Goal: Task Accomplishment & Management: Contribute content

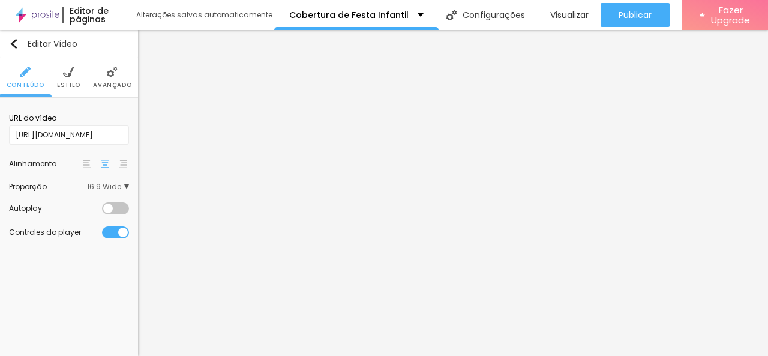
click at [74, 134] on input "[URL][DOMAIN_NAME]" at bounding box center [69, 134] width 120 height 19
click at [88, 134] on input "[URL][DOMAIN_NAME]" at bounding box center [69, 134] width 120 height 19
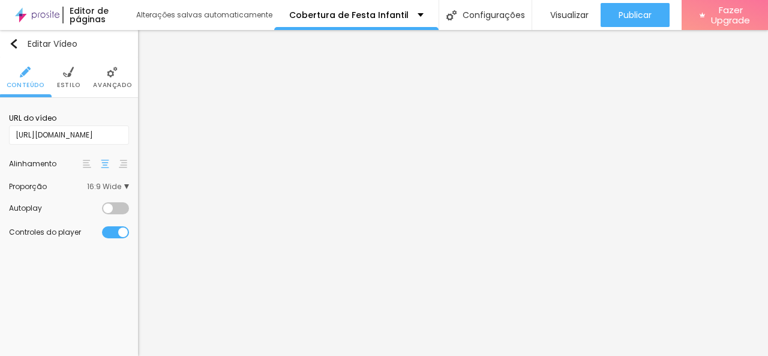
type input "[URL][DOMAIN_NAME]"
click at [82, 294] on div "Editar Vídeo Conteúdo Estilo Avançado URL do vídeo [URL][DOMAIN_NAME] Alinhamen…" at bounding box center [69, 193] width 138 height 326
click at [113, 139] on input "[URL][DOMAIN_NAME]" at bounding box center [69, 134] width 120 height 19
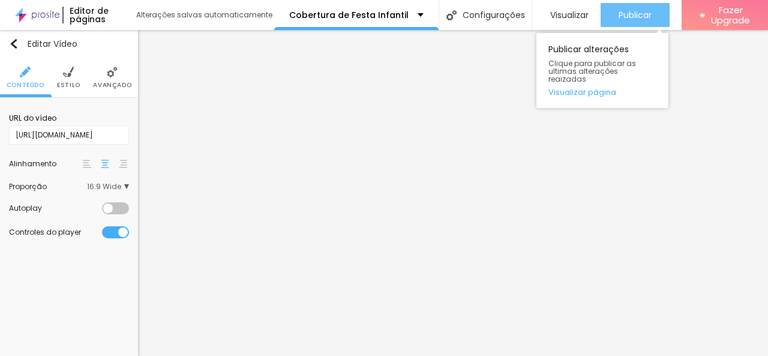
click at [611, 7] on button "Publicar" at bounding box center [635, 15] width 69 height 24
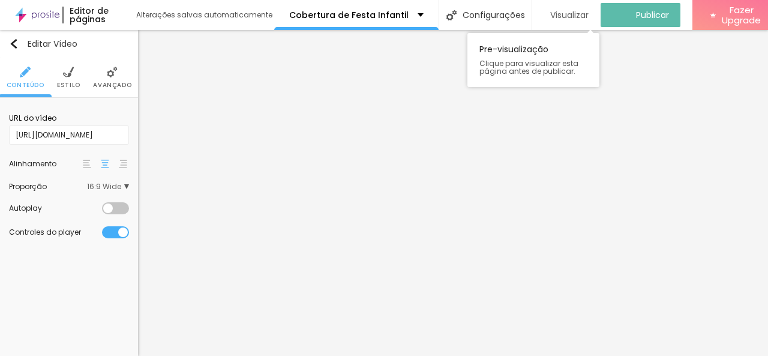
click at [566, 12] on span "Visualizar" at bounding box center [570, 15] width 38 height 10
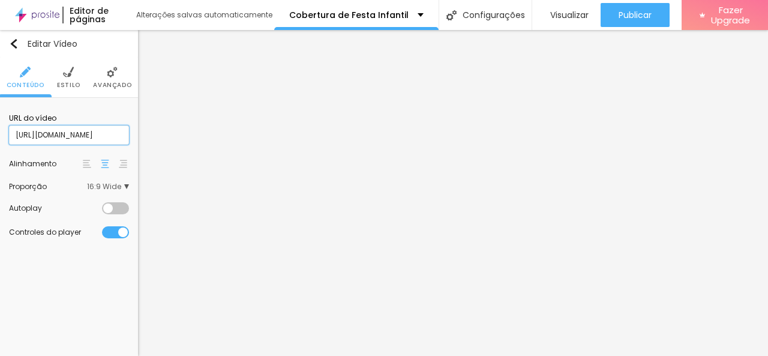
click at [116, 136] on input "[URL][DOMAIN_NAME]" at bounding box center [69, 134] width 120 height 19
click at [26, 46] on div "Editar Vídeo" at bounding box center [43, 44] width 68 height 10
click at [107, 134] on input "[URL][DOMAIN_NAME]" at bounding box center [69, 134] width 120 height 19
click at [123, 210] on div at bounding box center [115, 208] width 27 height 12
click at [105, 207] on div at bounding box center [115, 208] width 27 height 12
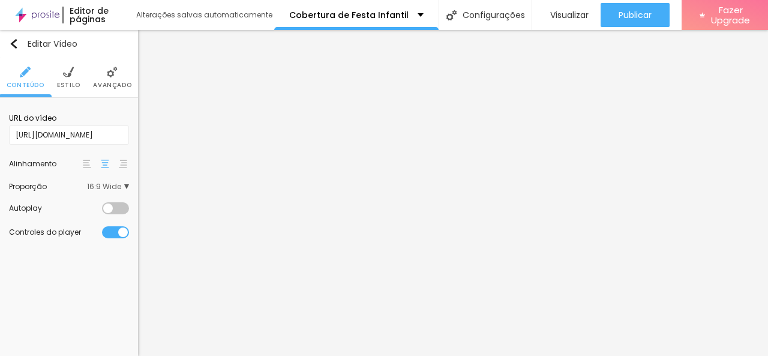
click at [120, 232] on div at bounding box center [115, 232] width 27 height 12
click at [120, 233] on div at bounding box center [115, 232] width 27 height 12
click at [108, 185] on span "16:9 Wide" at bounding box center [108, 186] width 42 height 7
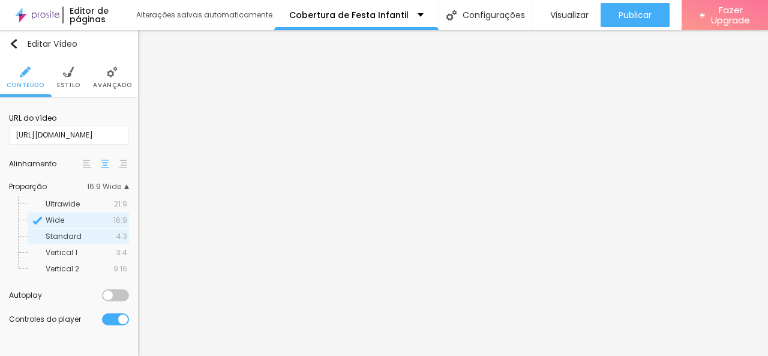
click at [107, 231] on div "Standard 4:3" at bounding box center [78, 237] width 101 height 16
click at [110, 249] on span "Vertical 1" at bounding box center [81, 252] width 71 height 7
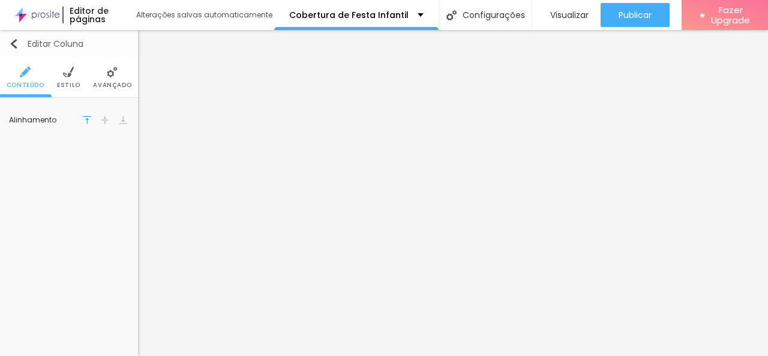
click at [10, 40] on img "button" at bounding box center [14, 44] width 10 height 10
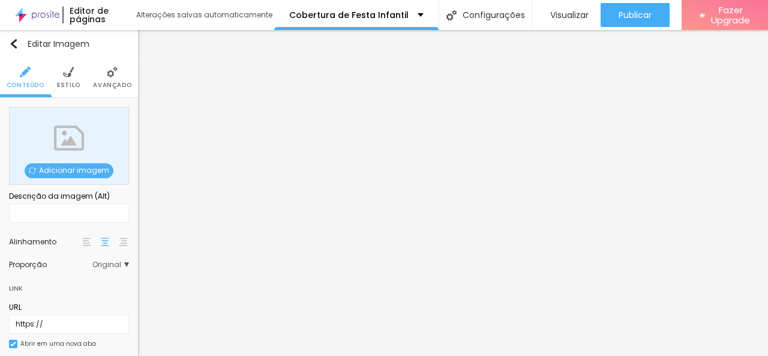
click at [77, 172] on span "Adicionar imagem" at bounding box center [69, 170] width 89 height 15
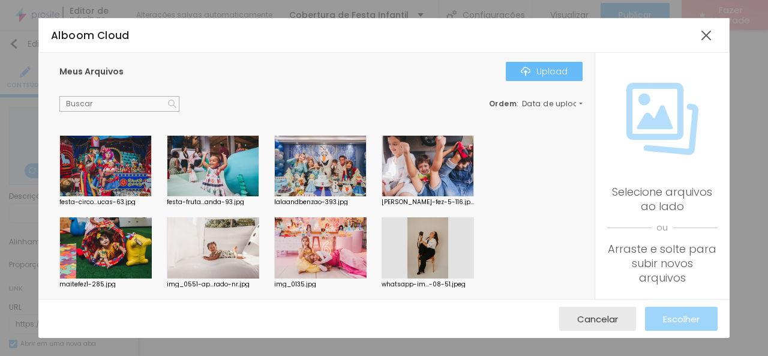
click at [558, 63] on button "Upload" at bounding box center [544, 71] width 77 height 19
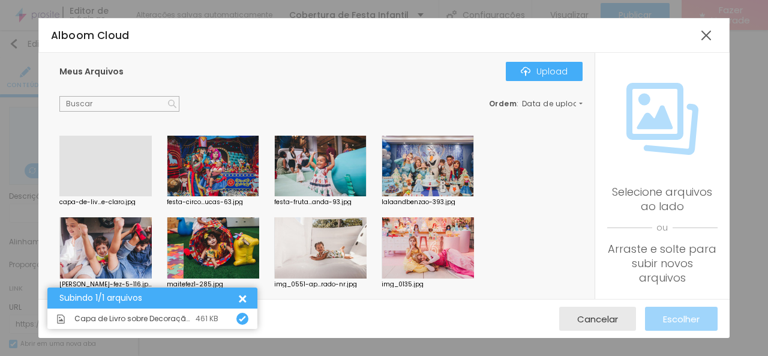
click at [125, 196] on div at bounding box center [105, 196] width 92 height 0
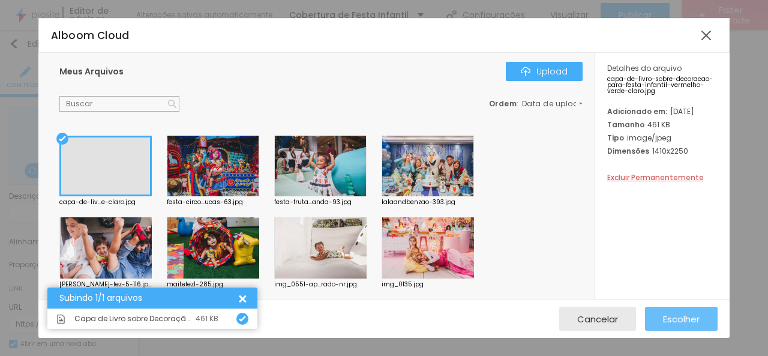
click at [690, 318] on span "Escolher" at bounding box center [681, 319] width 37 height 10
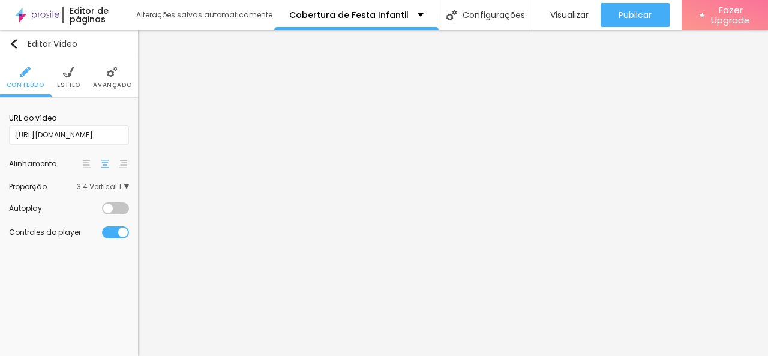
click at [108, 186] on span "3:4 Vertical 1" at bounding box center [103, 186] width 52 height 7
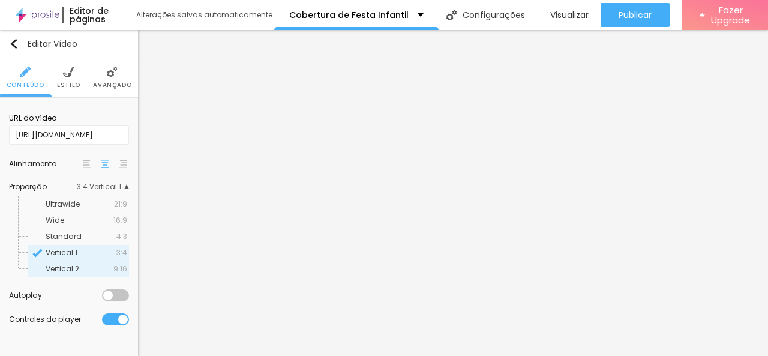
click at [81, 268] on span "Vertical 2" at bounding box center [80, 268] width 68 height 7
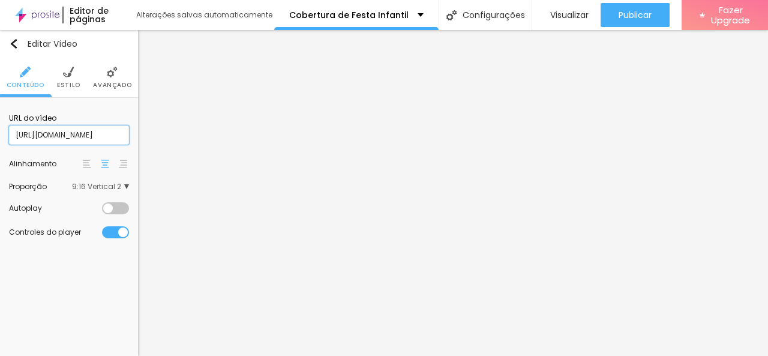
click at [95, 142] on input "[URL][DOMAIN_NAME]" at bounding box center [69, 134] width 120 height 19
click at [109, 135] on input "[URL][DOMAIN_NAME]" at bounding box center [69, 134] width 120 height 19
paste input "?feature=share"
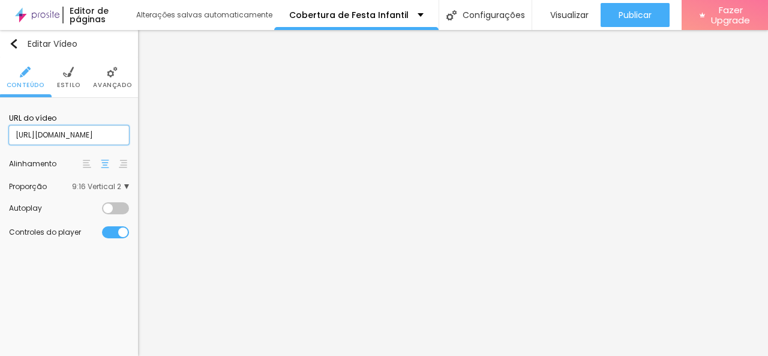
scroll to position [0, 98]
type input "[URL][DOMAIN_NAME]"
click at [111, 137] on input "[URL][DOMAIN_NAME]" at bounding box center [69, 134] width 120 height 19
click at [69, 71] on img at bounding box center [68, 72] width 11 height 11
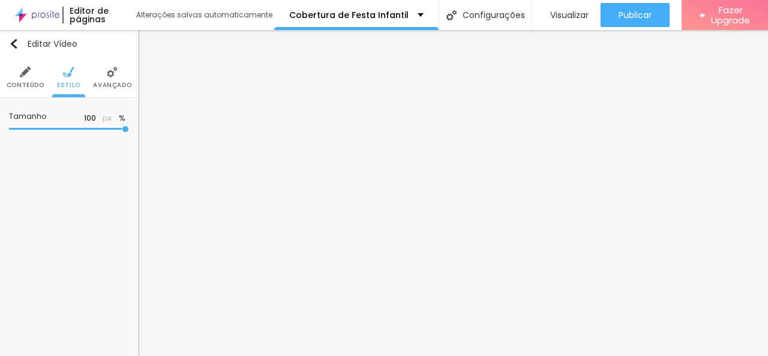
click at [110, 74] on img at bounding box center [112, 72] width 11 height 11
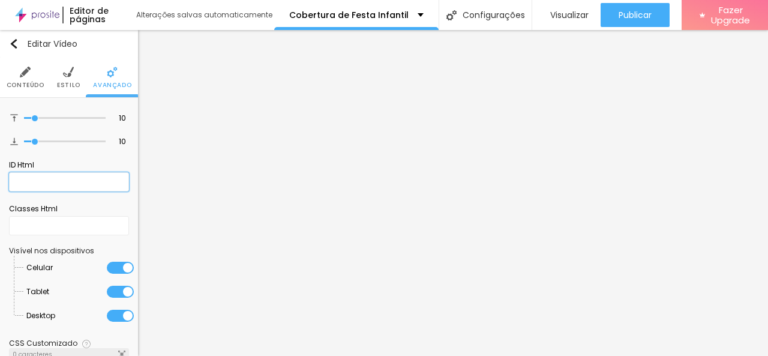
click at [73, 181] on input "text" at bounding box center [69, 181] width 120 height 19
paste input "[URL][DOMAIN_NAME]"
type input "[URL][DOMAIN_NAME]"
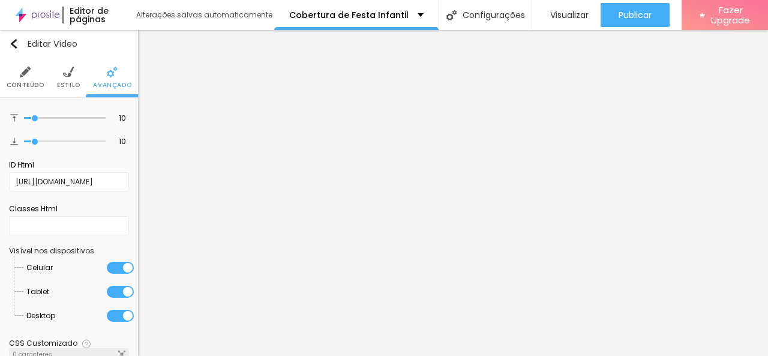
click at [119, 207] on div "Classes Html" at bounding box center [69, 209] width 120 height 11
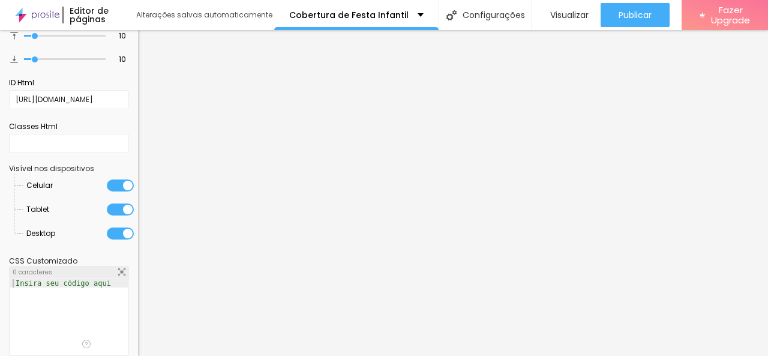
scroll to position [95, 0]
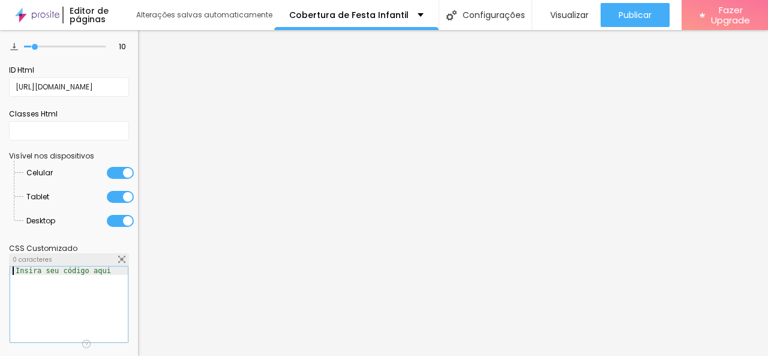
click at [66, 294] on div at bounding box center [69, 314] width 118 height 94
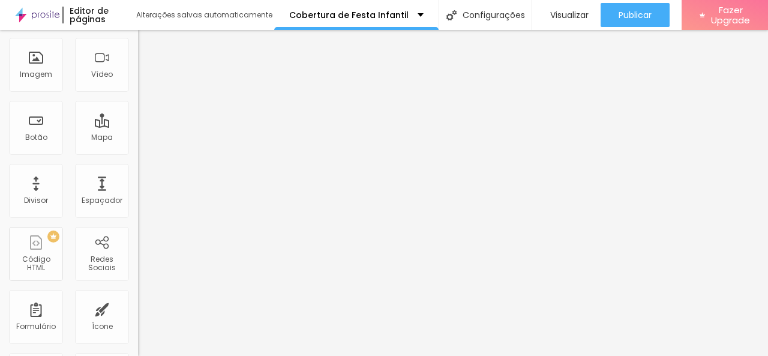
scroll to position [0, 0]
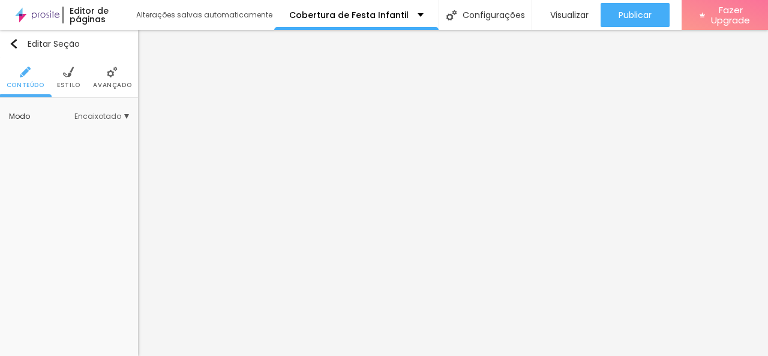
click at [106, 86] on span "Avançado" at bounding box center [112, 85] width 38 height 6
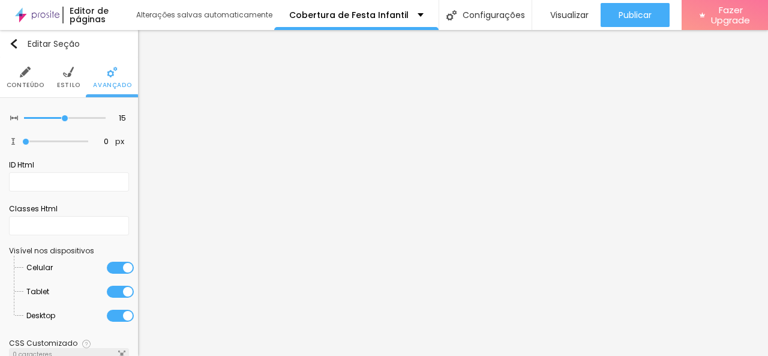
click at [70, 80] on li "Estilo" at bounding box center [68, 78] width 23 height 40
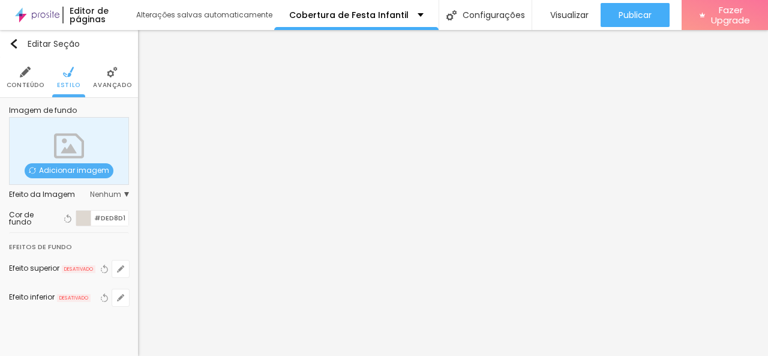
click at [82, 220] on div at bounding box center [83, 218] width 15 height 15
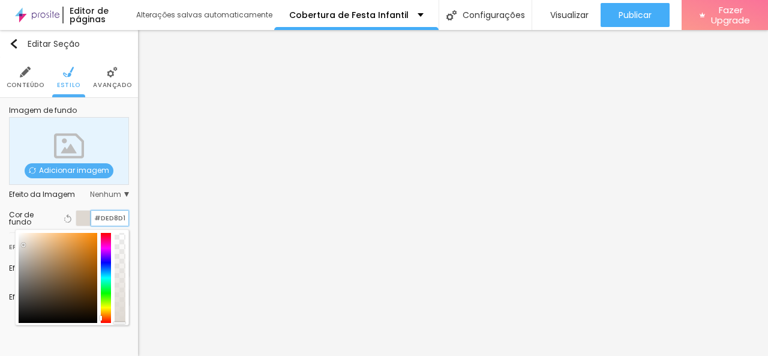
click at [104, 214] on input "#DED8D1" at bounding box center [109, 218] width 37 height 15
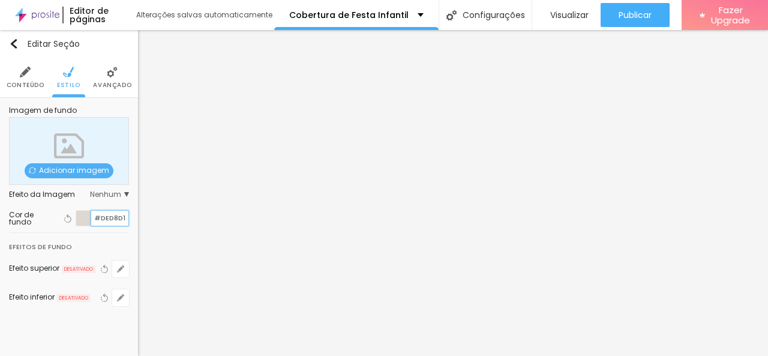
drag, startPoint x: 125, startPoint y: 214, endPoint x: 92, endPoint y: 211, distance: 32.6
click at [92, 211] on input "#DED8D1" at bounding box center [109, 218] width 37 height 15
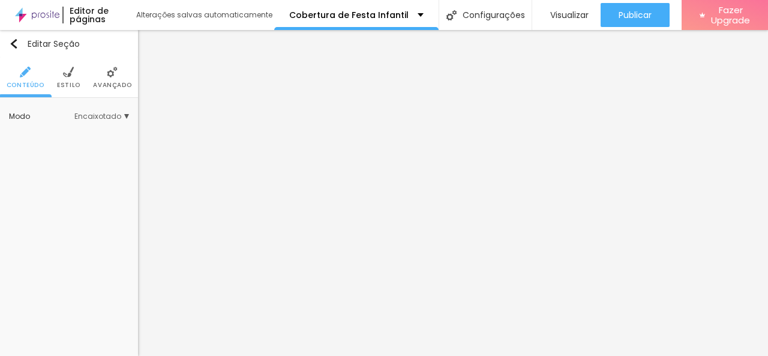
click at [67, 82] on span "Estilo" at bounding box center [68, 85] width 23 height 6
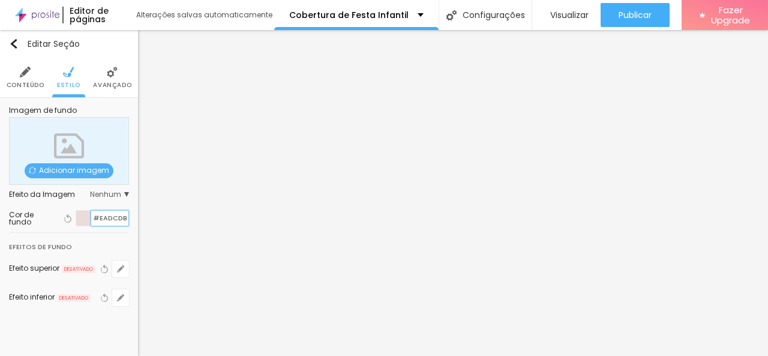
click at [96, 217] on input "#EADCDB" at bounding box center [109, 218] width 37 height 15
drag, startPoint x: 97, startPoint y: 216, endPoint x: 124, endPoint y: 220, distance: 26.7
click at [124, 220] on input "#EADCDB" at bounding box center [109, 218] width 37 height 15
click at [124, 219] on input "#EADCDB" at bounding box center [109, 218] width 37 height 15
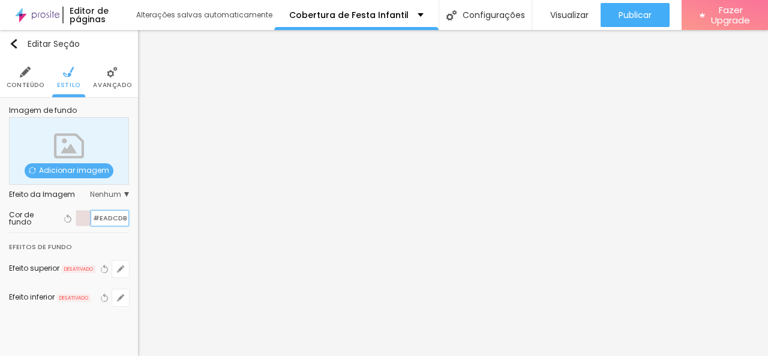
click at [124, 218] on input "#EADCDB" at bounding box center [109, 218] width 37 height 15
paste input "DED8D"
click at [112, 234] on div "Efeitos de fundo" at bounding box center [69, 244] width 120 height 22
click at [95, 218] on input "#DED8D" at bounding box center [109, 218] width 37 height 15
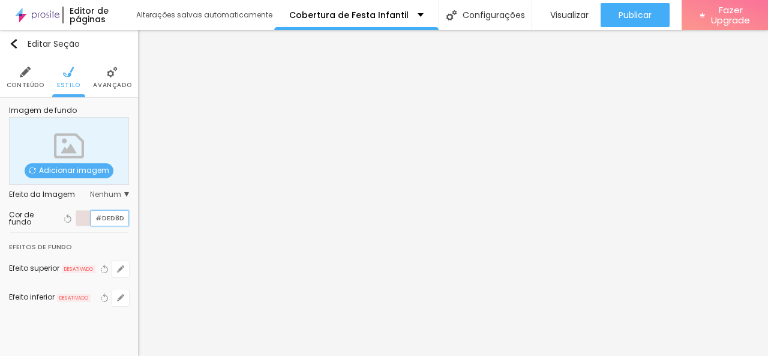
click at [95, 217] on input "#DED8D" at bounding box center [109, 218] width 37 height 15
paste input "1"
type input "#DED8D1"
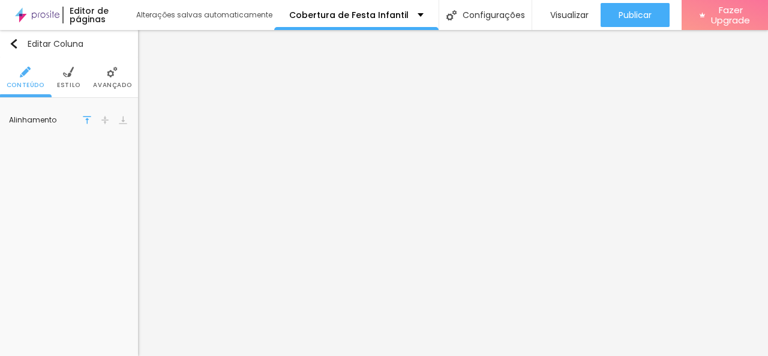
click at [120, 82] on span "Avançado" at bounding box center [112, 85] width 38 height 6
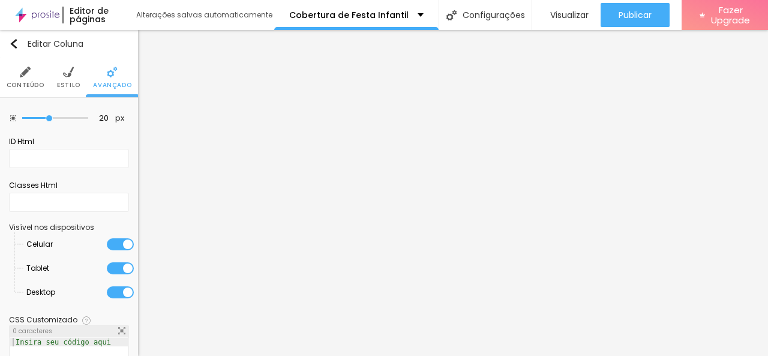
click at [58, 85] on span "Estilo" at bounding box center [68, 85] width 23 height 6
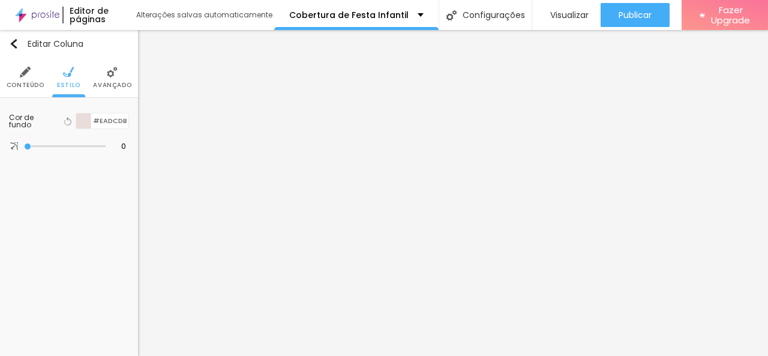
click at [92, 111] on div "Cor de fundo Voltar ao padrão #EADCDB" at bounding box center [69, 121] width 120 height 28
click at [104, 124] on input "#EADCDB" at bounding box center [109, 120] width 37 height 15
paste input "DED8D"
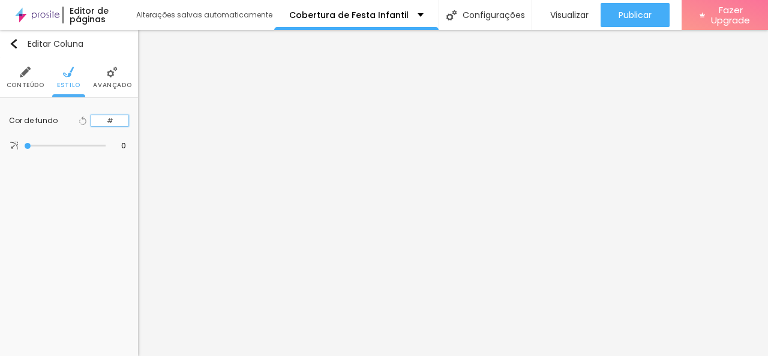
drag, startPoint x: 116, startPoint y: 121, endPoint x: 88, endPoint y: 125, distance: 28.5
click at [91, 125] on div "#" at bounding box center [110, 121] width 38 height 13
paste input "DED8D1"
type input "#DED8D1"
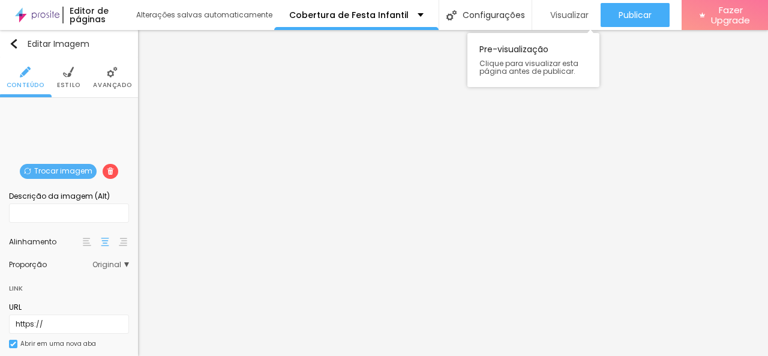
click at [574, 10] on span "Visualizar" at bounding box center [570, 15] width 38 height 10
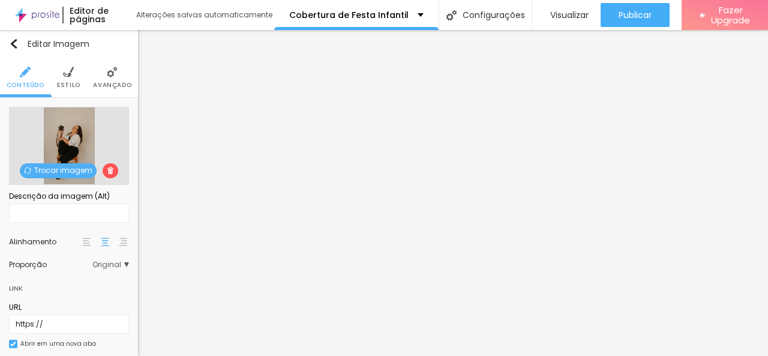
click at [41, 172] on span "Trocar imagem" at bounding box center [58, 170] width 77 height 15
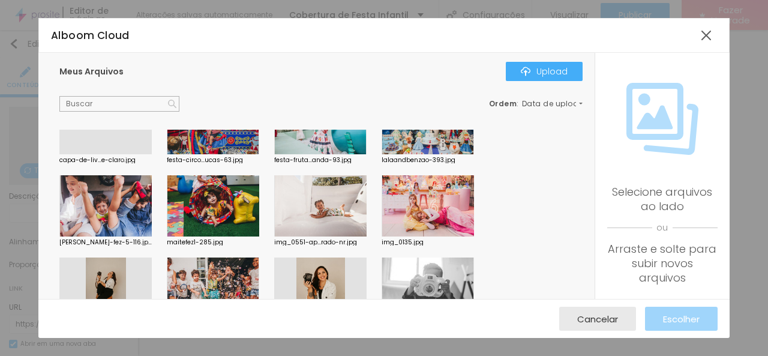
scroll to position [80, 0]
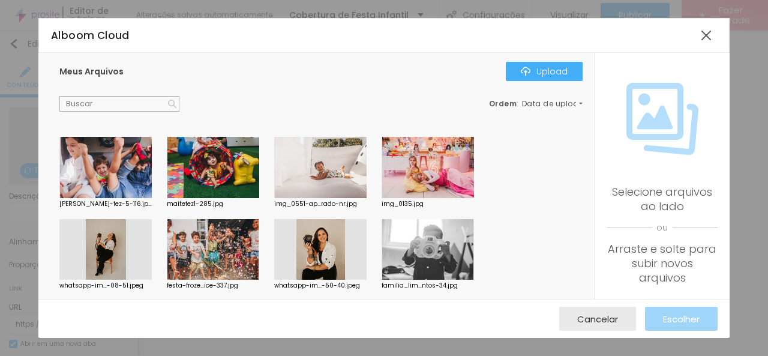
click at [428, 253] on div at bounding box center [428, 249] width 92 height 61
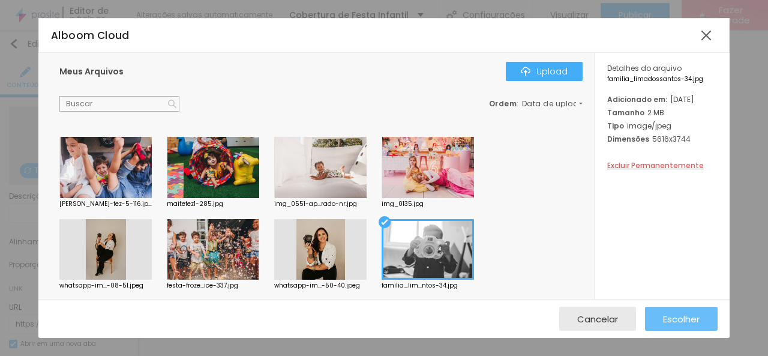
click at [674, 322] on span "Escolher" at bounding box center [681, 319] width 37 height 10
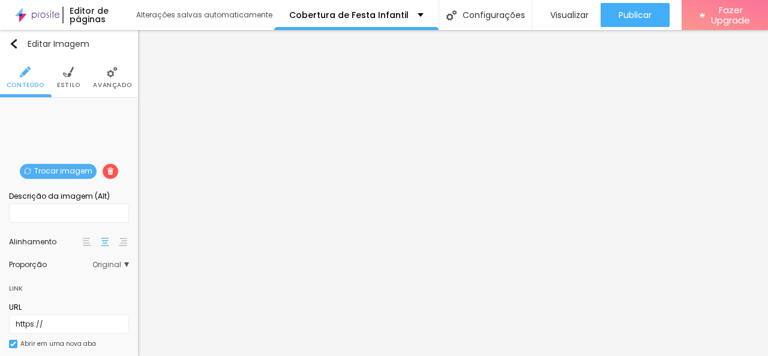
click at [100, 266] on span "Original" at bounding box center [110, 264] width 37 height 7
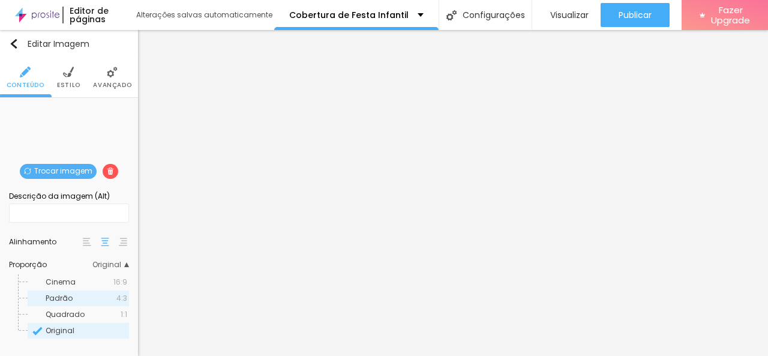
click at [100, 302] on div "Padrão 4:3" at bounding box center [78, 299] width 101 height 16
click at [98, 283] on span "Cinema" at bounding box center [80, 282] width 68 height 7
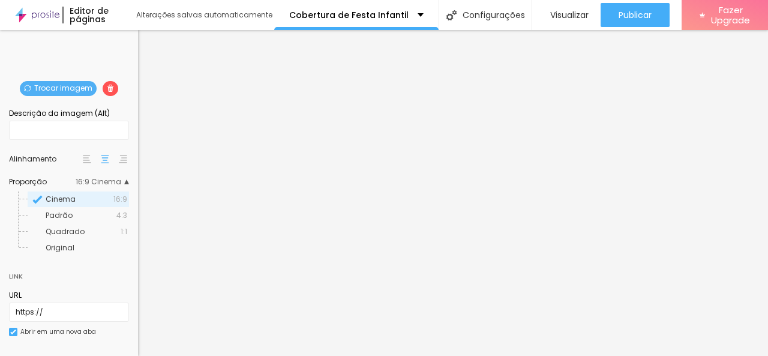
scroll to position [85, 0]
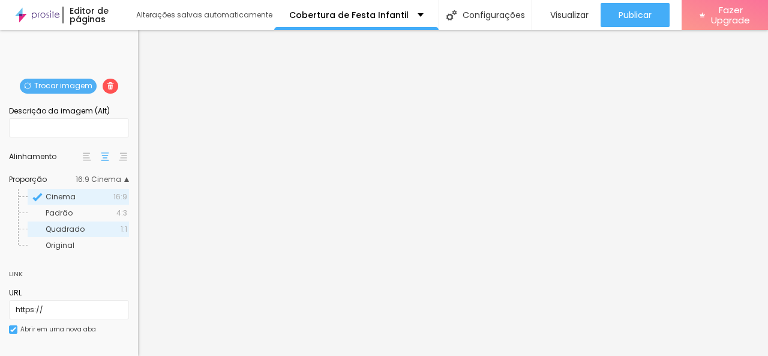
click at [83, 228] on span "Quadrado" at bounding box center [83, 229] width 75 height 7
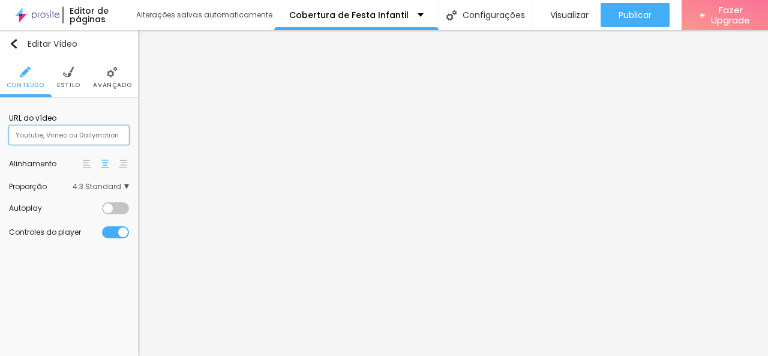
click at [100, 135] on input "text" at bounding box center [69, 134] width 120 height 19
type input "[URL][DOMAIN_NAME]"
click at [125, 139] on input "[URL][DOMAIN_NAME]" at bounding box center [69, 134] width 120 height 19
click at [103, 133] on input "[URL][DOMAIN_NAME]" at bounding box center [69, 134] width 120 height 19
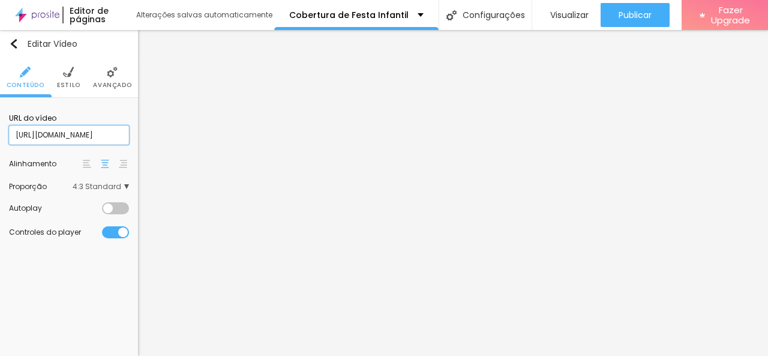
click at [120, 136] on input "[URL][DOMAIN_NAME]" at bounding box center [69, 134] width 120 height 19
paste input "<iframe width="315" height="560" src="[URL][DOMAIN_NAME]" title="2 aninhos do p…"
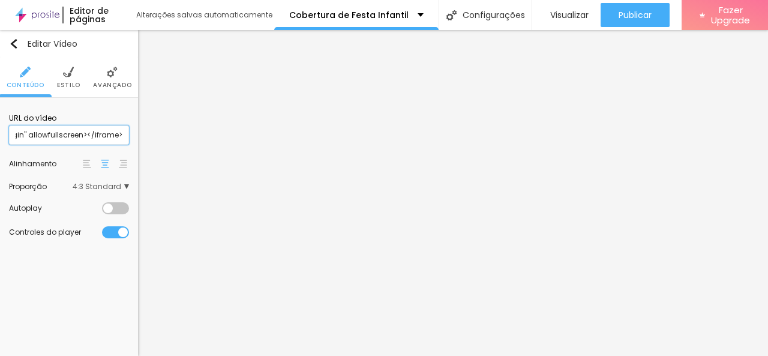
type input "<iframe width="315" height="560" src="[URL][DOMAIN_NAME]" title="2 aninhos do p…"
click at [101, 76] on li "Avançado" at bounding box center [112, 78] width 38 height 40
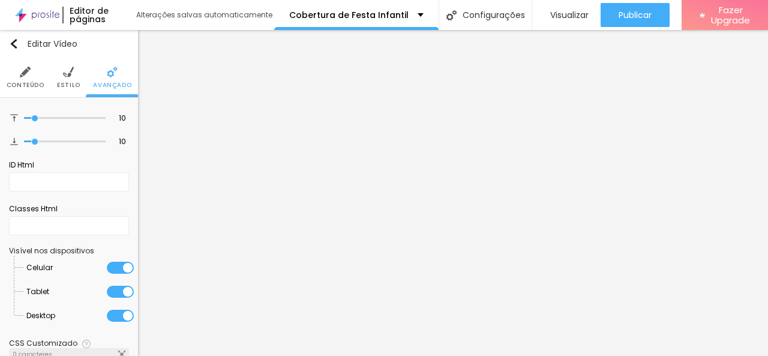
click at [63, 70] on img at bounding box center [68, 72] width 11 height 11
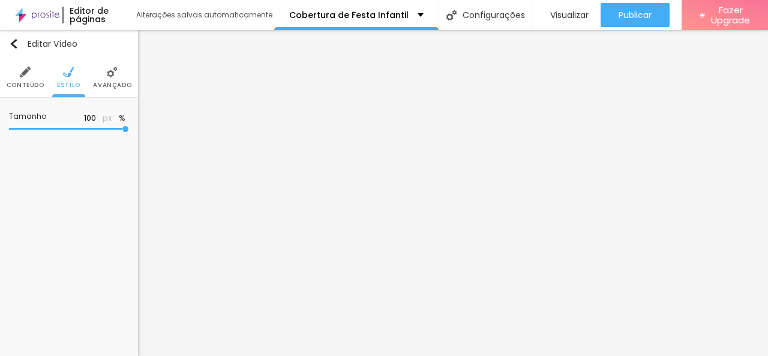
click at [32, 74] on li "Conteúdo" at bounding box center [26, 78] width 38 height 40
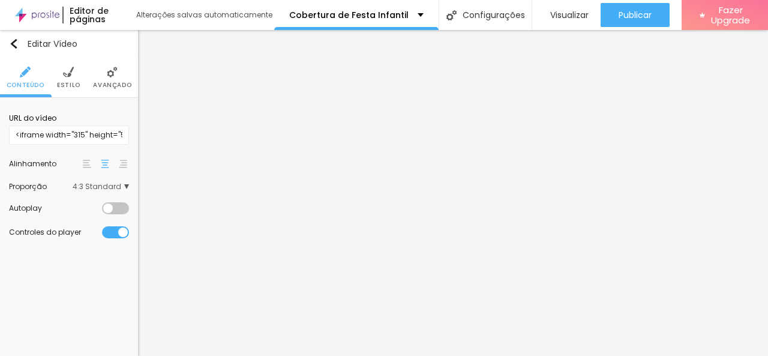
click at [125, 184] on span "4:3 Standard" at bounding box center [101, 186] width 56 height 7
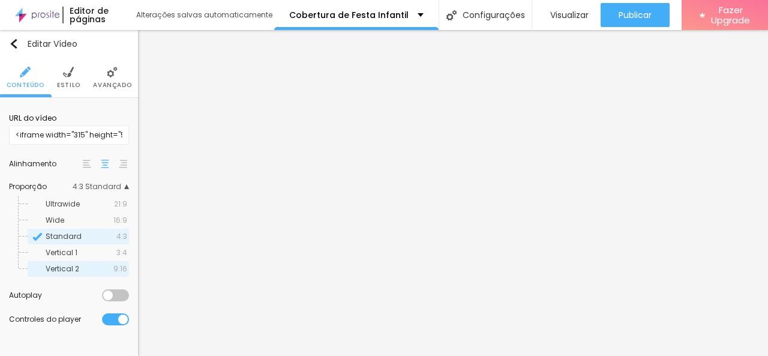
click at [112, 267] on span "Vertical 2" at bounding box center [80, 268] width 68 height 7
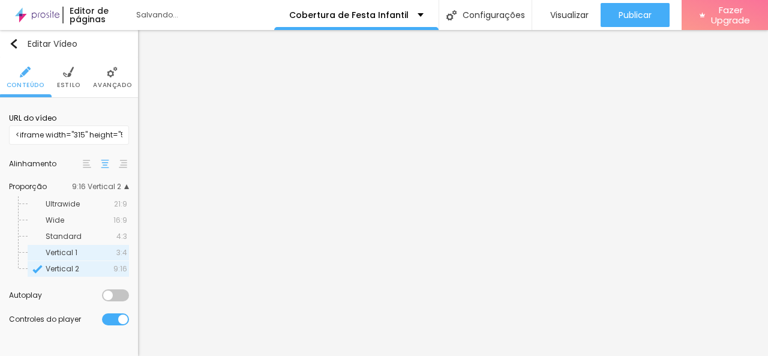
click at [115, 255] on span "Vertical 1" at bounding box center [81, 252] width 71 height 7
click at [122, 270] on span "9:16" at bounding box center [120, 268] width 14 height 7
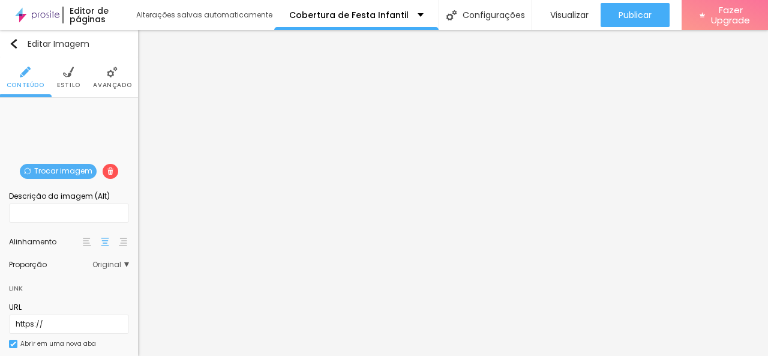
click at [44, 169] on span "Trocar imagem" at bounding box center [58, 171] width 77 height 15
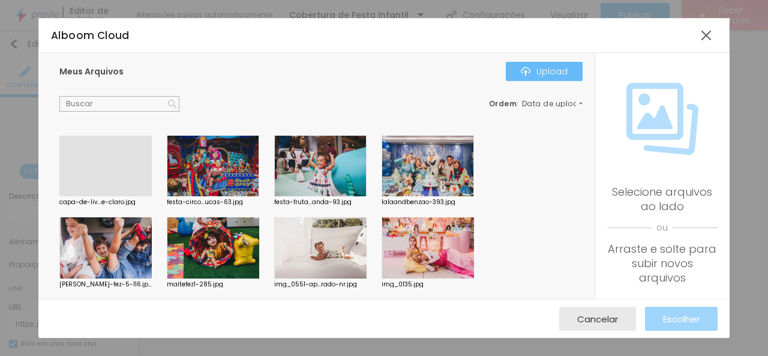
click at [538, 67] on div "Upload" at bounding box center [544, 72] width 47 height 10
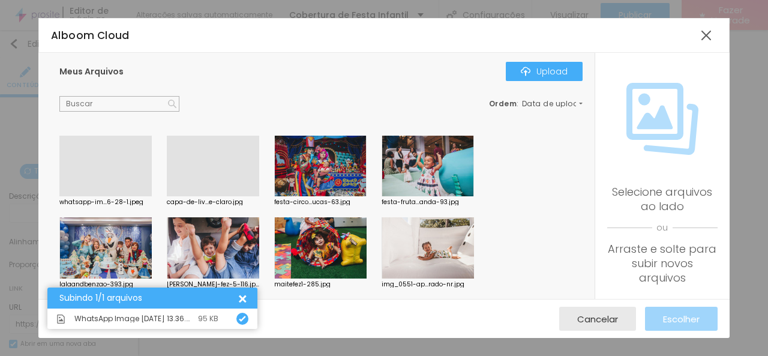
click at [83, 196] on div at bounding box center [105, 196] width 92 height 0
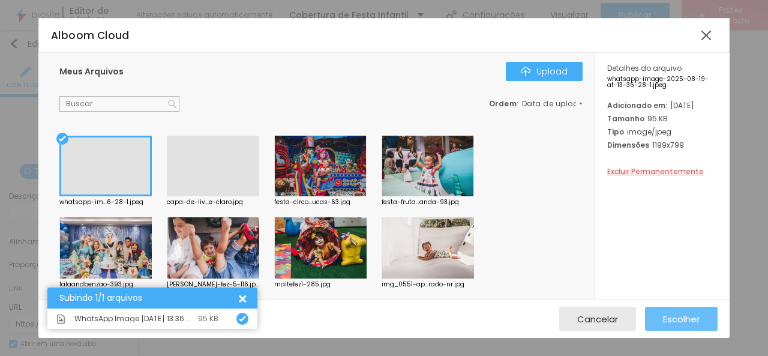
click at [682, 321] on span "Escolher" at bounding box center [681, 319] width 37 height 10
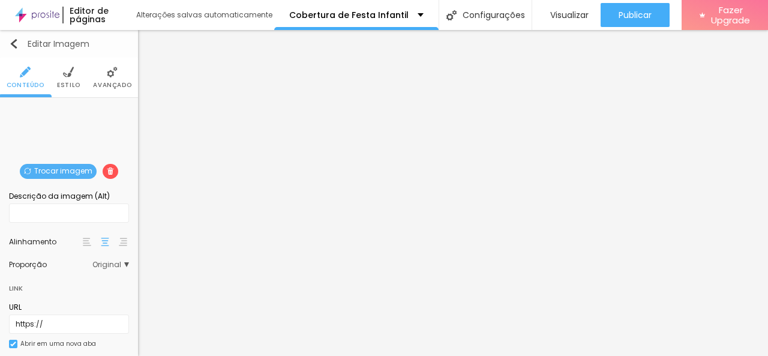
click at [14, 40] on img "button" at bounding box center [14, 44] width 10 height 10
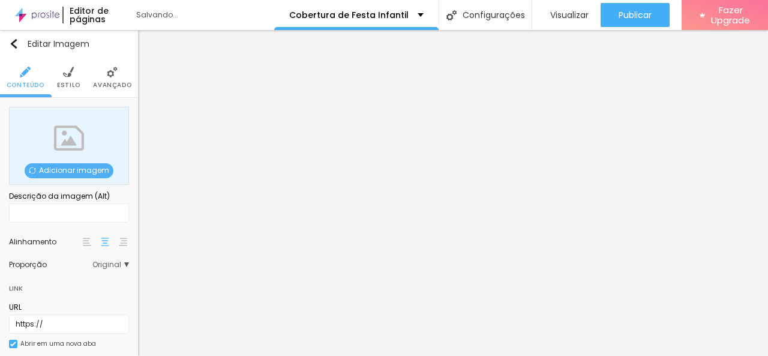
click at [52, 174] on span "Adicionar imagem" at bounding box center [69, 170] width 89 height 15
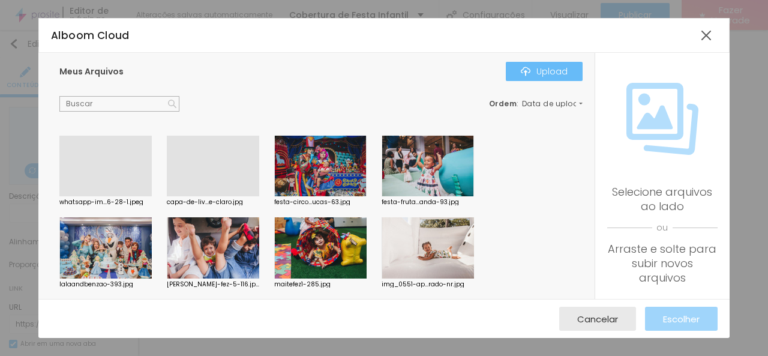
click at [525, 62] on button "Upload" at bounding box center [544, 71] width 77 height 19
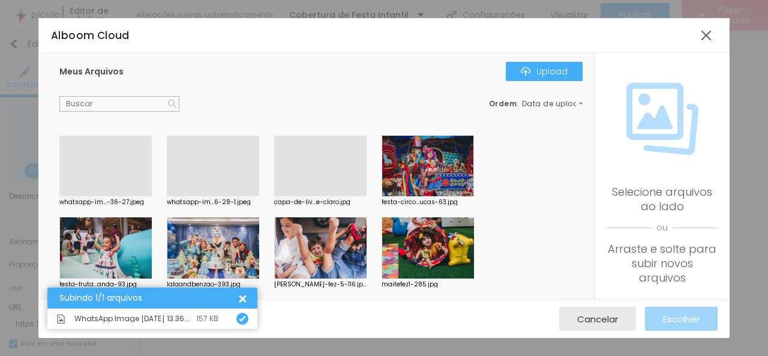
click at [117, 196] on div at bounding box center [105, 196] width 92 height 0
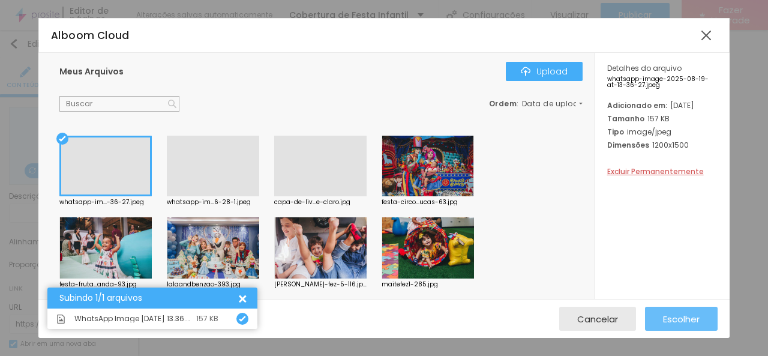
click at [689, 318] on span "Escolher" at bounding box center [681, 319] width 37 height 10
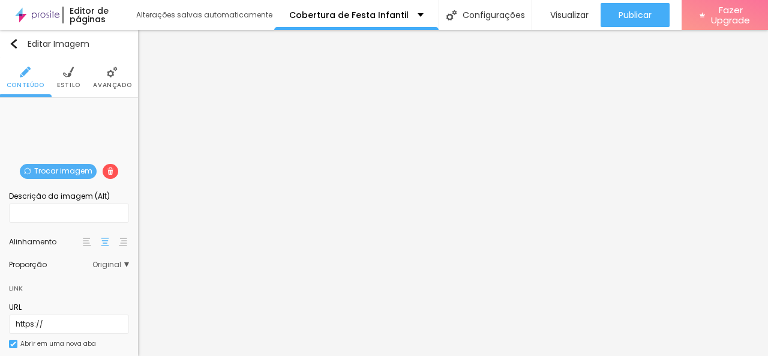
click at [102, 261] on span "Original" at bounding box center [110, 264] width 37 height 7
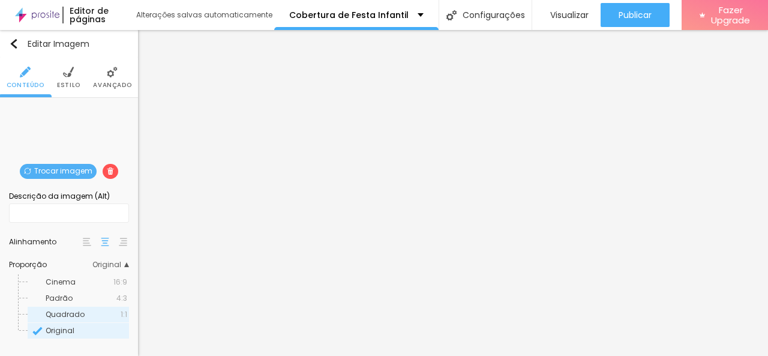
click at [100, 314] on span "Quadrado" at bounding box center [83, 314] width 75 height 7
click at [96, 297] on span "Padrão" at bounding box center [81, 298] width 71 height 7
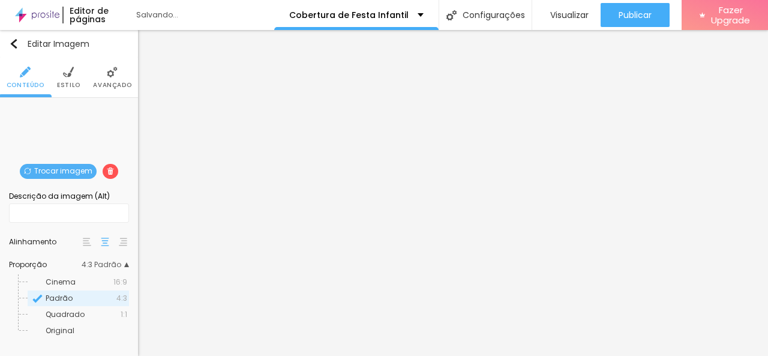
click at [94, 282] on span "Cinema" at bounding box center [80, 282] width 68 height 7
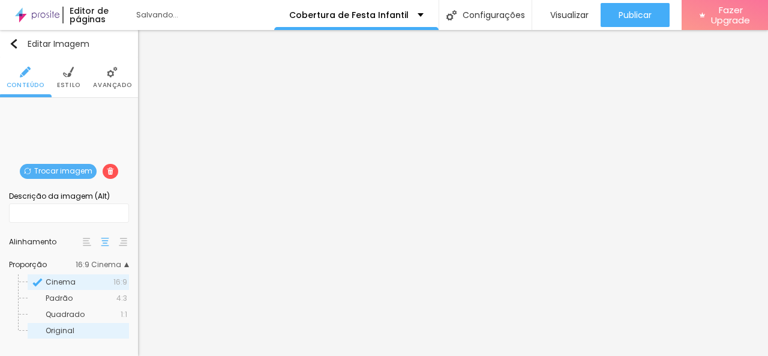
click at [91, 327] on span "Original" at bounding box center [87, 330] width 82 height 7
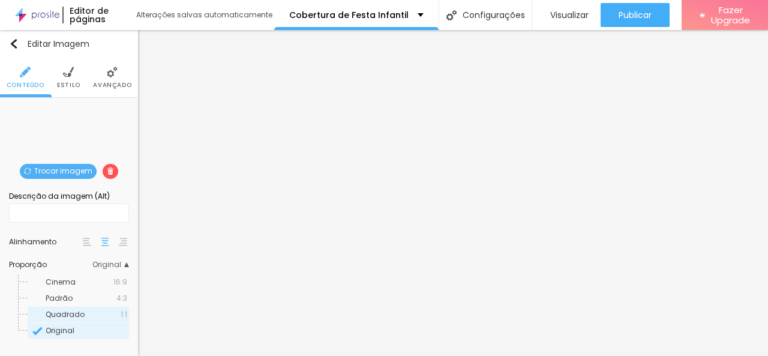
click at [91, 311] on span "Quadrado" at bounding box center [83, 314] width 75 height 7
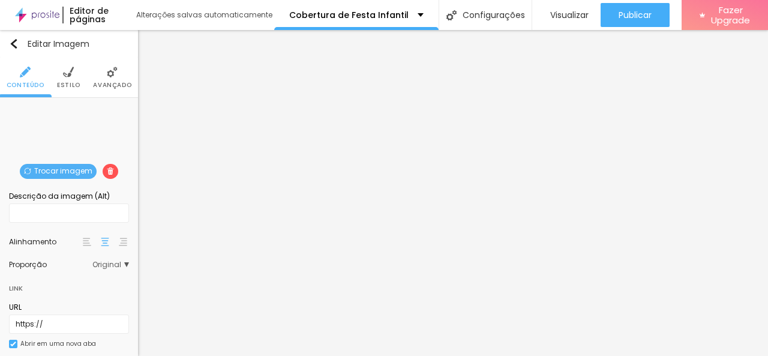
click at [115, 261] on span "Original" at bounding box center [110, 264] width 37 height 7
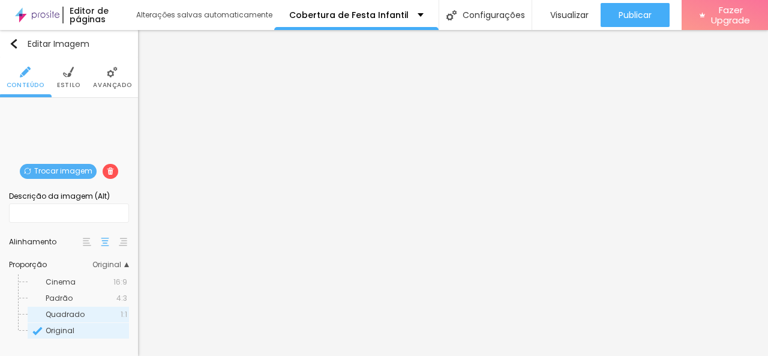
click at [102, 312] on span "Quadrado" at bounding box center [83, 314] width 75 height 7
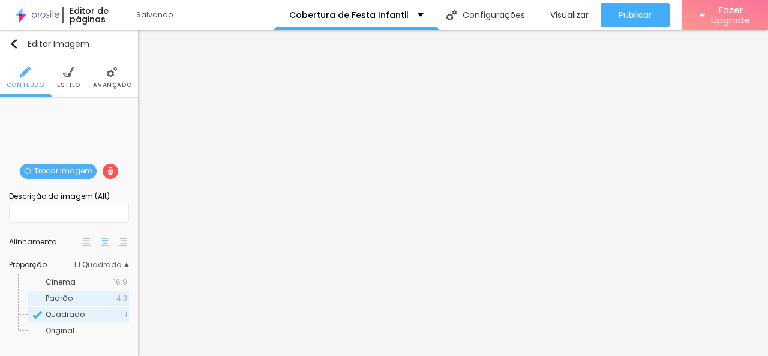
click at [100, 293] on div "Padrão 4:3" at bounding box center [78, 299] width 101 height 16
click at [97, 279] on span "Cinema" at bounding box center [80, 282] width 68 height 7
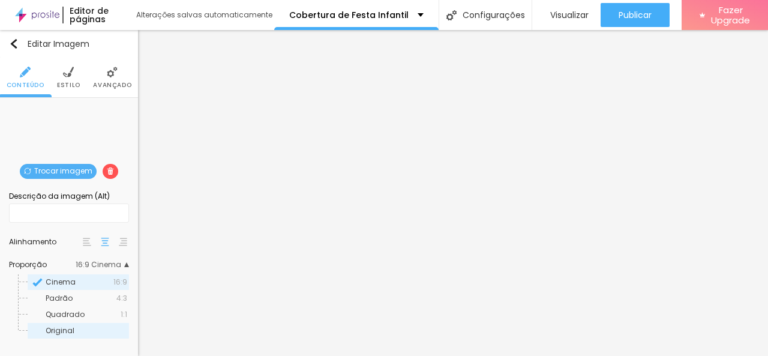
click at [94, 326] on div "Original" at bounding box center [78, 331] width 101 height 16
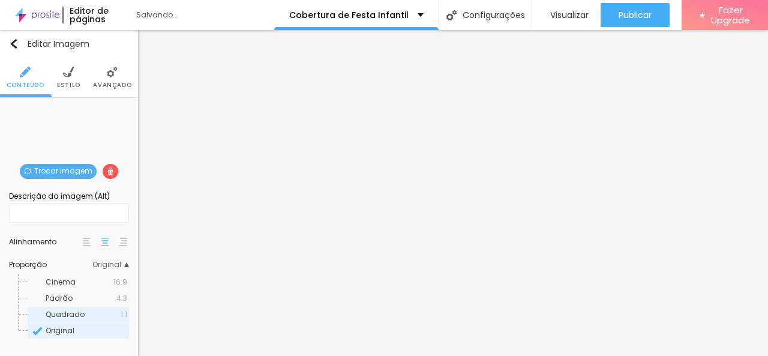
click at [94, 314] on span "Quadrado" at bounding box center [83, 314] width 75 height 7
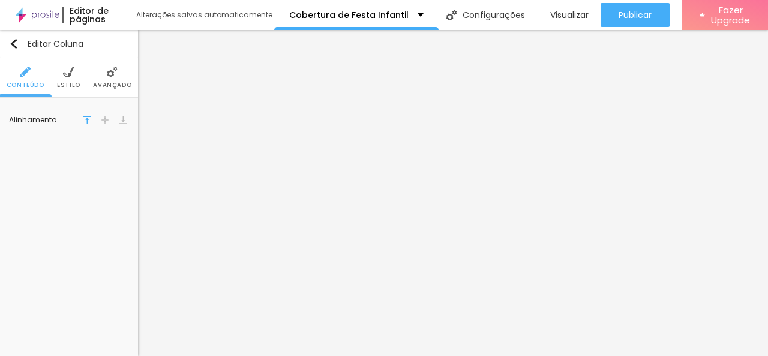
click at [66, 77] on li "Estilo" at bounding box center [68, 78] width 23 height 40
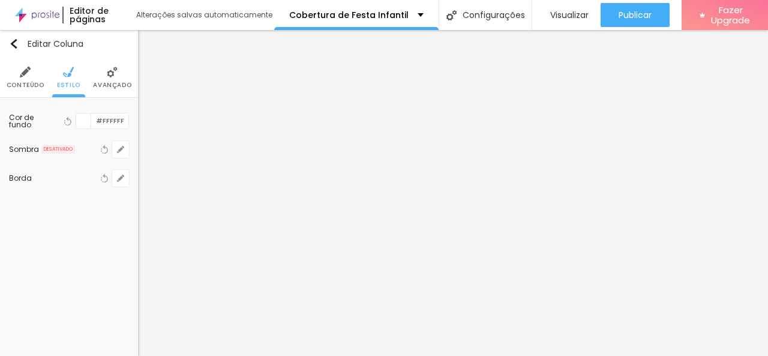
click at [110, 82] on span "Avançado" at bounding box center [112, 85] width 38 height 6
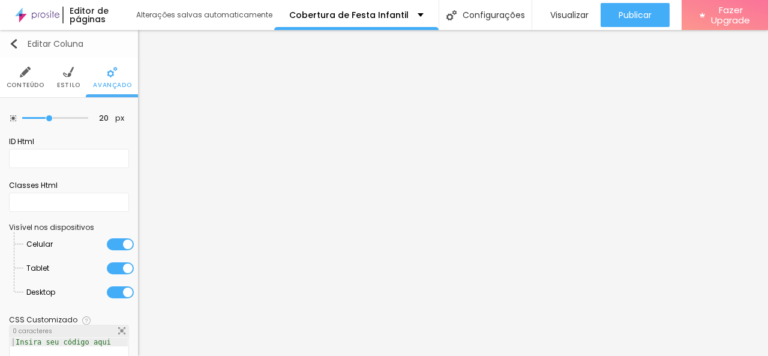
click at [14, 41] on img "button" at bounding box center [14, 44] width 10 height 10
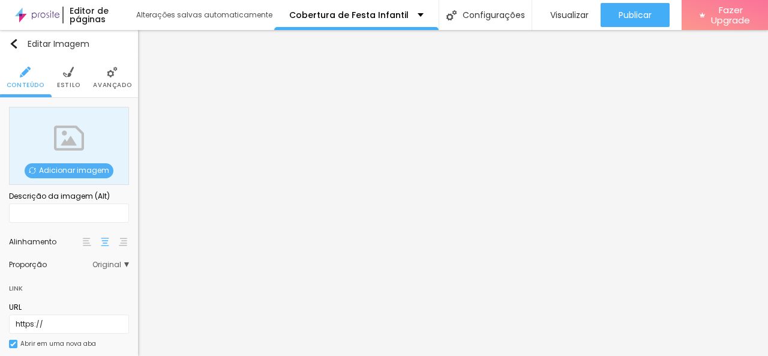
click at [93, 166] on span "Adicionar imagem" at bounding box center [69, 170] width 89 height 15
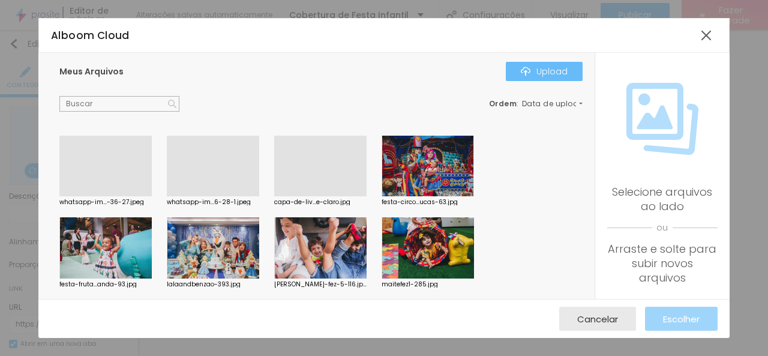
click at [553, 67] on div "Upload" at bounding box center [544, 72] width 47 height 10
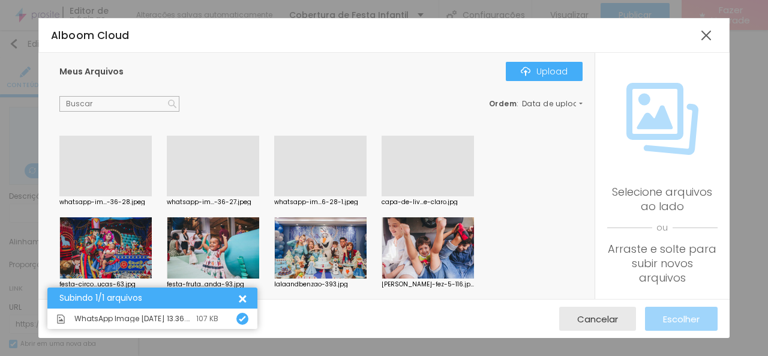
click at [109, 196] on div at bounding box center [105, 196] width 92 height 0
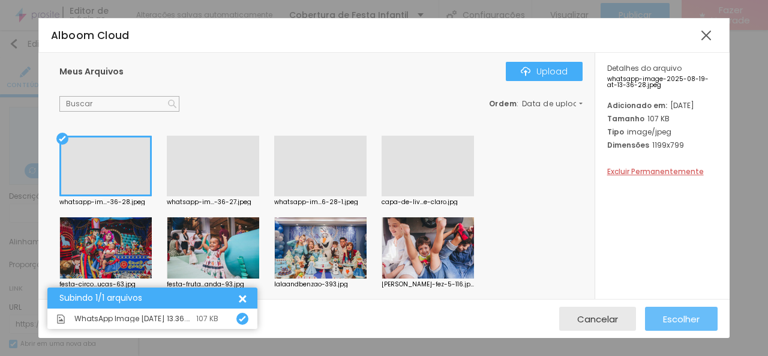
click at [660, 318] on button "Escolher" at bounding box center [681, 319] width 73 height 24
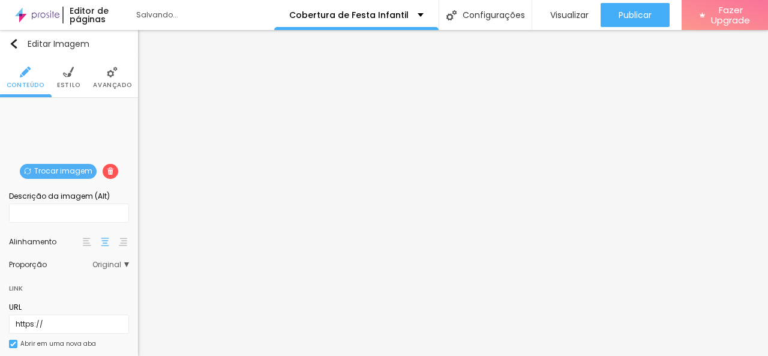
click at [110, 261] on span "Original" at bounding box center [110, 264] width 37 height 7
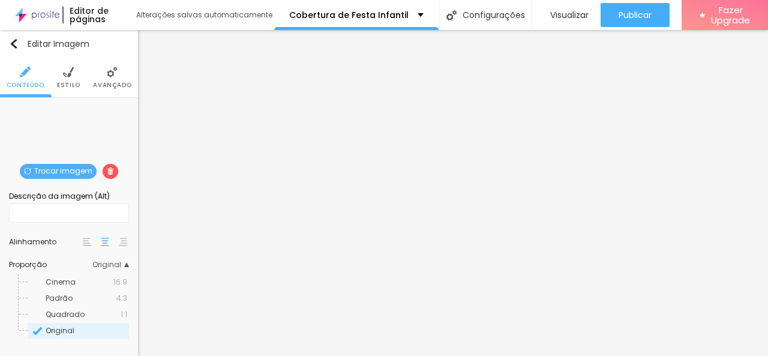
click at [107, 312] on span "Quadrado" at bounding box center [83, 314] width 75 height 7
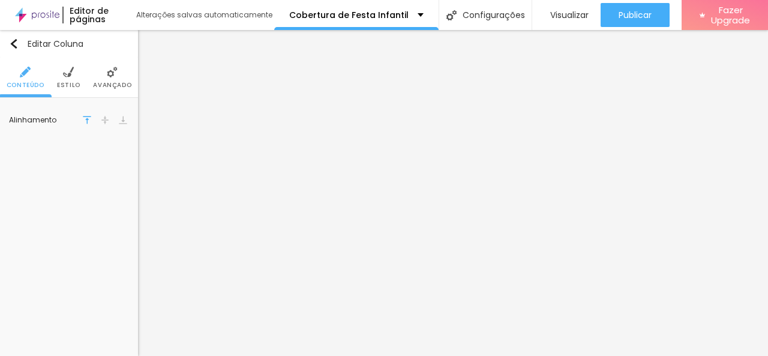
click at [107, 77] on li "Avançado" at bounding box center [112, 78] width 38 height 40
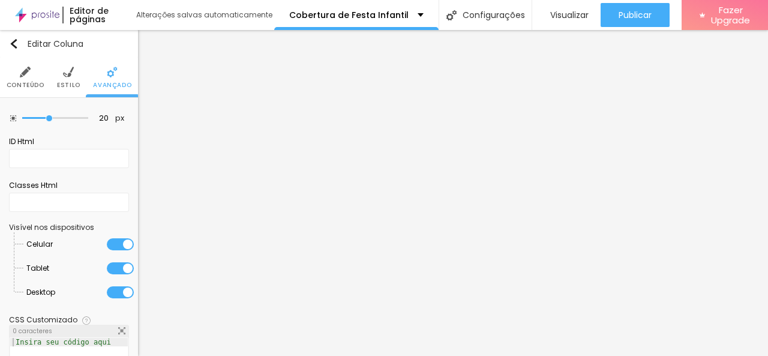
click at [64, 79] on li "Estilo" at bounding box center [68, 78] width 23 height 40
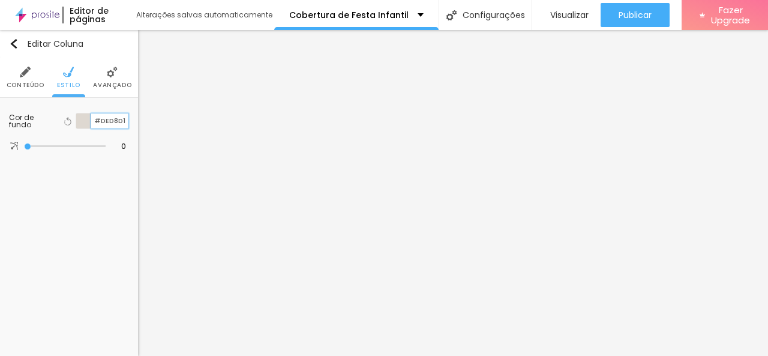
click at [109, 121] on input "#DED8D1" at bounding box center [109, 120] width 37 height 15
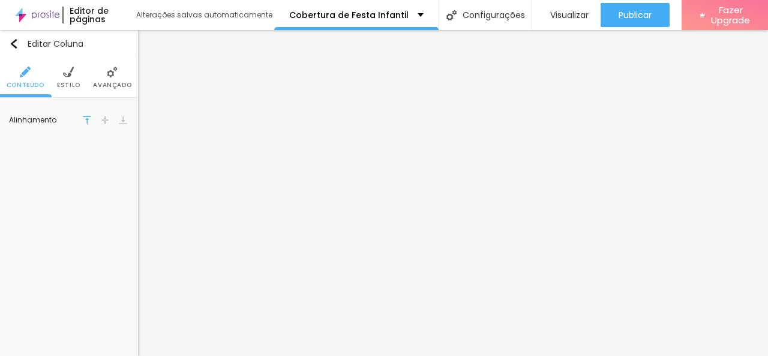
click at [77, 82] on span "Estilo" at bounding box center [68, 85] width 23 height 6
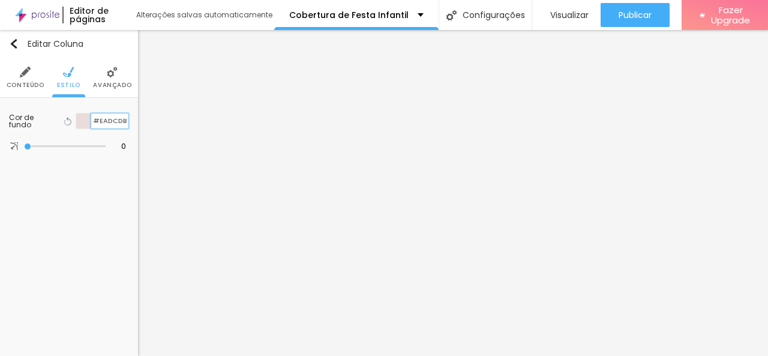
click at [106, 118] on input "#EADCDB" at bounding box center [109, 120] width 37 height 15
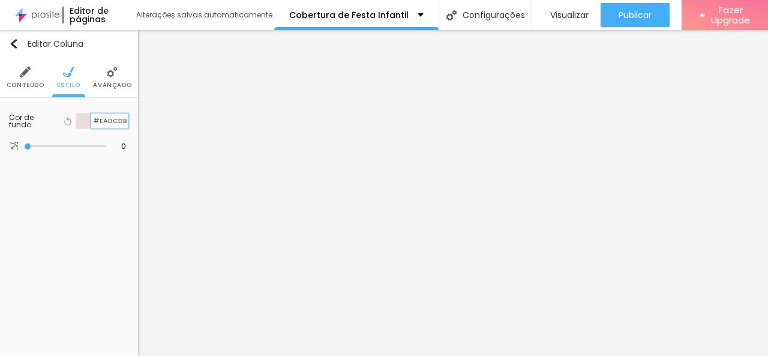
paste input "DED8D1"
type input "#DED8D1"
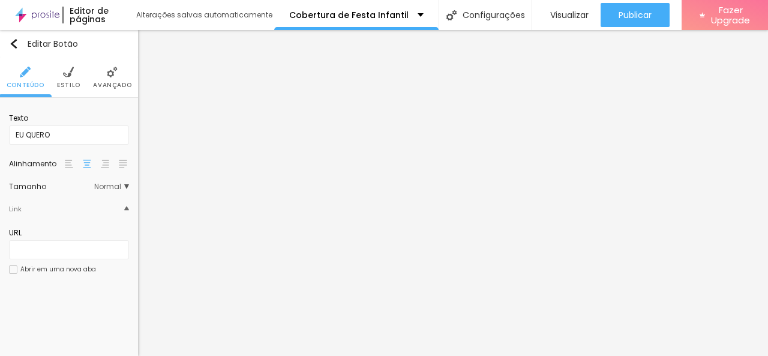
click at [61, 71] on li "Estilo" at bounding box center [68, 78] width 23 height 40
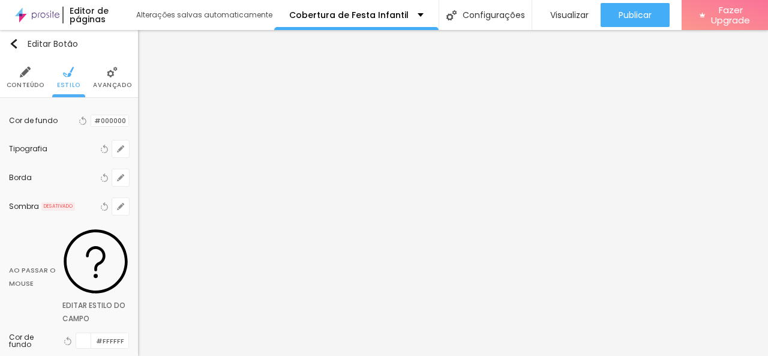
click at [110, 82] on span "Avançado" at bounding box center [112, 85] width 38 height 6
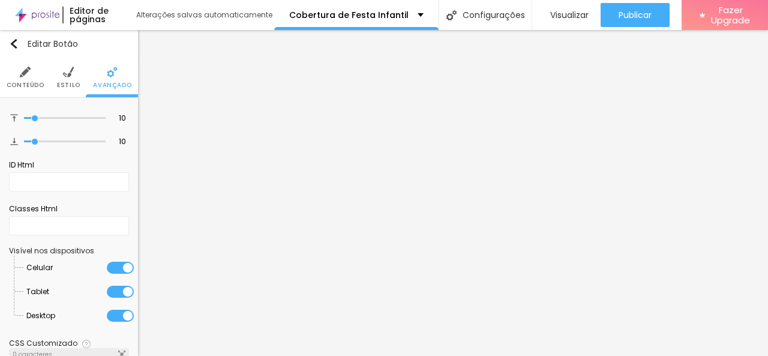
click at [22, 79] on li "Conteúdo" at bounding box center [26, 78] width 38 height 40
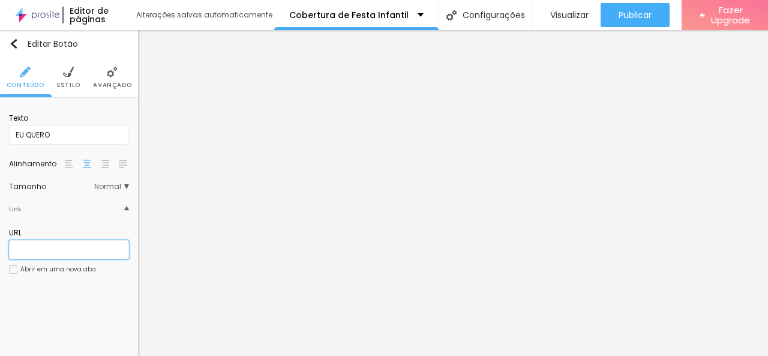
click at [34, 243] on input "text" at bounding box center [69, 249] width 120 height 19
click at [121, 202] on div "Link" at bounding box center [69, 208] width 120 height 25
click at [126, 207] on img at bounding box center [126, 209] width 5 height 5
click at [82, 247] on input "text" at bounding box center [69, 249] width 120 height 19
click at [30, 298] on div "Editar Botão Conteúdo Estilo Avançado Texto EU QUERO Alinhamento [GEOGRAPHIC_DA…" at bounding box center [69, 193] width 138 height 326
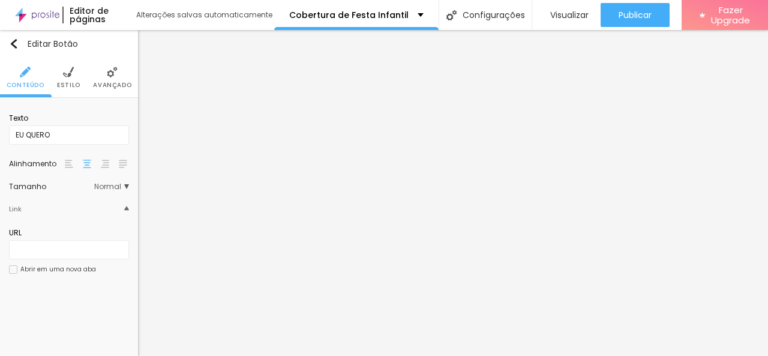
click at [11, 266] on div at bounding box center [13, 269] width 8 height 8
click at [86, 248] on input "text" at bounding box center [69, 249] width 120 height 19
click at [71, 75] on img at bounding box center [68, 72] width 11 height 11
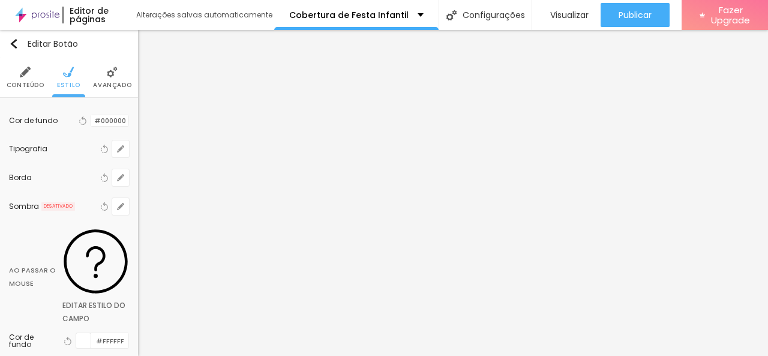
click at [107, 75] on img at bounding box center [112, 72] width 11 height 11
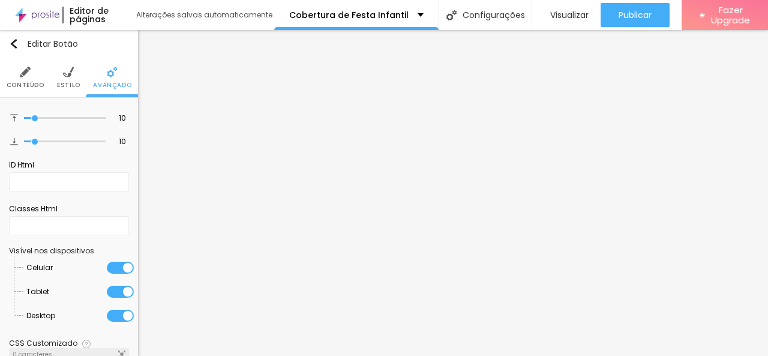
click at [22, 76] on img at bounding box center [25, 72] width 11 height 11
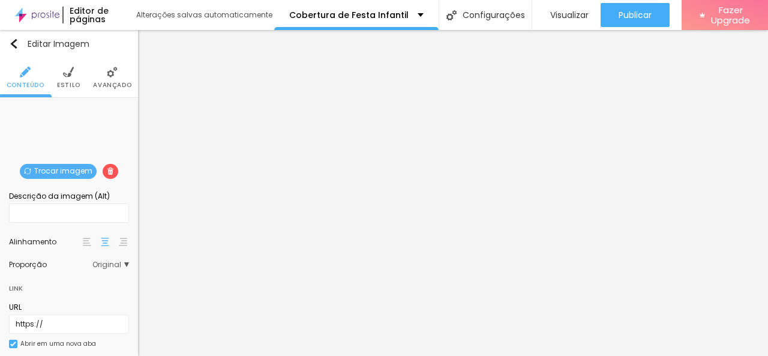
click at [57, 170] on span "Trocar imagem" at bounding box center [58, 171] width 77 height 15
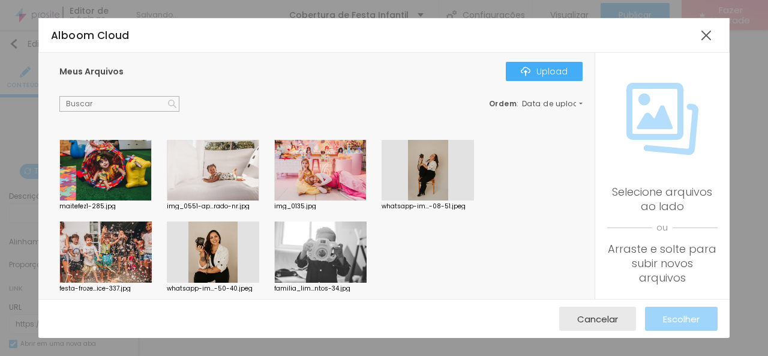
scroll to position [163, 0]
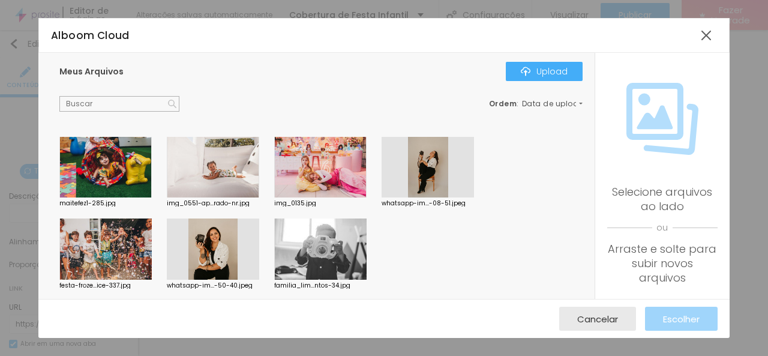
click at [436, 170] on div at bounding box center [428, 167] width 92 height 61
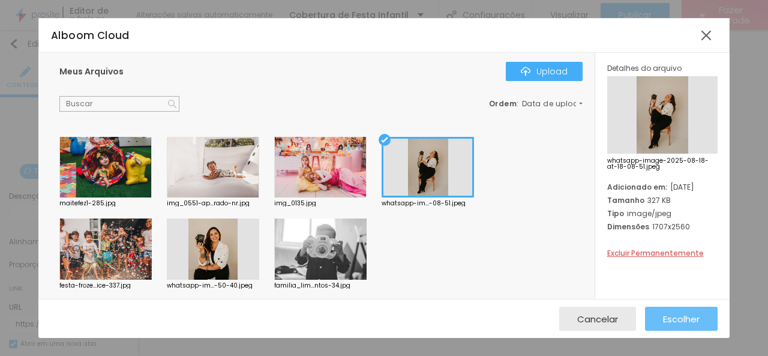
click at [671, 316] on span "Escolher" at bounding box center [681, 319] width 37 height 10
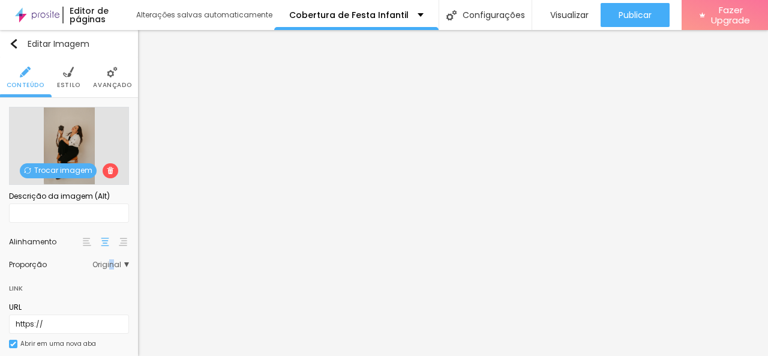
click at [100, 265] on span "Original" at bounding box center [110, 264] width 37 height 7
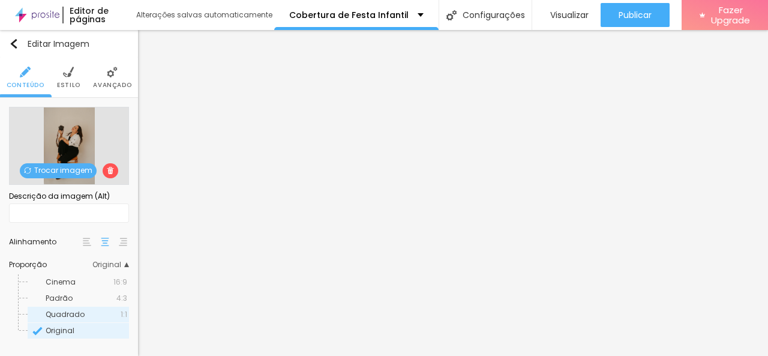
click at [85, 312] on span "Quadrado" at bounding box center [83, 314] width 75 height 7
click at [84, 294] on div "Padrão 4:3" at bounding box center [78, 299] width 101 height 16
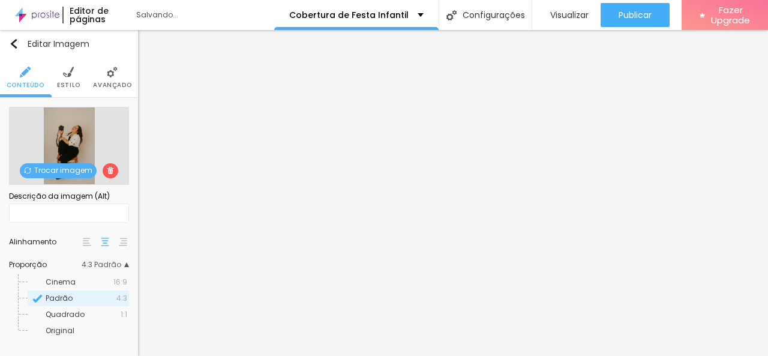
click at [88, 285] on div "Cinema 16:9" at bounding box center [78, 282] width 101 height 16
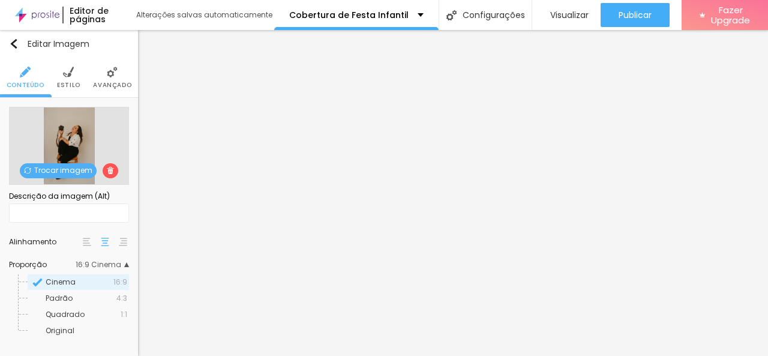
click at [116, 268] on div "Cinema 16:9 Padrão 4:3 Quadrado 1:1 Original" at bounding box center [69, 303] width 120 height 71
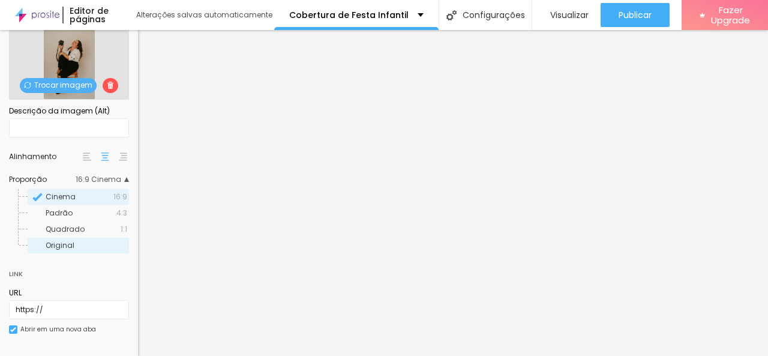
click at [100, 241] on div "Original" at bounding box center [78, 246] width 101 height 16
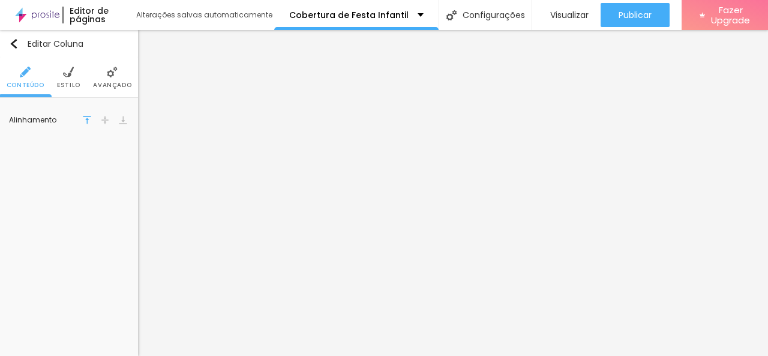
click at [59, 71] on li "Estilo" at bounding box center [68, 78] width 23 height 40
click at [116, 80] on li "Avançado" at bounding box center [112, 78] width 38 height 40
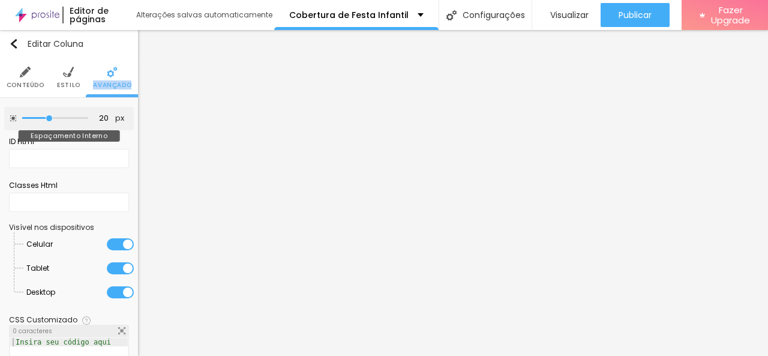
type input "15"
type input "10"
type input "15"
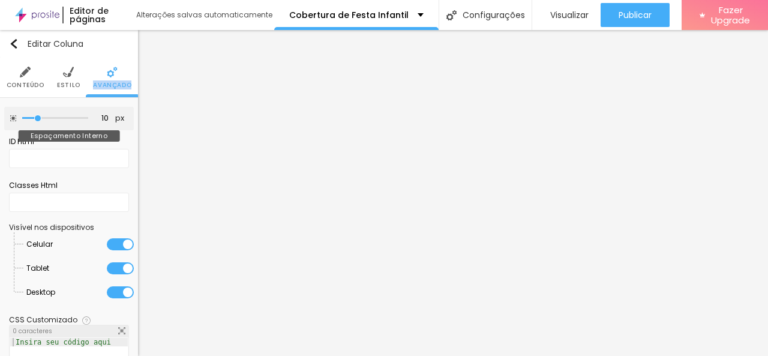
type input "15"
type input "20"
type input "25"
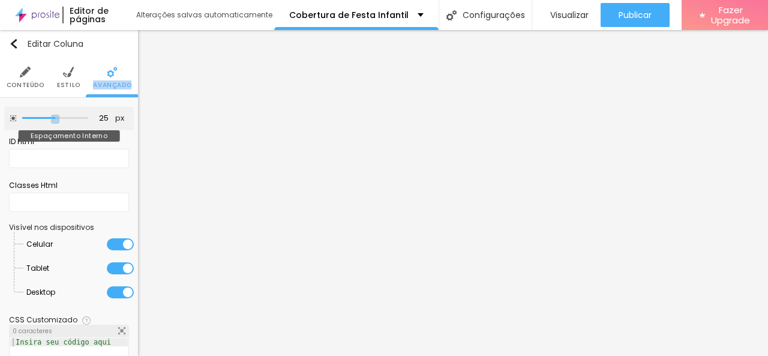
type input "30"
type input "35"
type input "40"
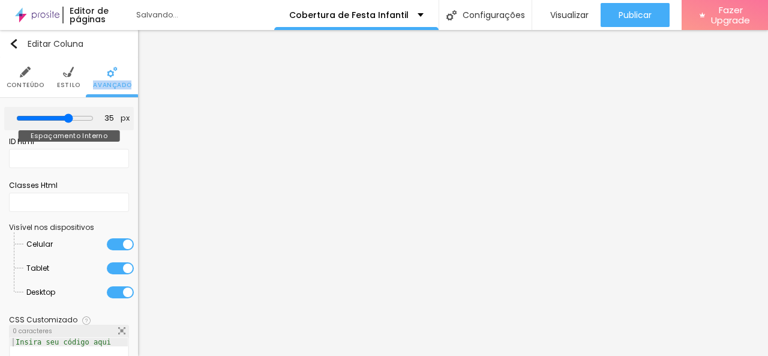
type input "40"
type input "45"
type input "40"
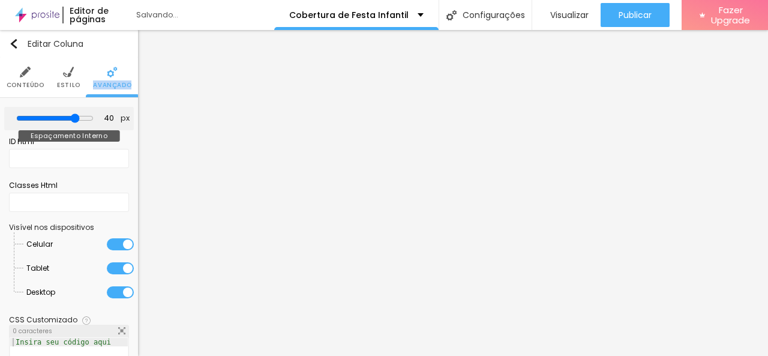
type input "35"
type input "25"
type input "20"
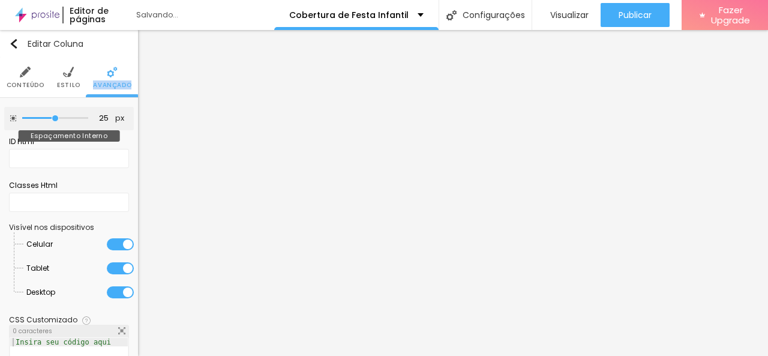
type input "20"
type input "15"
type input "10"
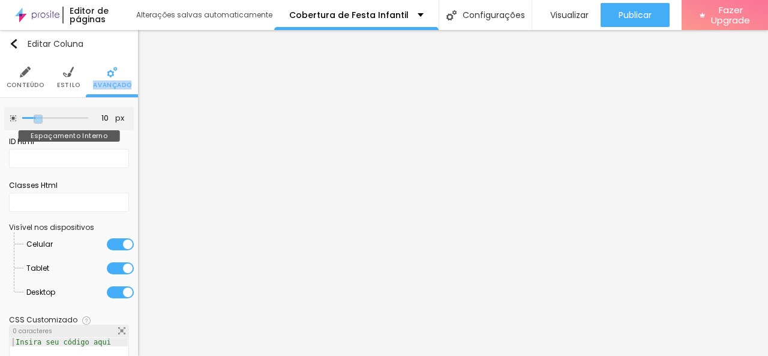
drag, startPoint x: 46, startPoint y: 117, endPoint x: 36, endPoint y: 122, distance: 10.7
type input "10"
click at [36, 121] on input "range" at bounding box center [55, 118] width 66 height 6
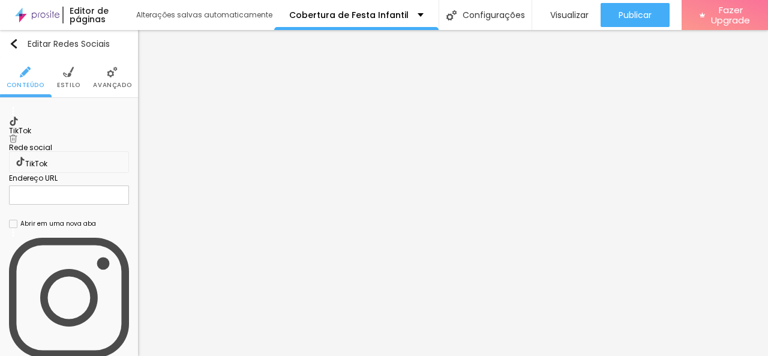
click at [17, 134] on img at bounding box center [13, 138] width 8 height 8
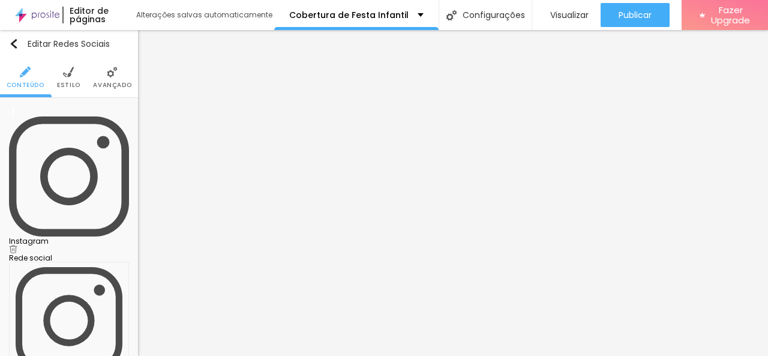
click at [84, 122] on div "Instagram" at bounding box center [69, 181] width 120 height 148
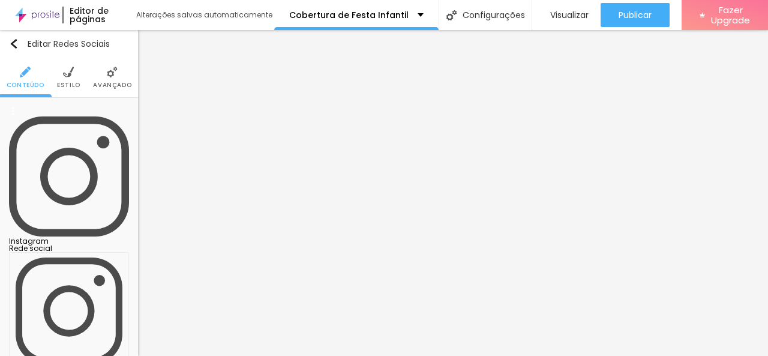
paste input "[URL][DOMAIN_NAME][DOMAIN_NAME]"
type input "[URL][DOMAIN_NAME][DOMAIN_NAME]"
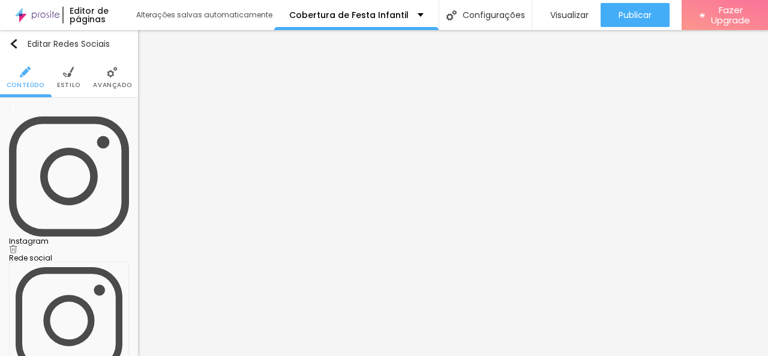
type input "[URL][DOMAIN_NAME]"
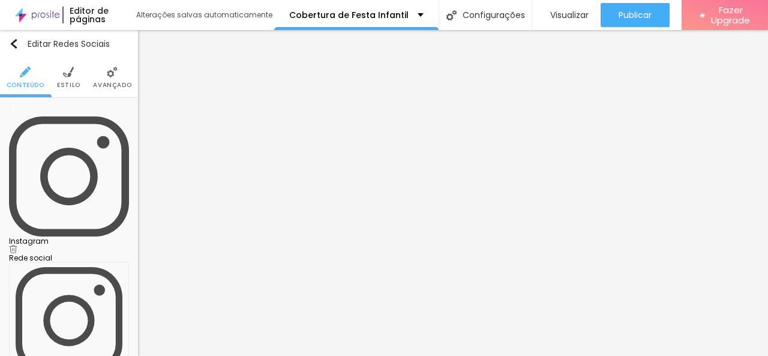
click at [120, 332] on div "Editar Redes Sociais Conteúdo Estilo Avançado Instagram Rede social Instagram E…" at bounding box center [69, 193] width 138 height 326
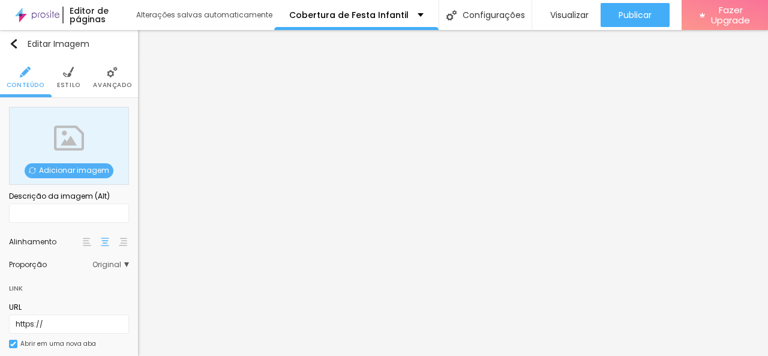
click at [64, 169] on span "Adicionar imagem" at bounding box center [69, 170] width 89 height 15
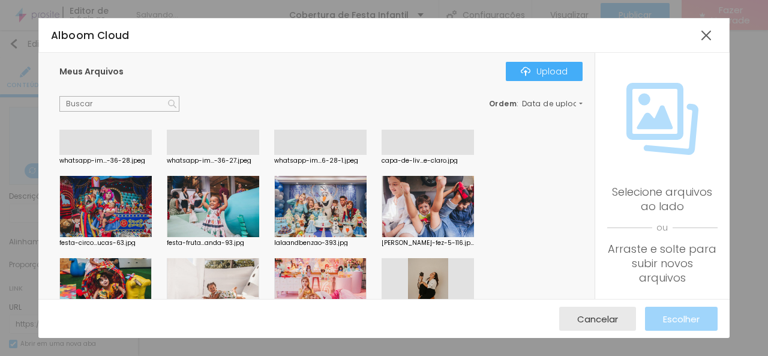
scroll to position [163, 0]
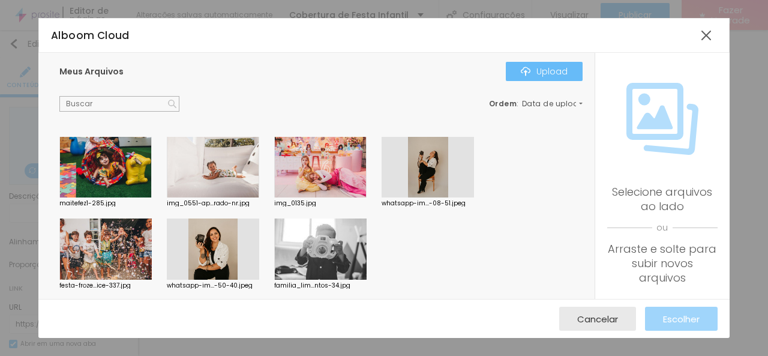
click at [550, 71] on div "Upload" at bounding box center [544, 72] width 47 height 10
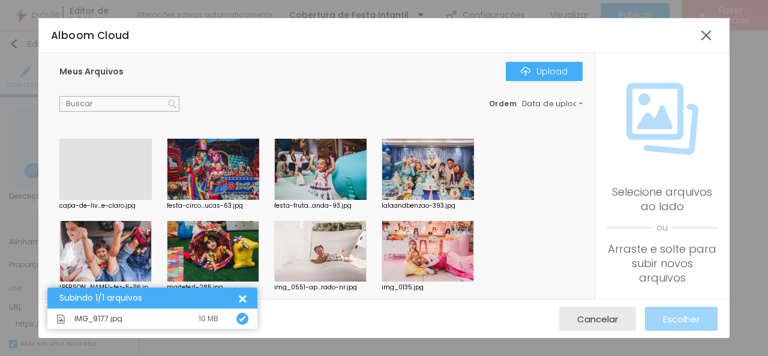
scroll to position [0, 0]
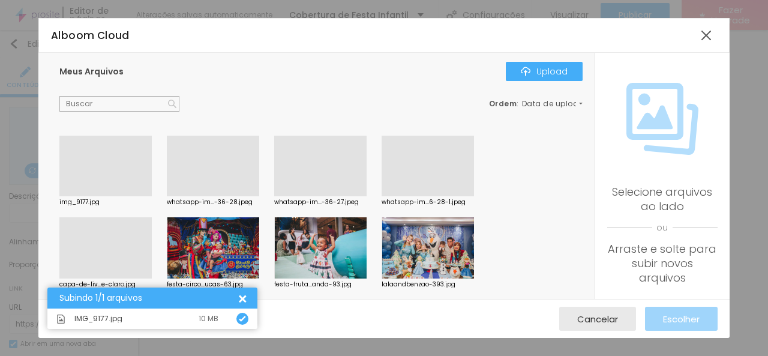
click at [93, 196] on div at bounding box center [105, 196] width 92 height 0
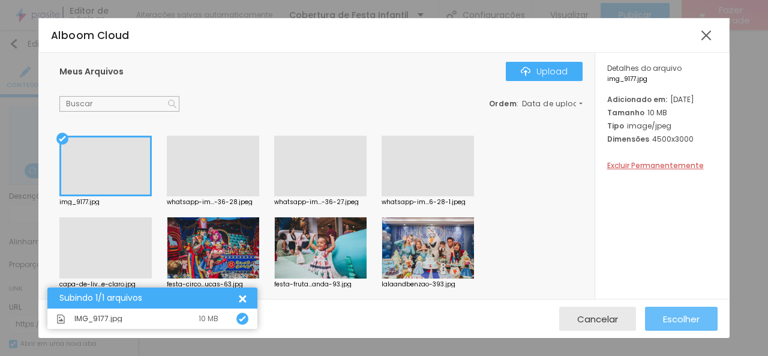
click at [684, 314] on span "Escolher" at bounding box center [681, 319] width 37 height 10
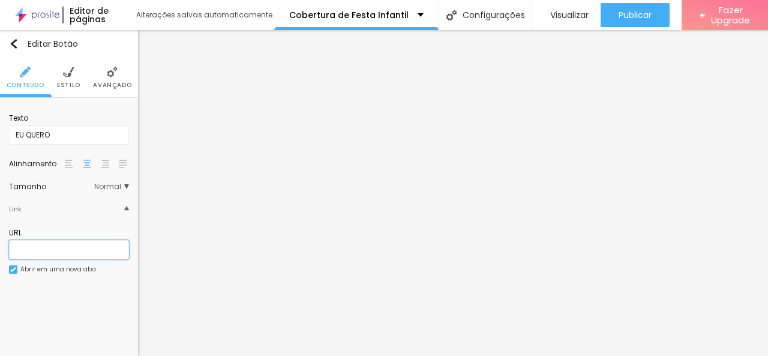
click at [72, 247] on input "text" at bounding box center [69, 249] width 120 height 19
paste input "[URL][DOMAIN_NAME]"
type input "[URL][DOMAIN_NAME]"
click at [94, 115] on div "Texto" at bounding box center [69, 118] width 120 height 11
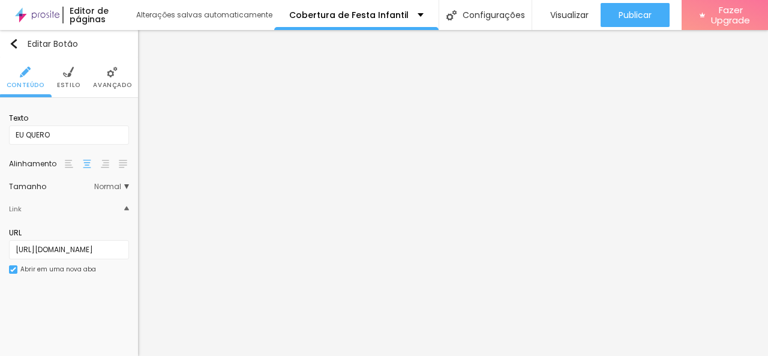
click at [114, 277] on div "URL [URL][DOMAIN_NAME] Abrir em uma nova aba" at bounding box center [69, 255] width 120 height 67
click at [31, 211] on div "Link" at bounding box center [69, 208] width 120 height 25
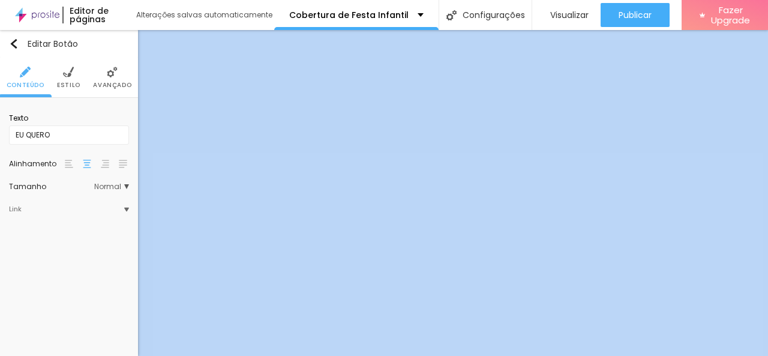
click at [128, 210] on img at bounding box center [126, 209] width 5 height 5
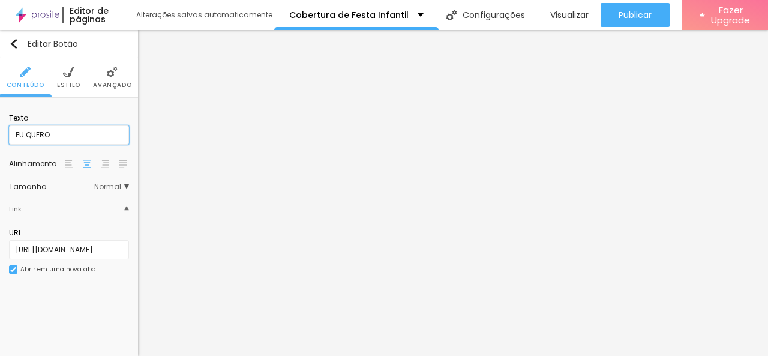
click at [59, 130] on input "EU QUERO" at bounding box center [69, 134] width 120 height 19
type input "EU QUERO"
click at [78, 77] on li "Estilo" at bounding box center [68, 78] width 23 height 40
click at [78, 77] on ul "Conteúdo Estilo Avançado" at bounding box center [69, 78] width 138 height 40
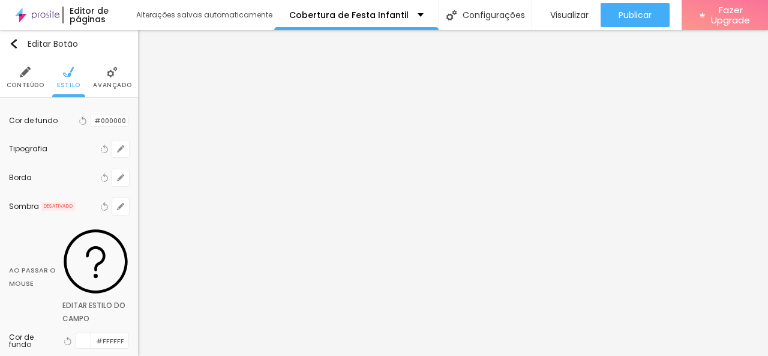
click at [103, 80] on li "Avançado" at bounding box center [112, 78] width 38 height 40
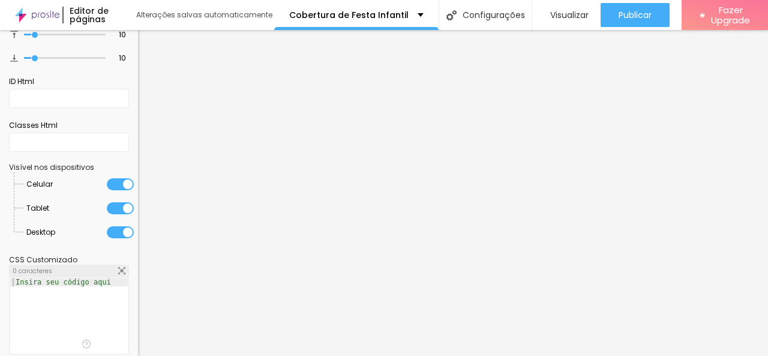
scroll to position [95, 0]
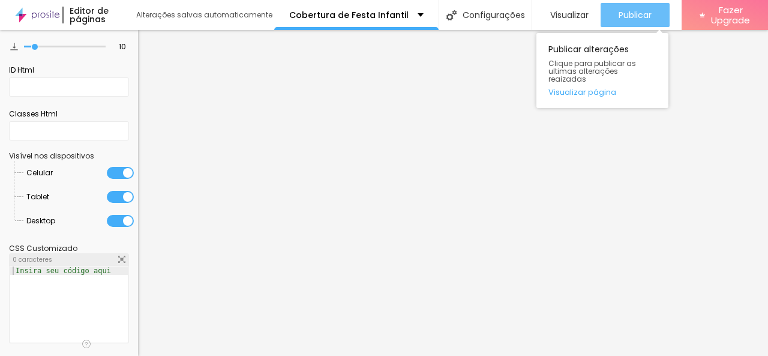
click at [642, 20] on span "Publicar" at bounding box center [635, 15] width 33 height 10
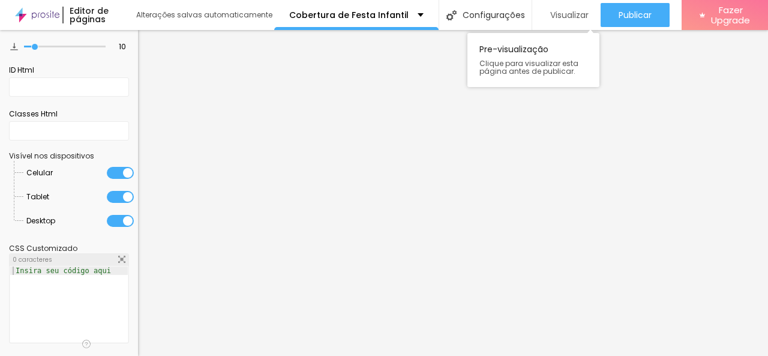
click at [554, 12] on span "Visualizar" at bounding box center [570, 15] width 38 height 10
click at [47, 290] on div at bounding box center [69, 314] width 118 height 94
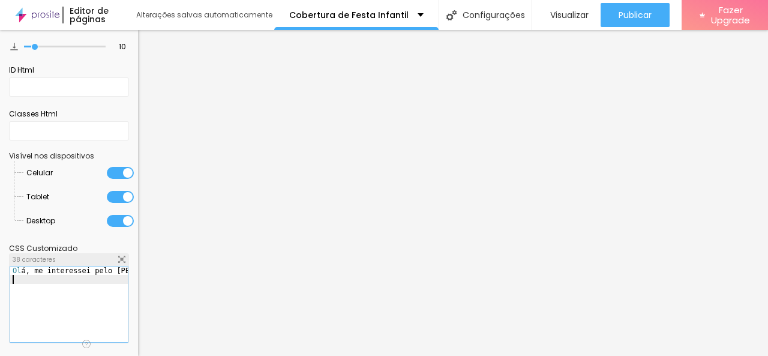
scroll to position [0, 0]
click at [561, 8] on div "Visualizar" at bounding box center [567, 15] width 44 height 24
click at [102, 271] on div "Ol á, me interessei pelo [PERSON_NAME]" at bounding box center [85, 309] width 151 height 85
click at [109, 270] on div "Ol á, me interessei pelo [PERSON_NAME]" at bounding box center [85, 309] width 151 height 85
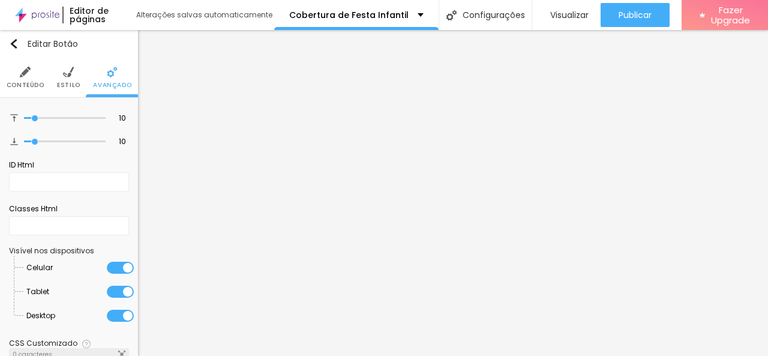
click at [68, 69] on img at bounding box center [68, 72] width 11 height 11
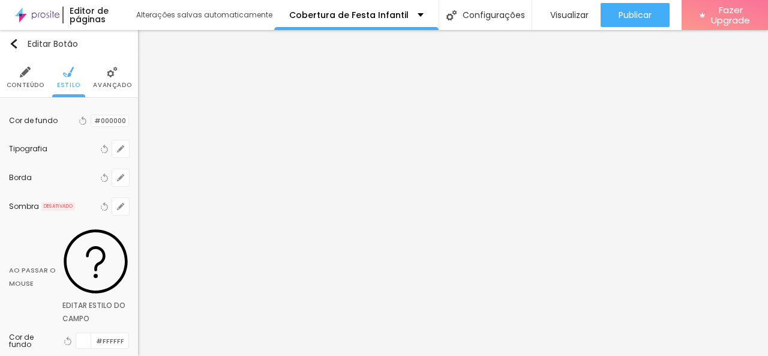
click at [21, 76] on img at bounding box center [25, 72] width 11 height 11
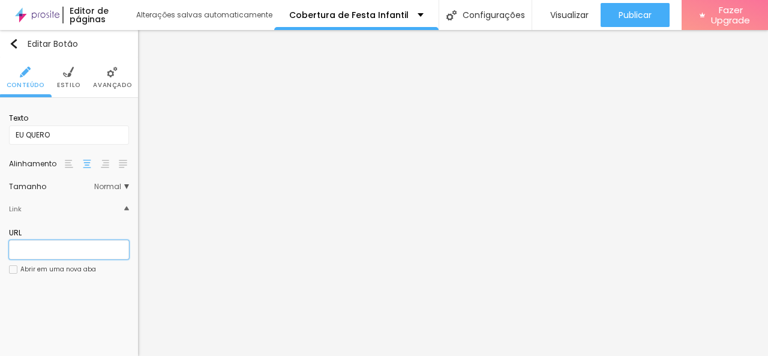
click at [30, 253] on input "text" at bounding box center [69, 249] width 120 height 19
paste input "[URL][DOMAIN_NAME]"
type input "[URL][DOMAIN_NAME]"
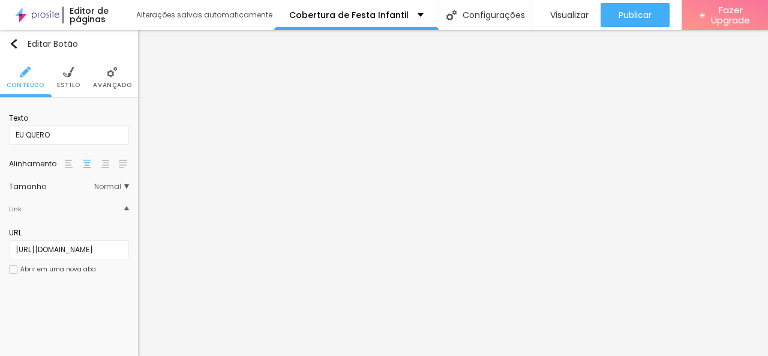
click at [83, 267] on div "Abrir em uma nova aba" at bounding box center [58, 270] width 76 height 6
click at [93, 249] on input "text" at bounding box center [69, 249] width 120 height 19
paste input "[URL][DOMAIN_NAME]"
type input "[URL][DOMAIN_NAME]"
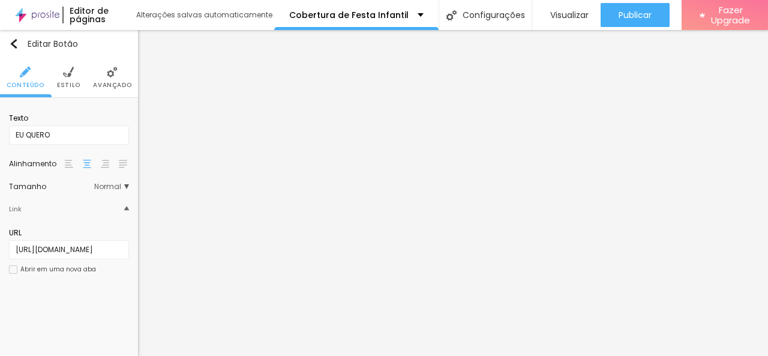
scroll to position [0, 0]
click at [85, 268] on div "Abrir em uma nova aba" at bounding box center [58, 270] width 76 height 6
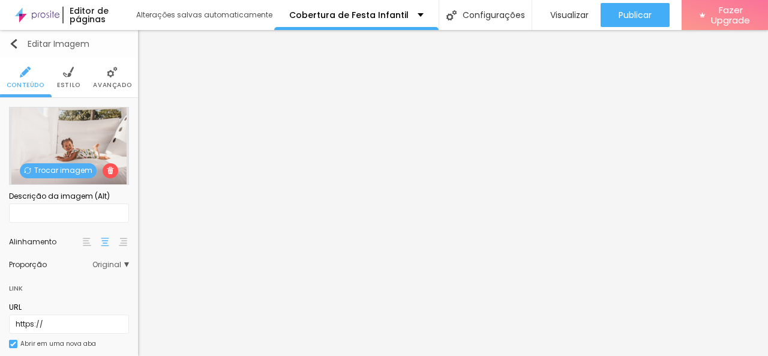
click at [13, 43] on img "button" at bounding box center [14, 44] width 10 height 10
click at [13, 41] on img "button" at bounding box center [14, 44] width 10 height 10
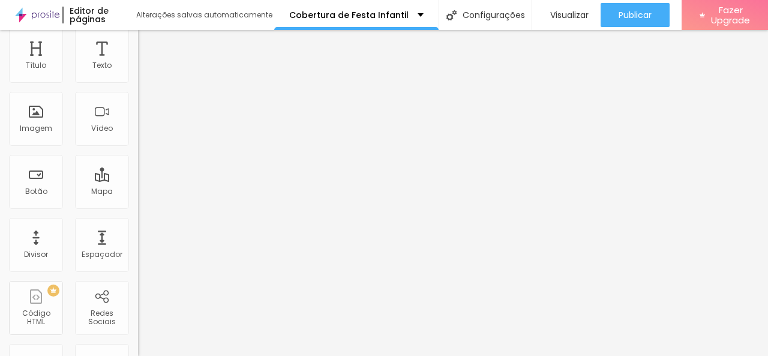
scroll to position [60, 0]
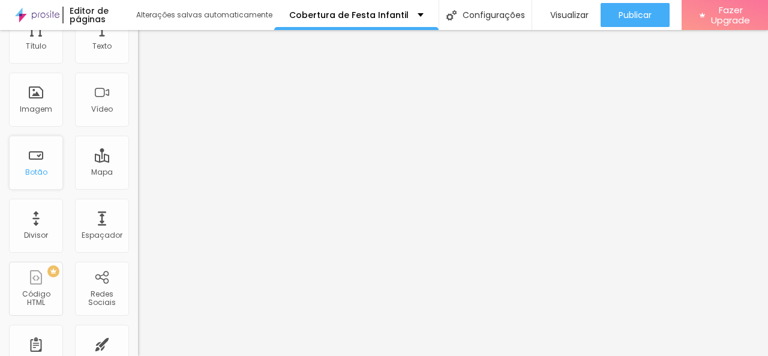
click at [34, 161] on div "Botão" at bounding box center [36, 163] width 54 height 54
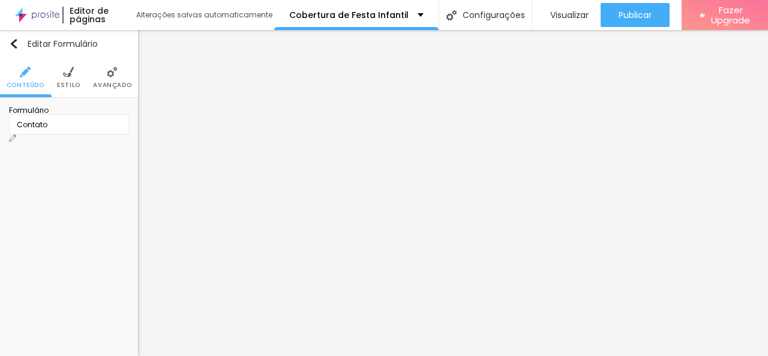
scroll to position [0, 0]
click at [89, 130] on div "Contato" at bounding box center [69, 124] width 104 height 11
type input "Orçamento de Festa"
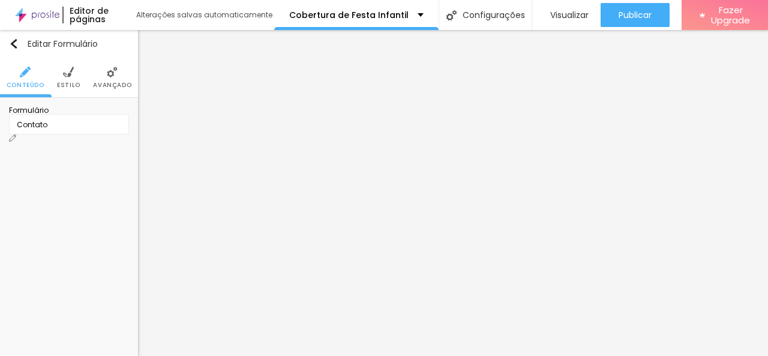
drag, startPoint x: 280, startPoint y: 178, endPoint x: 165, endPoint y: 180, distance: 114.7
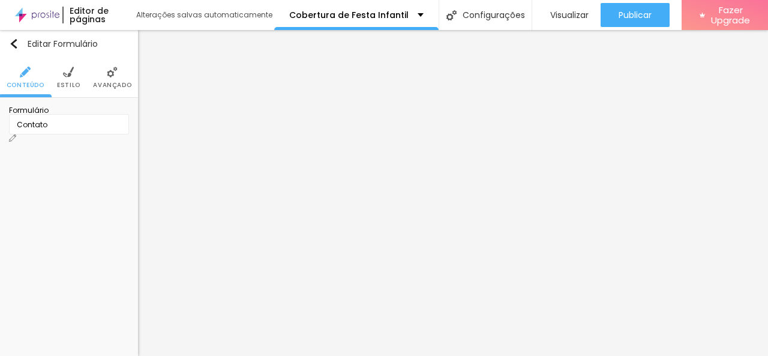
type input "Informe aqui horario e local:"
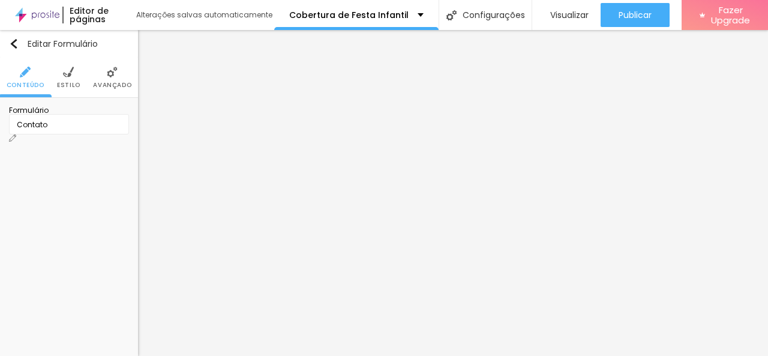
type input "Data da sua festa"
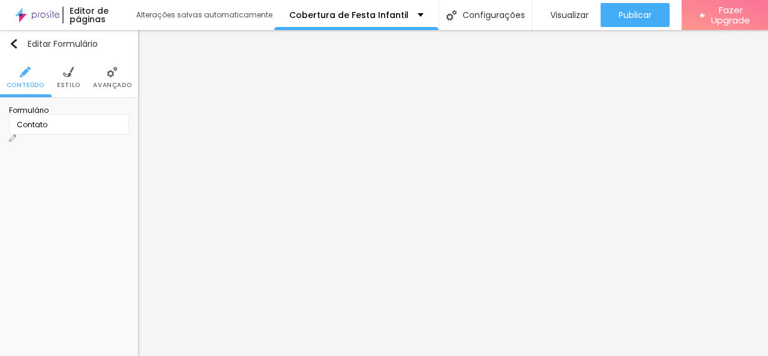
drag, startPoint x: 292, startPoint y: 183, endPoint x: 172, endPoint y: 186, distance: 120.7
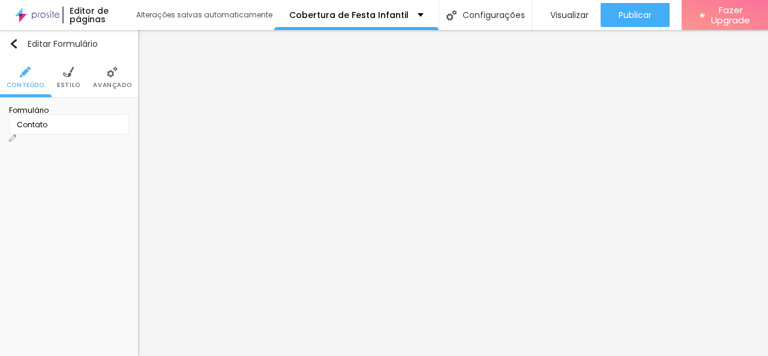
type input "Qual Pacote você gostou mais?"
drag, startPoint x: 291, startPoint y: 234, endPoint x: 231, endPoint y: 237, distance: 59.5
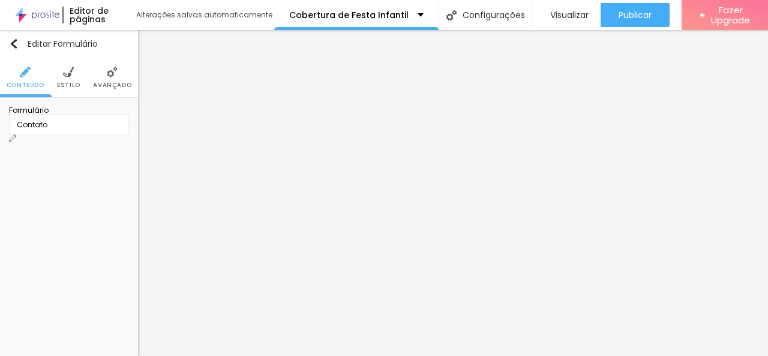
type input "Pipoca"
drag, startPoint x: 274, startPoint y: 265, endPoint x: 208, endPoint y: 267, distance: 65.5
type input "Brigadeiro"
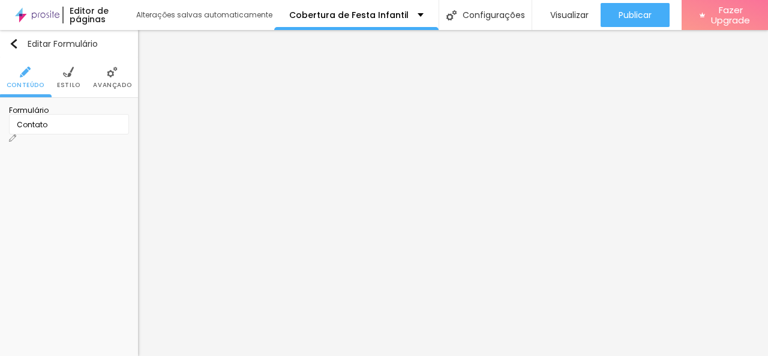
scroll to position [234, 0]
drag, startPoint x: 265, startPoint y: 294, endPoint x: 225, endPoint y: 291, distance: 40.9
type input "Algodão Doce"
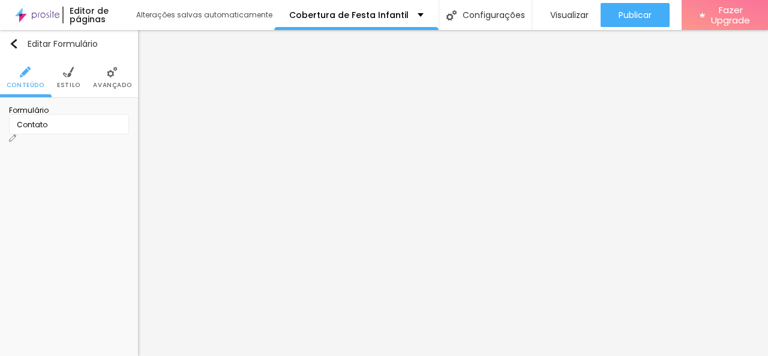
drag, startPoint x: 243, startPoint y: 223, endPoint x: 196, endPoint y: 220, distance: 47.5
type input "outros"
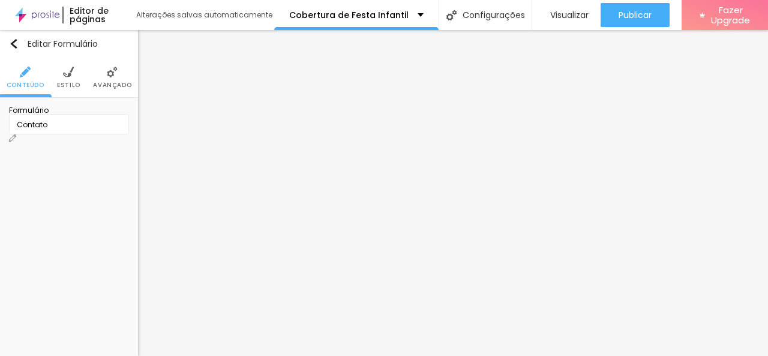
click at [73, 83] on span "Estilo" at bounding box center [68, 85] width 23 height 6
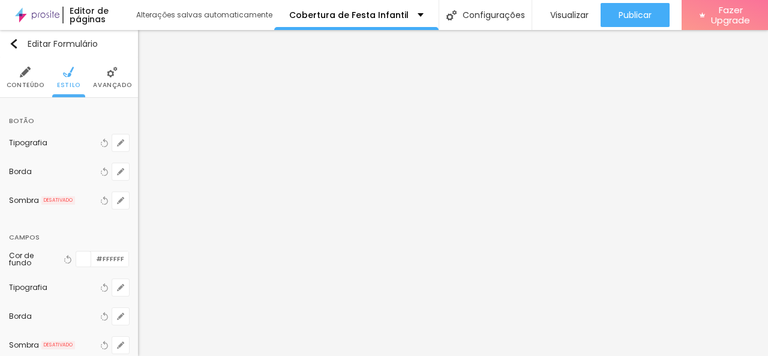
click at [98, 83] on span "Avançado" at bounding box center [112, 85] width 38 height 6
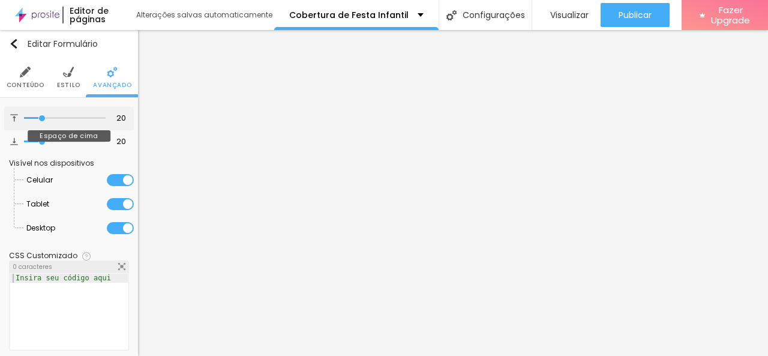
type input "21"
type input "19"
type input "18"
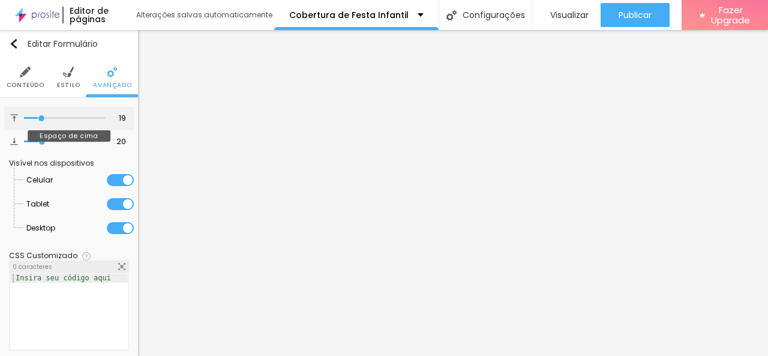
type input "18"
type input "13"
type input "6"
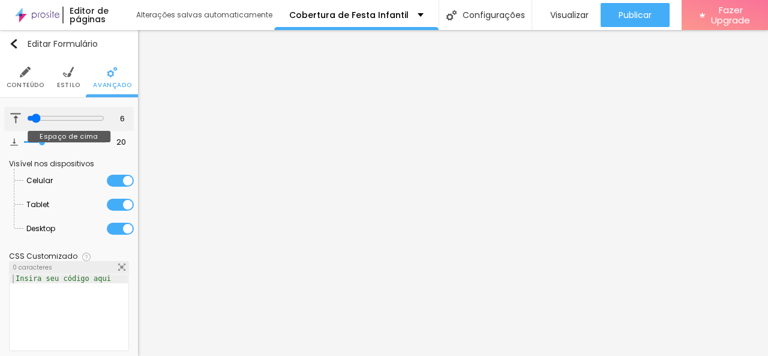
type input "5"
type input "4"
type input "3"
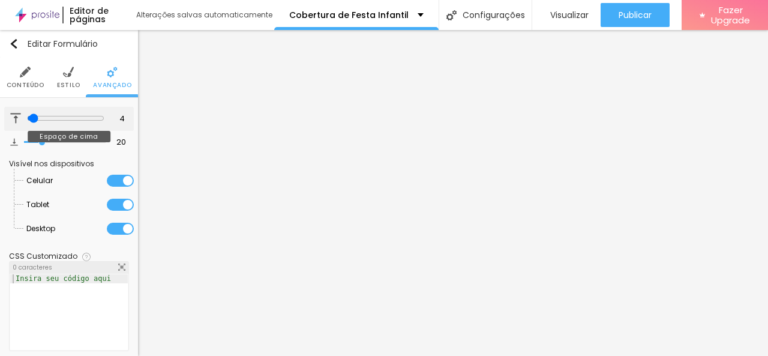
type input "3"
type input "1"
type input "0"
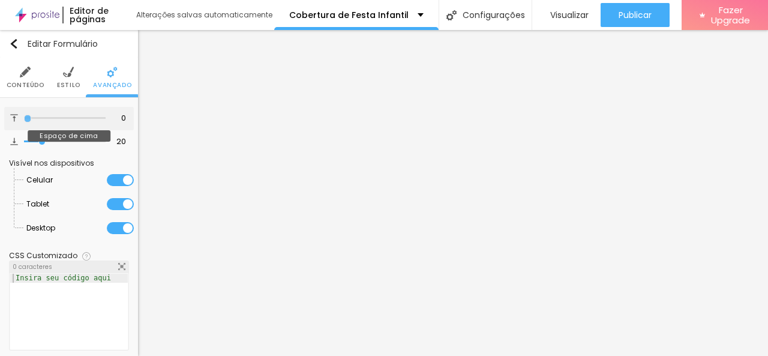
drag, startPoint x: 43, startPoint y: 118, endPoint x: 20, endPoint y: 121, distance: 22.9
type input "0"
click at [24, 121] on input "range" at bounding box center [65, 118] width 82 height 6
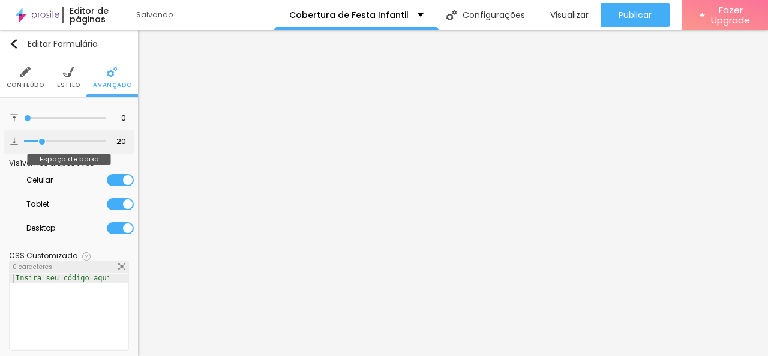
type input "14"
type input "9"
type input "6"
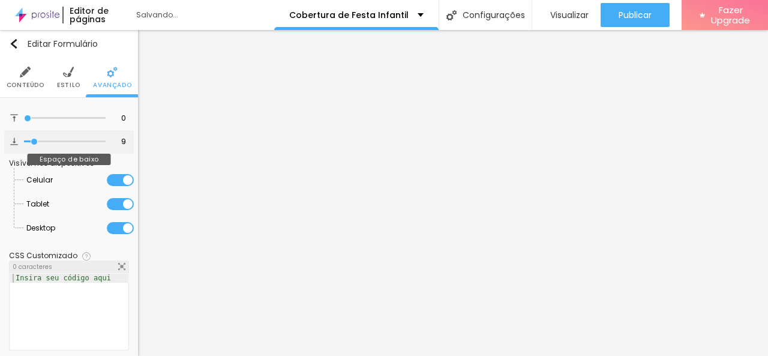
type input "6"
type input "4"
type input "1"
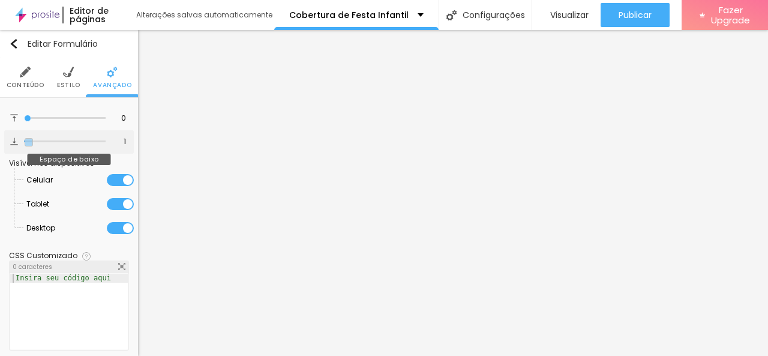
type input "0"
type input "3"
type input "8"
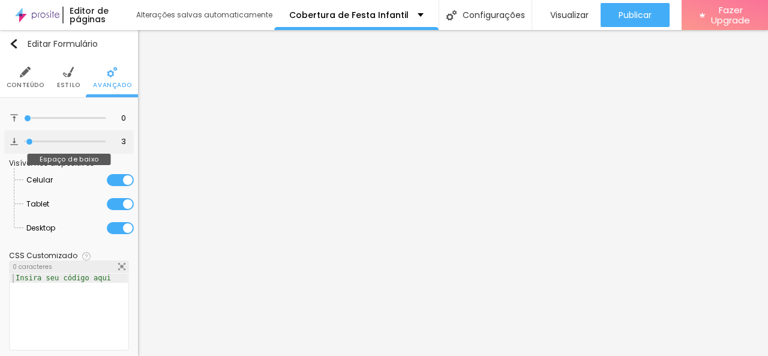
type input "8"
type input "11"
type input "14"
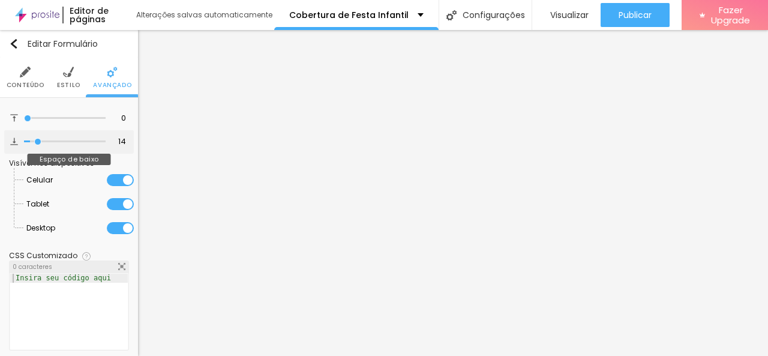
type input "15"
type input "16"
type input "19"
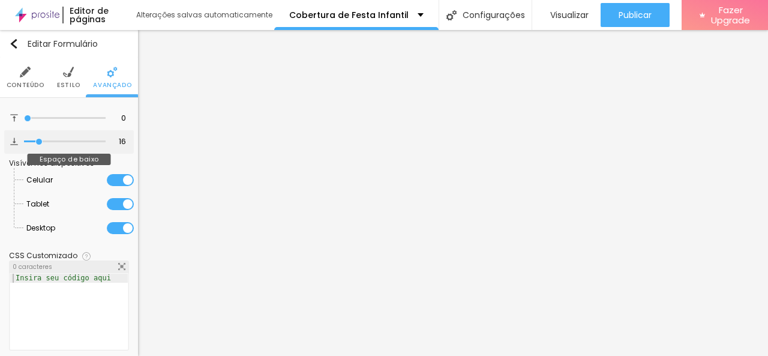
type input "19"
type input "21"
click at [41, 145] on input "range" at bounding box center [65, 142] width 82 height 6
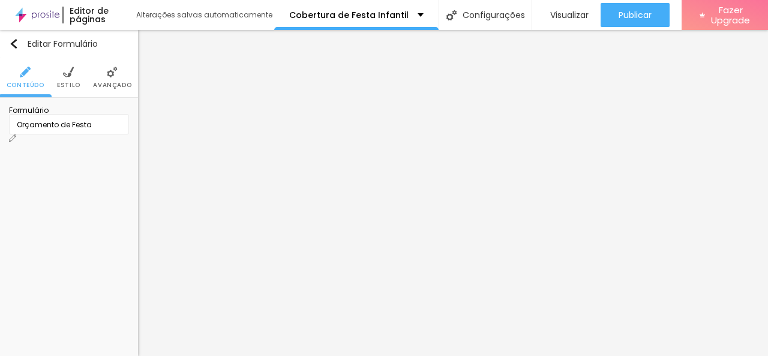
click at [54, 130] on div "Orçamento de Festa" at bounding box center [69, 124] width 104 height 11
click at [16, 134] on img at bounding box center [12, 137] width 7 height 7
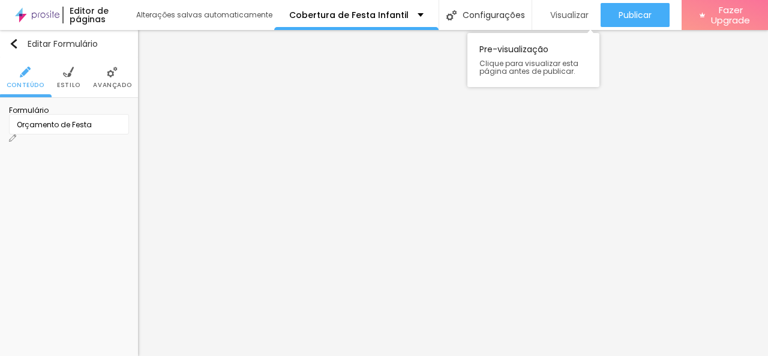
click at [563, 21] on div "Visualizar" at bounding box center [567, 15] width 44 height 24
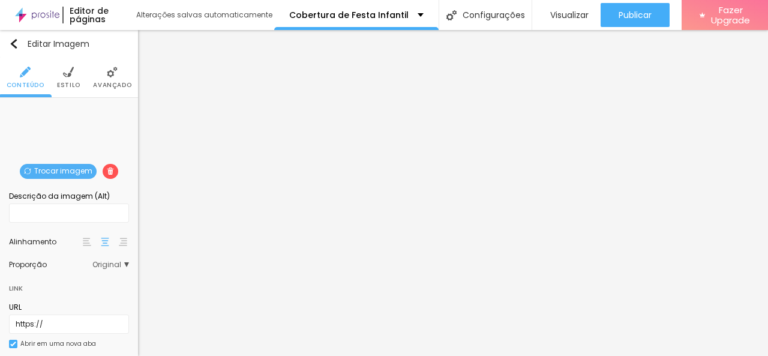
click at [98, 261] on span "Original" at bounding box center [110, 264] width 37 height 7
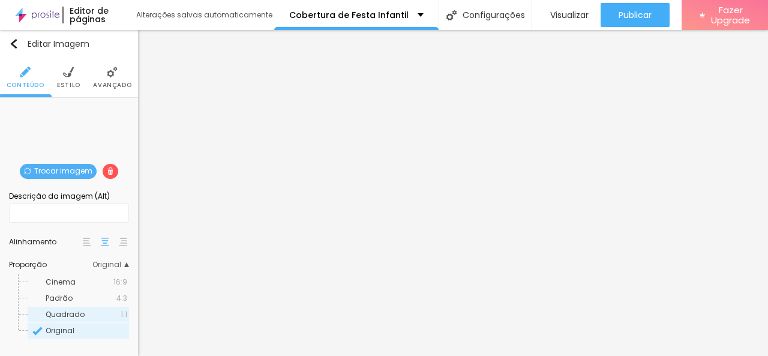
click at [82, 316] on span "Quadrado" at bounding box center [65, 314] width 39 height 10
click at [85, 298] on span "Padrão" at bounding box center [81, 298] width 71 height 7
click at [72, 328] on span "Original" at bounding box center [60, 330] width 29 height 10
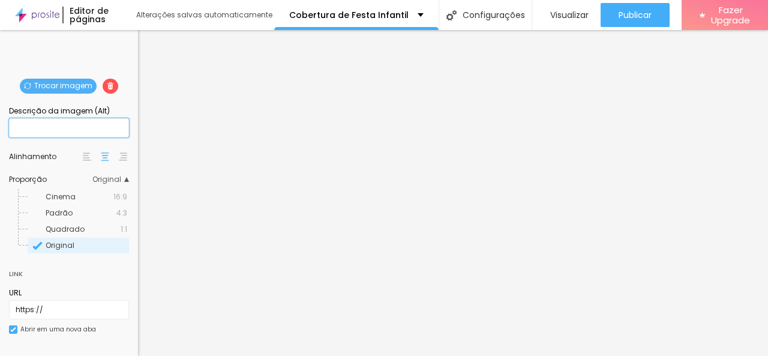
click at [104, 126] on input "text" at bounding box center [69, 127] width 120 height 19
type input "Festa Infantil"
drag, startPoint x: 67, startPoint y: 127, endPoint x: 4, endPoint y: 127, distance: 63.0
click at [4, 127] on div "Trocar imagem Descrição da imagem (Alt) Festa Infantil Alinhamento Proporção Or…" at bounding box center [69, 185] width 138 height 345
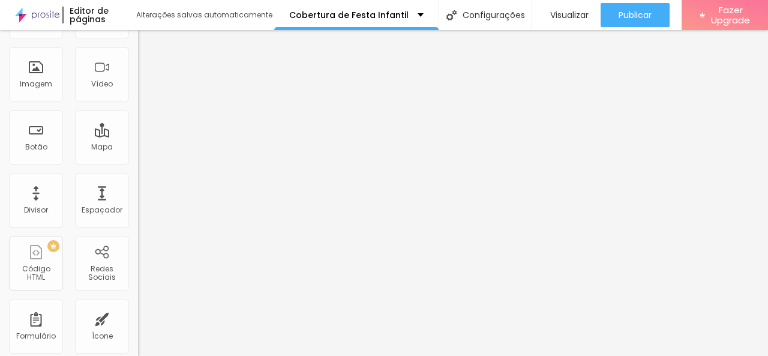
scroll to position [0, 0]
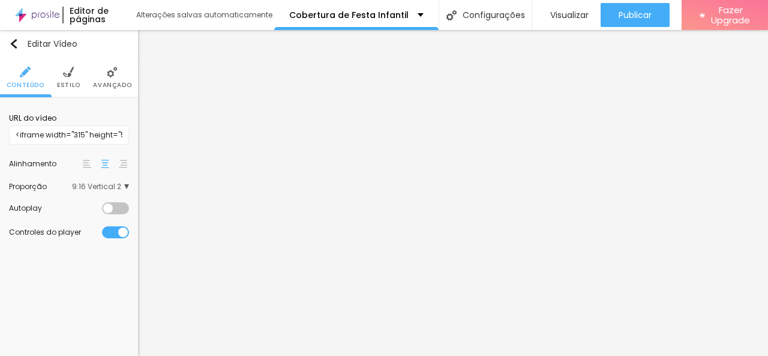
click at [116, 188] on span "9:16 Vertical 2" at bounding box center [100, 186] width 57 height 7
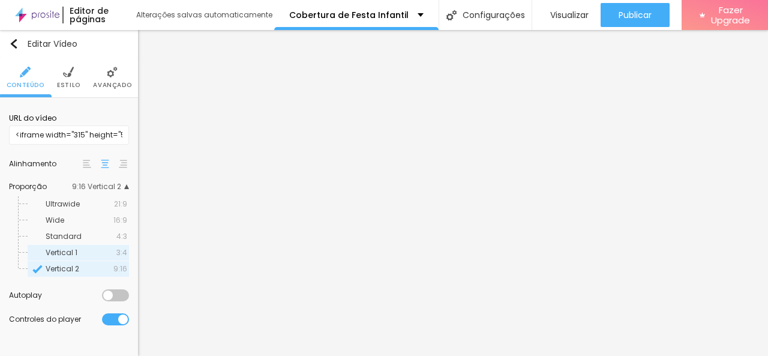
click at [94, 252] on span "Vertical 1" at bounding box center [81, 252] width 71 height 7
click at [89, 264] on div "Vertical 2 9:16" at bounding box center [78, 269] width 101 height 16
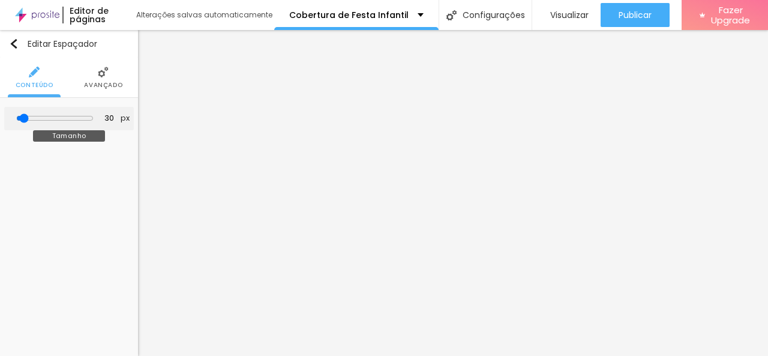
type input "14"
type input "213"
type input "368"
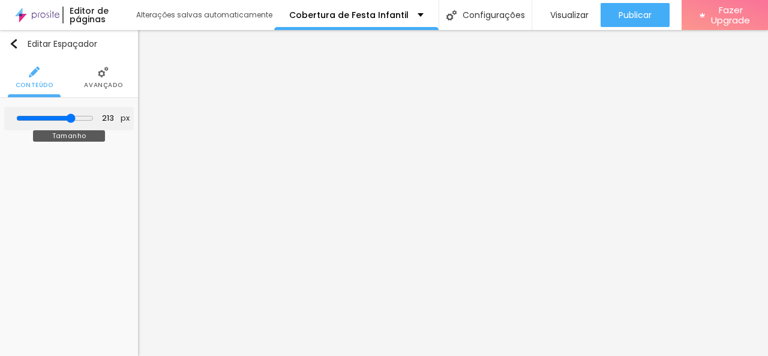
type input "368"
type input "344"
type input "324"
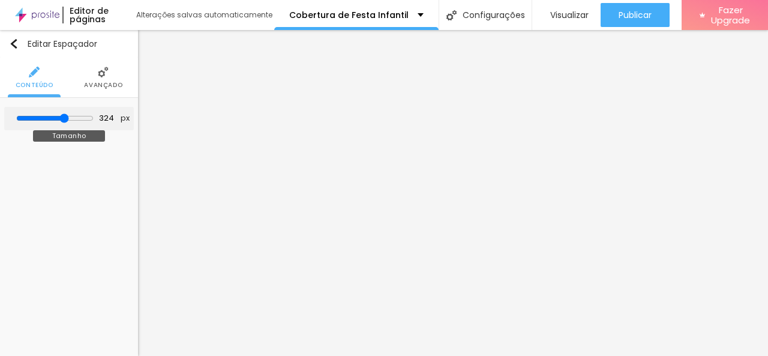
type input "279"
type input "258"
type input "231"
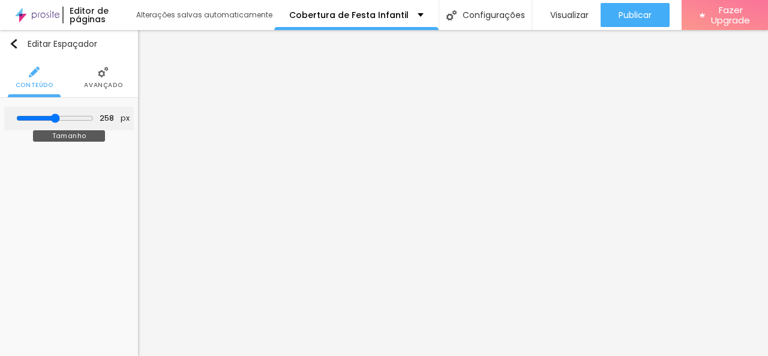
type input "231"
type input "193"
type input "117"
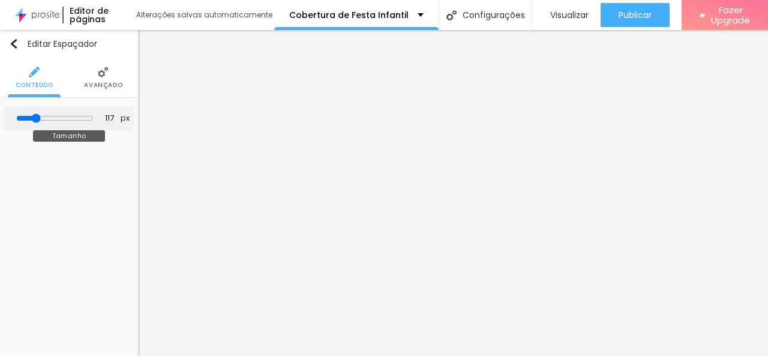
type input "90"
type input "65"
type input "62"
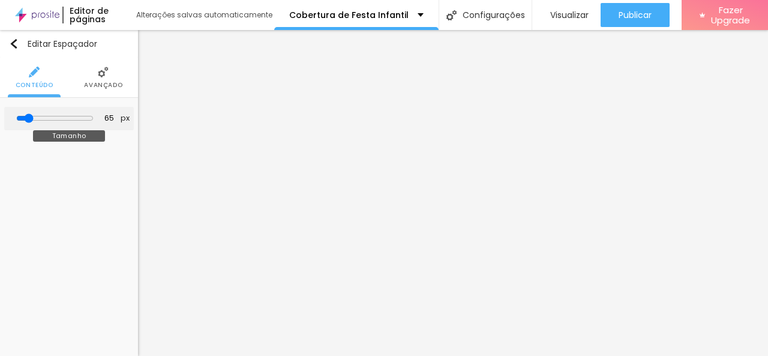
type input "62"
type input "48"
type input "41"
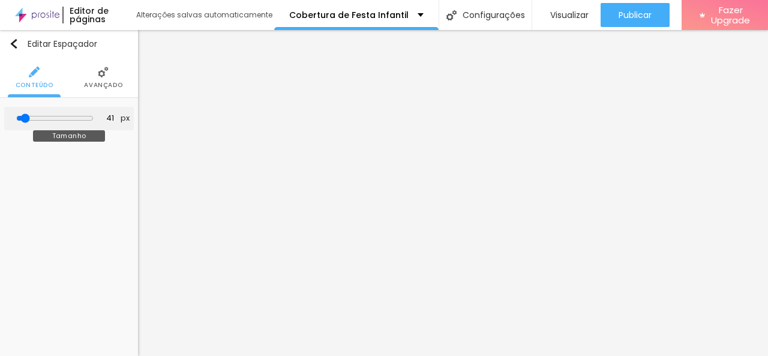
type input "21"
type input "10"
type input "17"
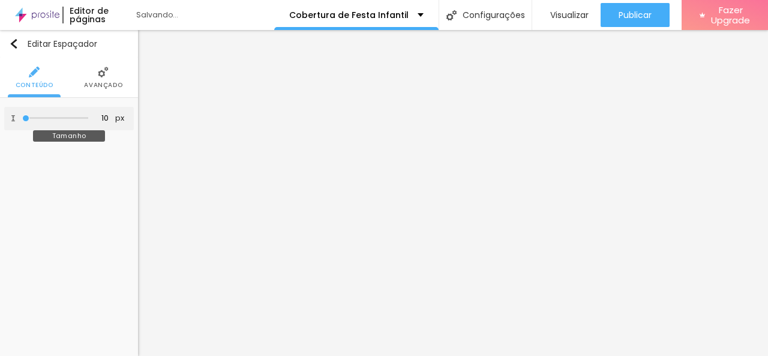
type input "17"
type input "59"
type input "69"
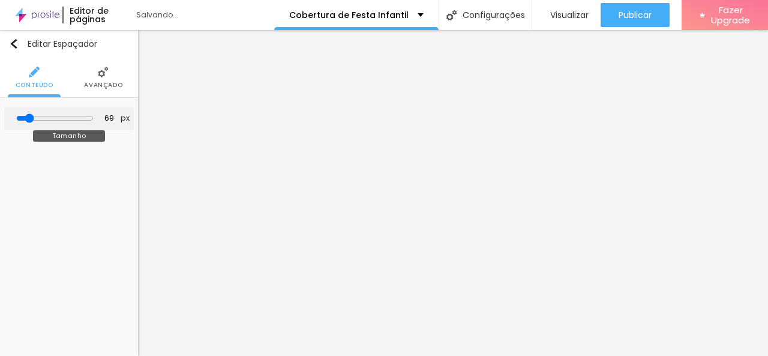
type input "76"
drag, startPoint x: 26, startPoint y: 116, endPoint x: 34, endPoint y: 134, distance: 19.6
type input "76"
click at [34, 123] on input "range" at bounding box center [54, 118] width 77 height 10
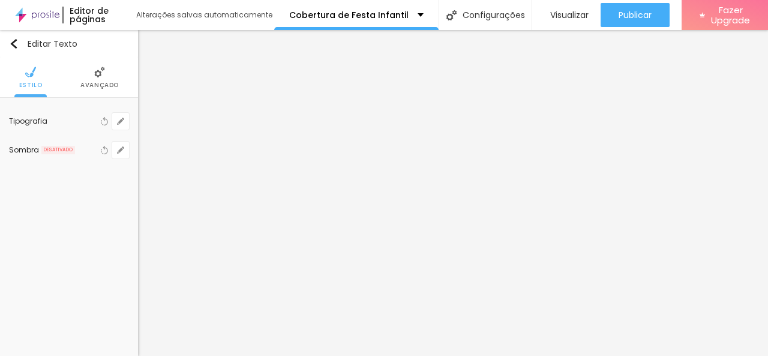
click at [95, 71] on img at bounding box center [99, 72] width 11 height 11
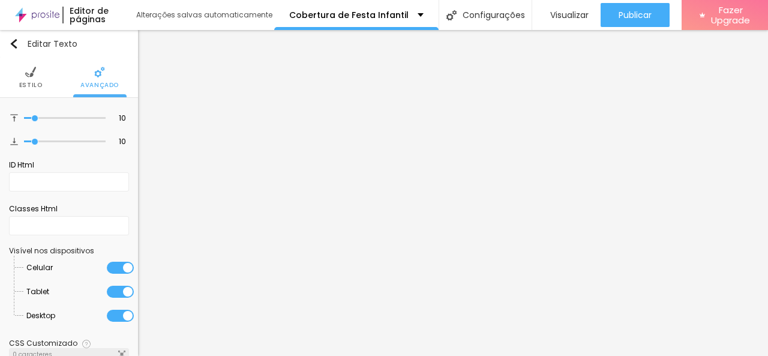
click at [29, 85] on span "Estilo" at bounding box center [30, 85] width 23 height 6
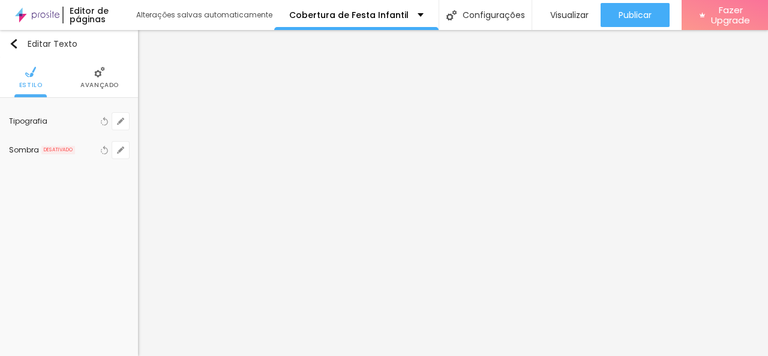
click at [88, 71] on li "Avançado" at bounding box center [99, 78] width 38 height 40
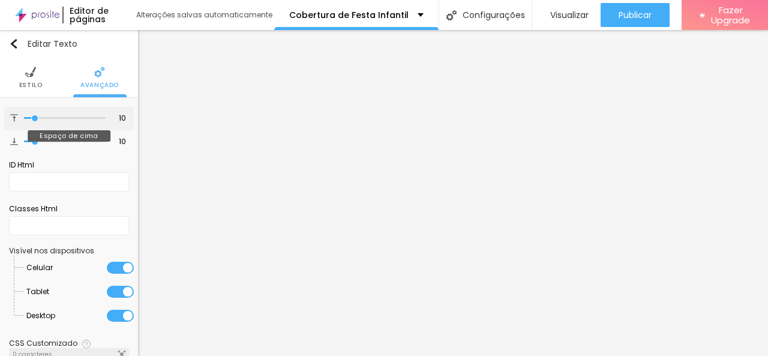
type input "14"
type input "16"
type input "18"
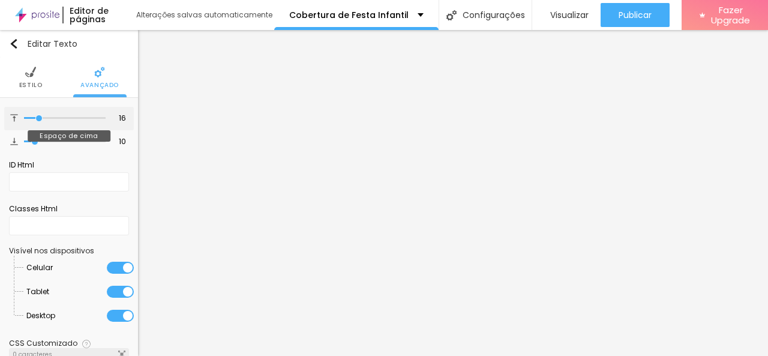
type input "18"
type input "17"
type input "16"
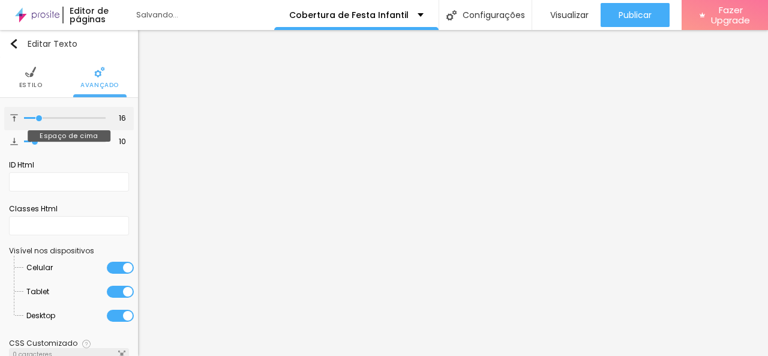
type input "17"
type input "19"
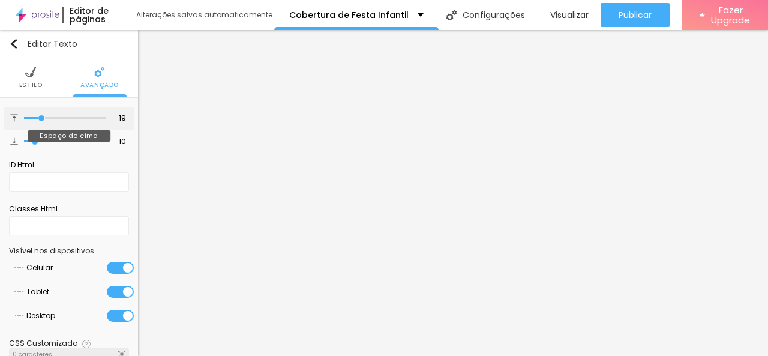
click at [40, 119] on input "range" at bounding box center [65, 118] width 82 height 6
click at [28, 72] on img at bounding box center [30, 72] width 11 height 11
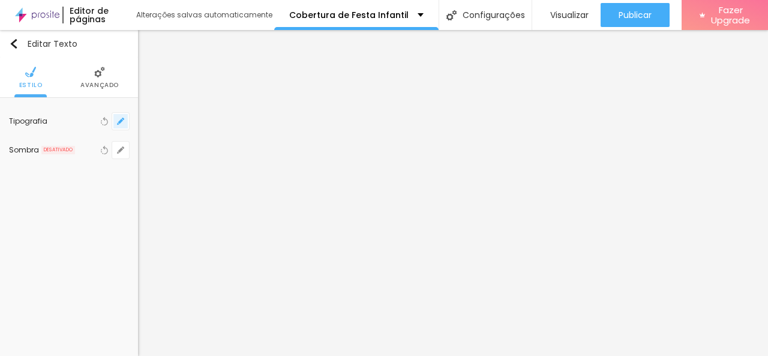
click at [115, 118] on button "button" at bounding box center [120, 121] width 17 height 17
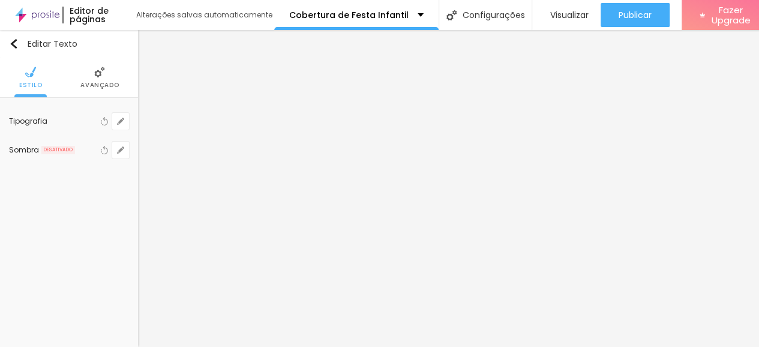
type input "1"
type input "14"
type input "1"
type input "15"
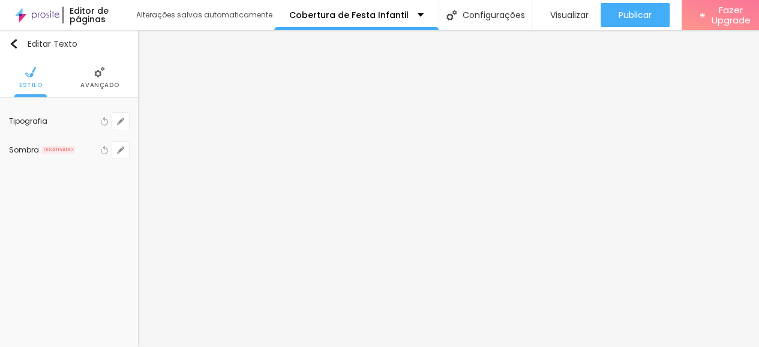
type input "15"
type input "1"
type input "17"
type input "1"
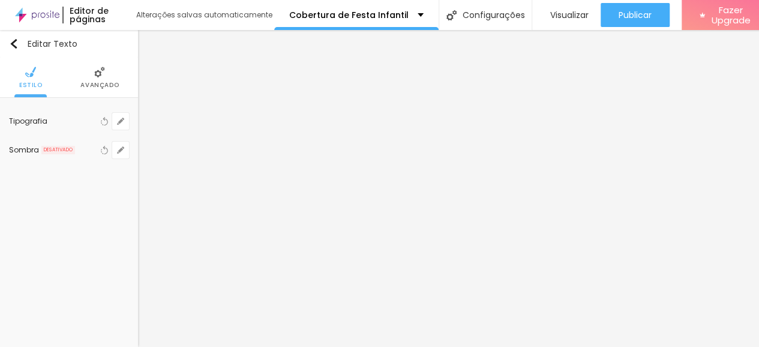
type input "18"
type input "1"
type input "19"
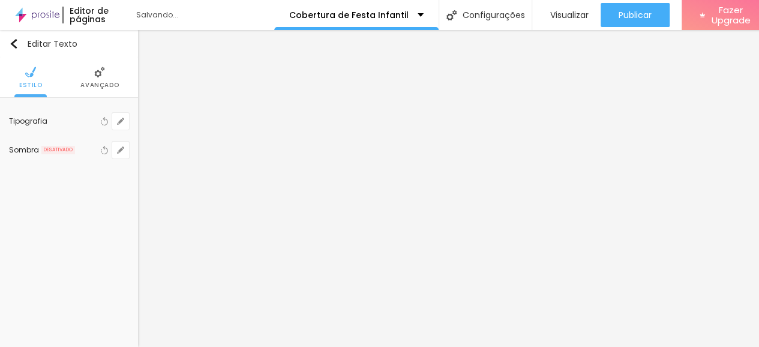
type input "1"
type input "19"
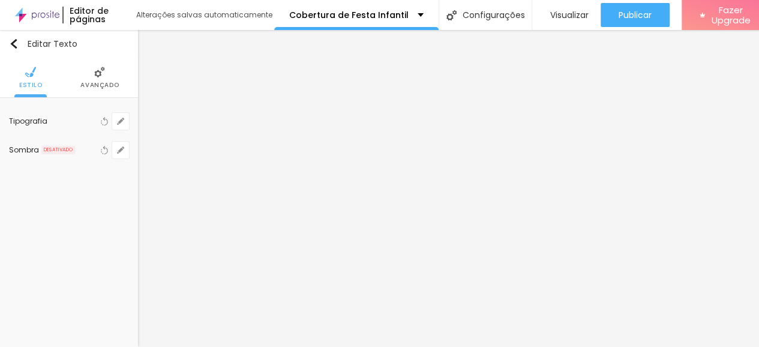
type input "1"
type input "#D4D2DA"
type input "1"
type input "#D7D6DB"
type input "1"
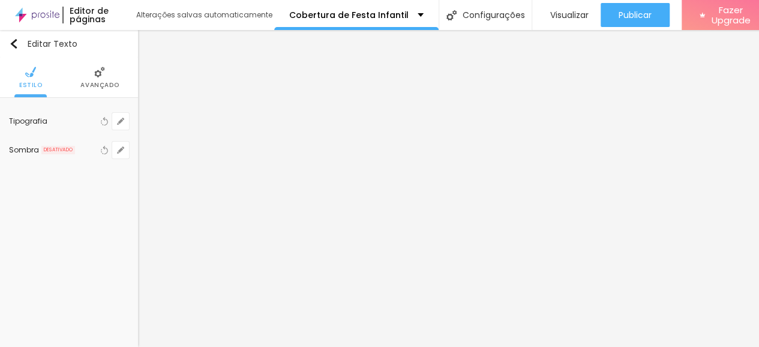
type input "#D8D7DB"
type input "1"
type input "#DAD9DD"
type input "1"
type input "#DCDBDF"
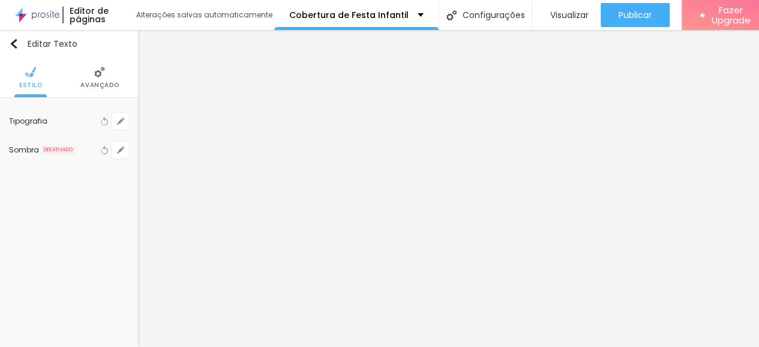
type input "1"
type input "#DDDCE0"
type input "1"
type input "#DFDEE2"
type input "1"
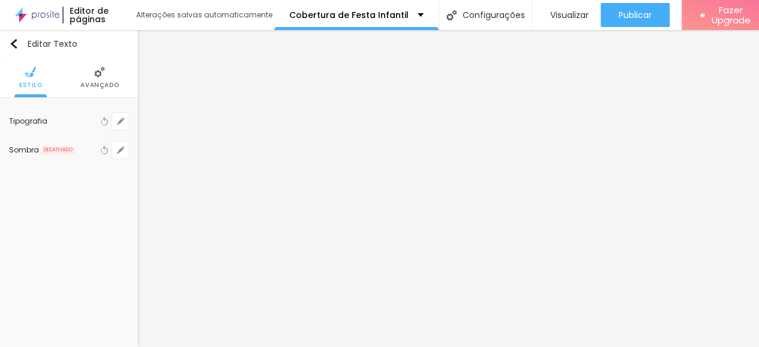
type input "#E2E1E6"
type input "1"
type input "#DDDCE0"
type input "1"
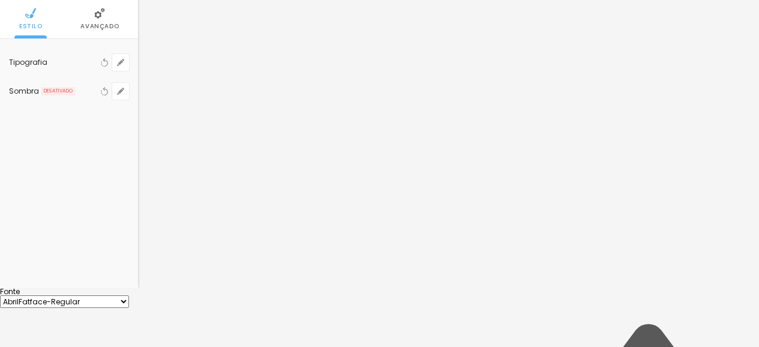
scroll to position [61, 0]
drag, startPoint x: 169, startPoint y: 339, endPoint x: 169, endPoint y: 310, distance: 28.2
click at [67, 286] on div at bounding box center [379, 286] width 759 height 0
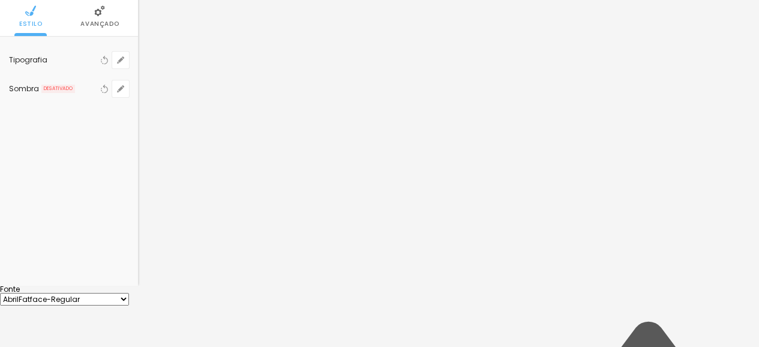
scroll to position [0, 0]
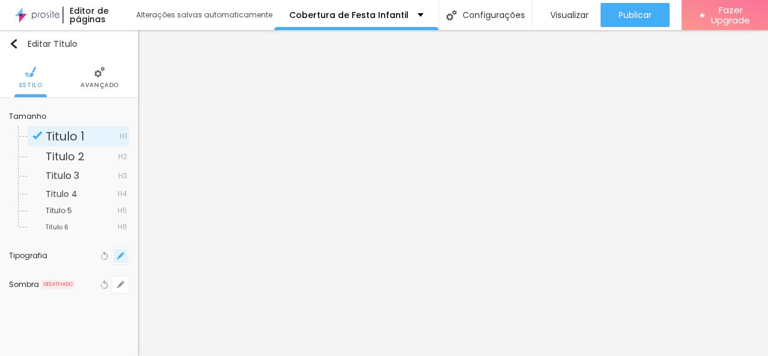
click at [118, 261] on button "button" at bounding box center [120, 255] width 17 height 17
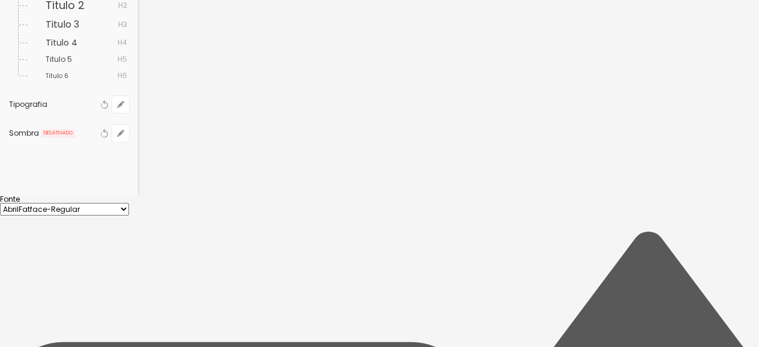
scroll to position [180, 0]
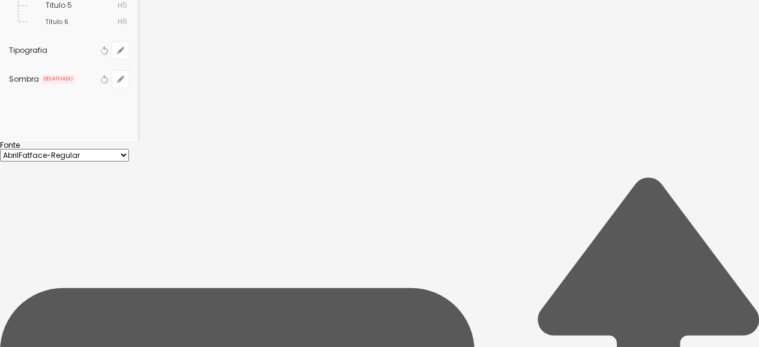
click at [34, 142] on div at bounding box center [379, 142] width 759 height 0
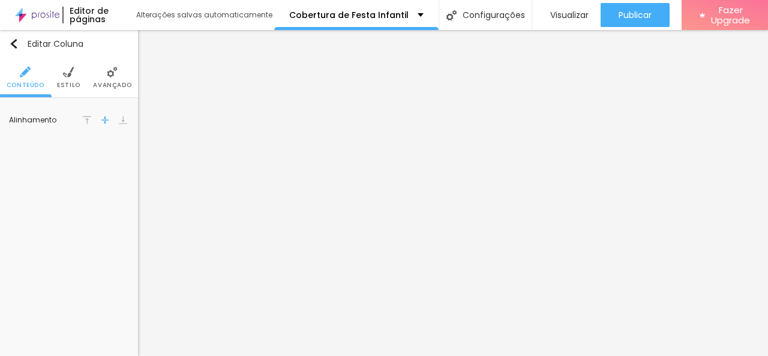
click at [112, 69] on img at bounding box center [112, 72] width 11 height 11
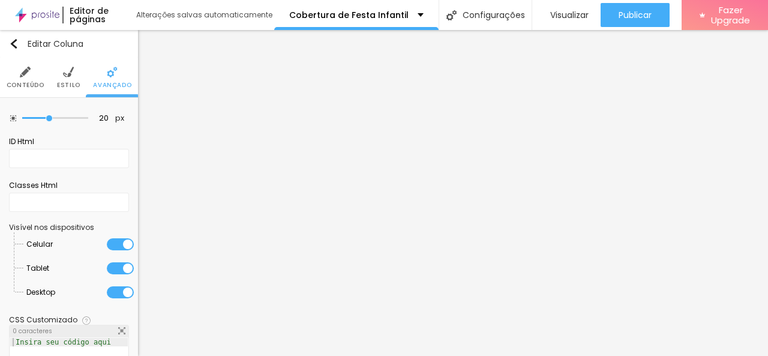
click at [57, 76] on li "Estilo" at bounding box center [68, 78] width 23 height 40
click at [55, 76] on ul "Conteúdo Estilo Avançado" at bounding box center [69, 78] width 138 height 40
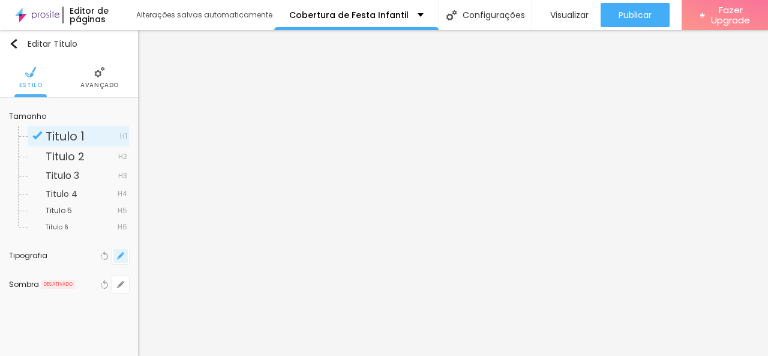
click at [119, 255] on icon "button" at bounding box center [120, 255] width 7 height 7
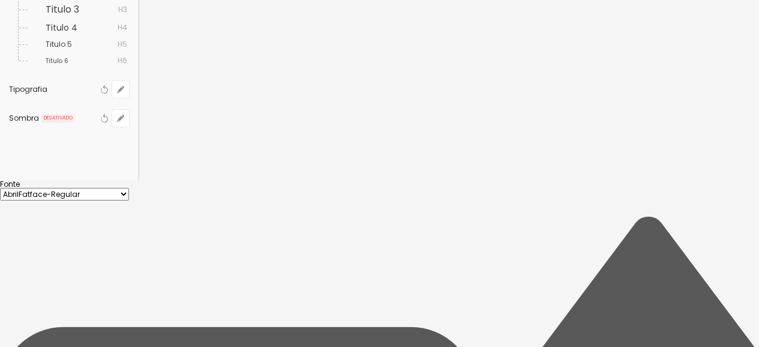
scroll to position [209, 0]
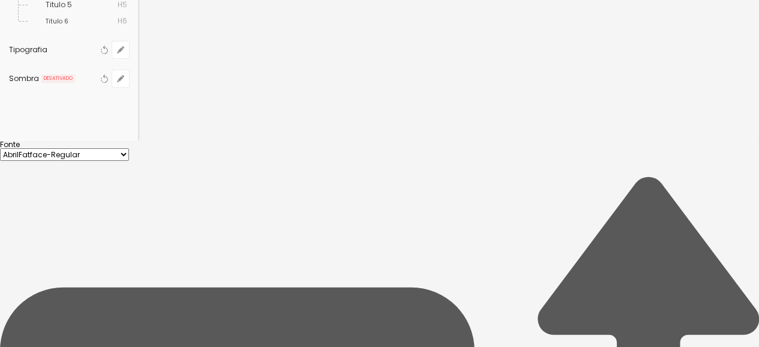
scroll to position [205, 0]
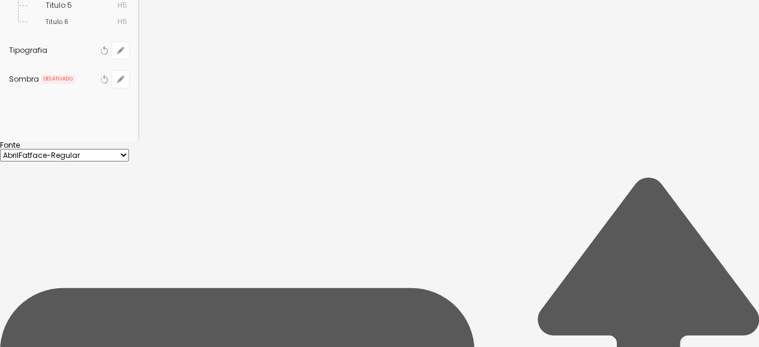
drag, startPoint x: 171, startPoint y: 306, endPoint x: 168, endPoint y: 345, distance: 39.1
click at [74, 142] on div at bounding box center [379, 142] width 759 height 0
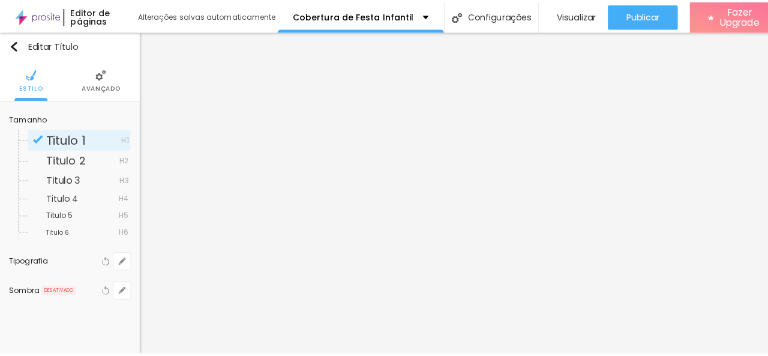
scroll to position [0, 0]
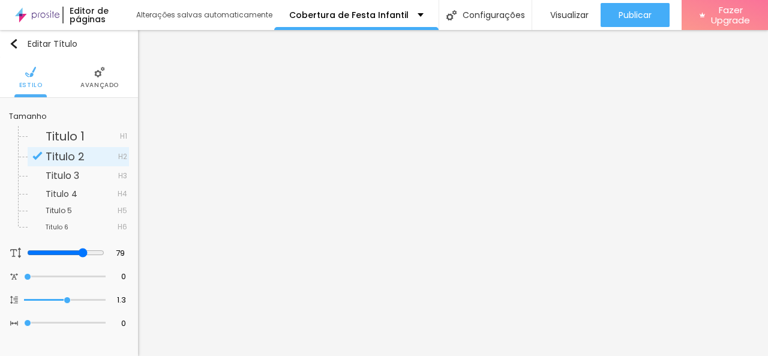
click at [117, 85] on span "Avançado" at bounding box center [99, 85] width 38 height 6
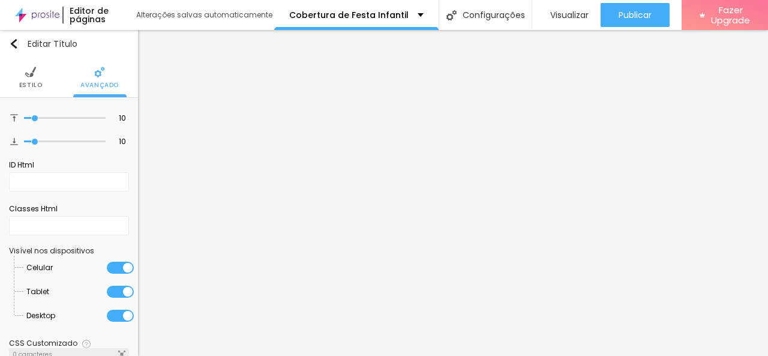
click at [25, 74] on img at bounding box center [30, 72] width 11 height 11
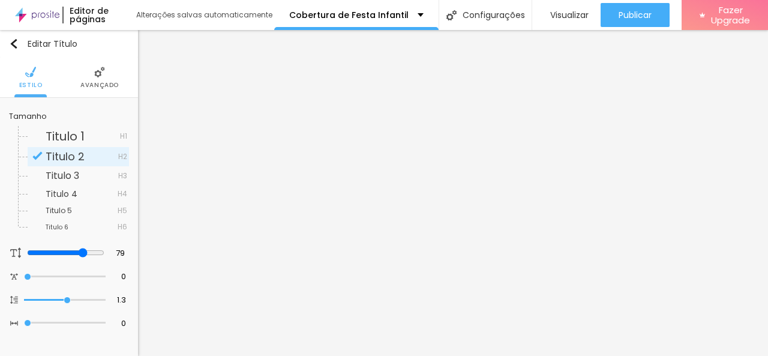
click at [67, 338] on div "Tamanho Titulo 1 H1 Titulo 2 H2 Titulo 3 H3 Titulo 4 H4 Titulo 5 H5 Titulo 6 H6…" at bounding box center [69, 221] width 138 height 247
click at [19, 46] on div "Editar Título" at bounding box center [43, 44] width 68 height 10
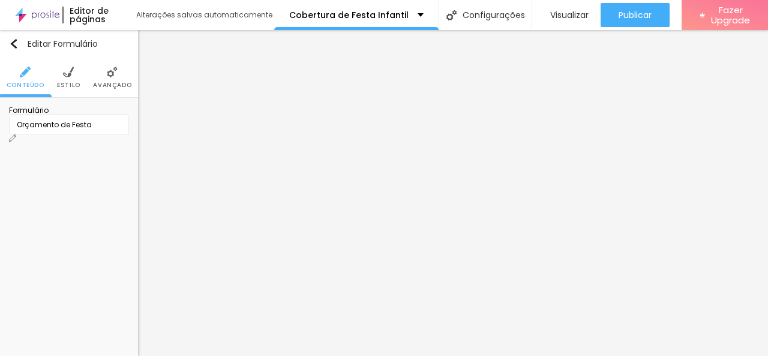
click at [91, 130] on div "Orçamento de Festa" at bounding box center [69, 124] width 104 height 11
click at [16, 134] on img at bounding box center [12, 137] width 7 height 7
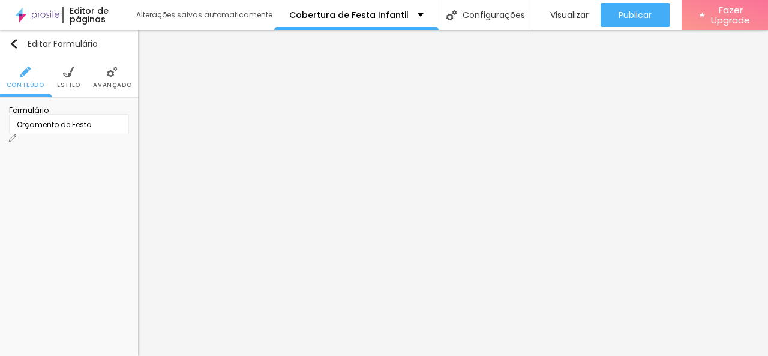
click at [17, 37] on button "Editar Coluna" at bounding box center [69, 44] width 138 height 28
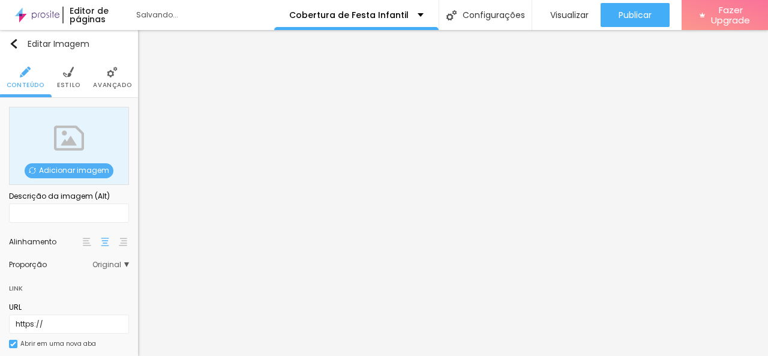
click at [82, 168] on span "Adicionar imagem" at bounding box center [69, 170] width 89 height 15
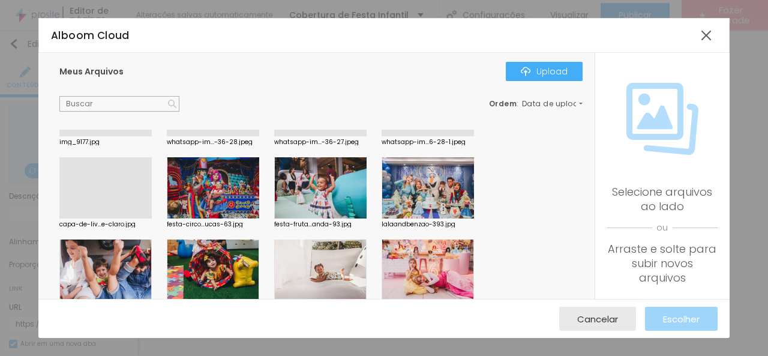
scroll to position [163, 0]
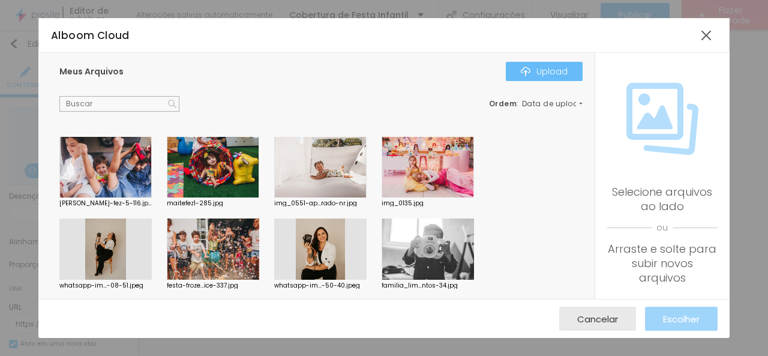
click at [558, 67] on div "Upload" at bounding box center [544, 72] width 47 height 10
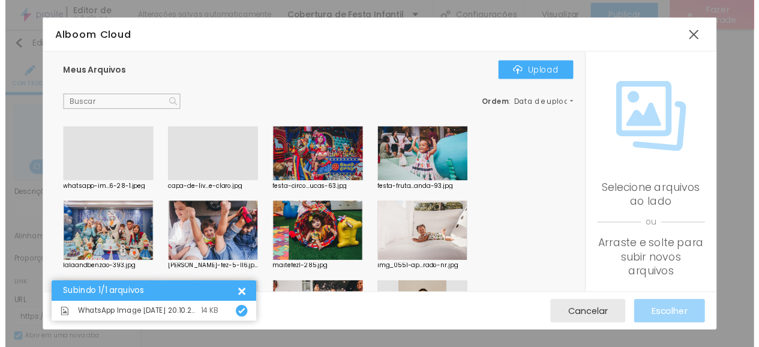
scroll to position [0, 0]
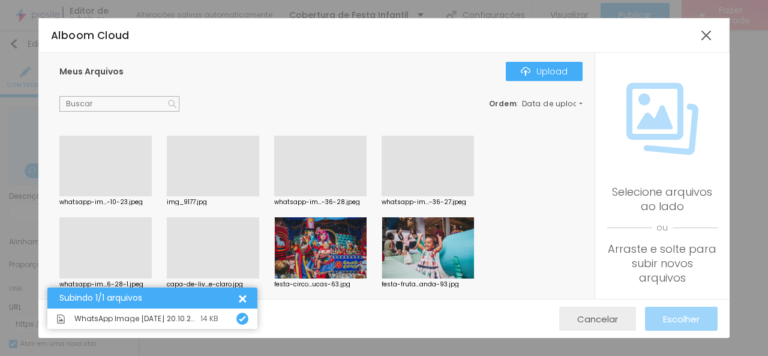
click at [604, 317] on span "Cancelar" at bounding box center [598, 319] width 41 height 10
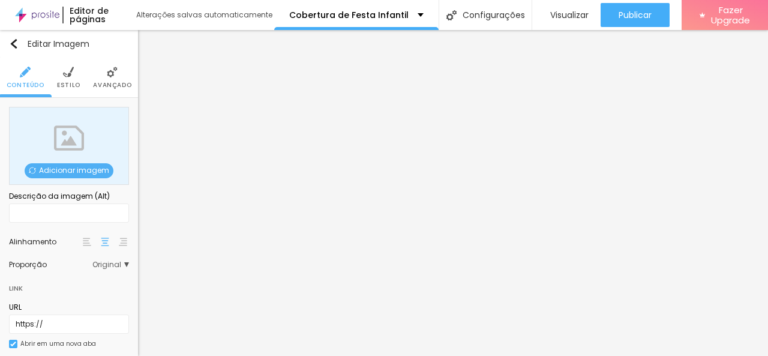
click at [89, 169] on span "Adicionar imagem" at bounding box center [69, 170] width 89 height 15
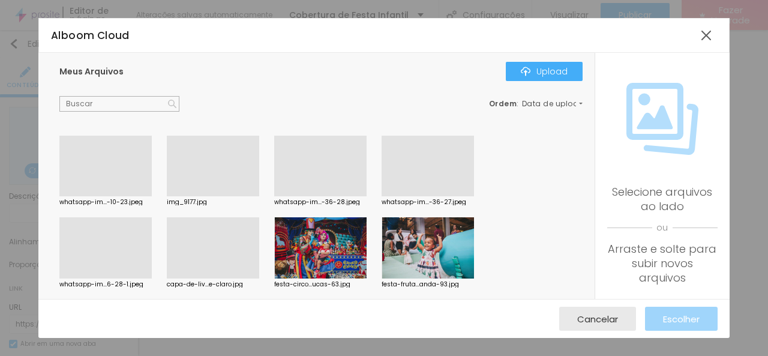
click at [107, 196] on div at bounding box center [105, 196] width 92 height 0
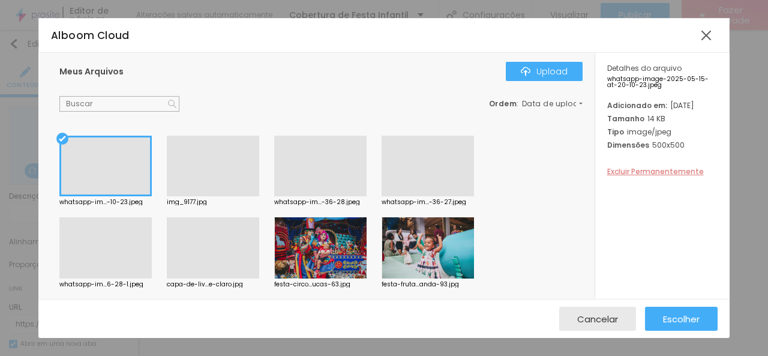
click at [675, 177] on span "Excluir Permanentemente" at bounding box center [656, 171] width 97 height 10
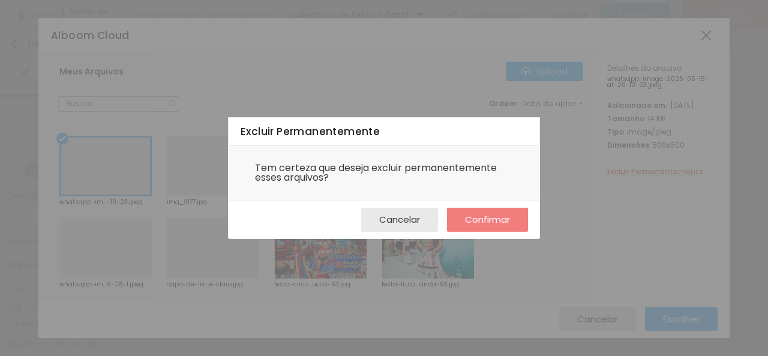
click at [484, 225] on span "Confirmar" at bounding box center [487, 219] width 45 height 10
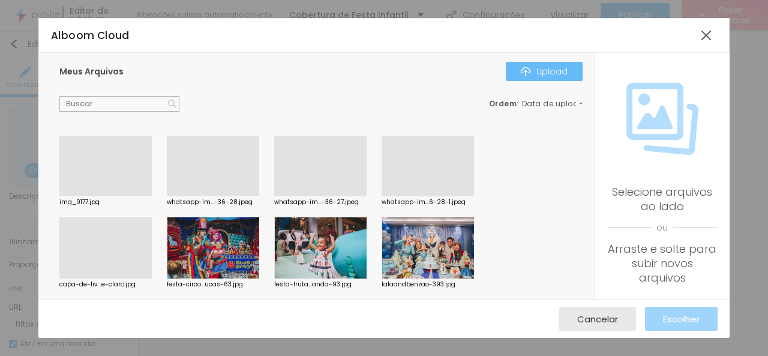
click at [545, 62] on button "Upload" at bounding box center [544, 71] width 77 height 19
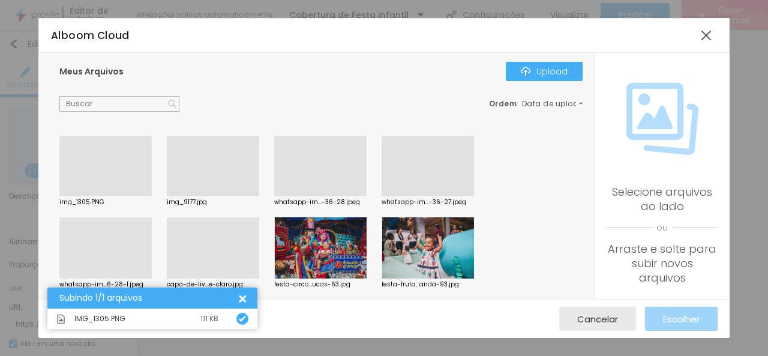
click at [106, 196] on div at bounding box center [105, 196] width 92 height 0
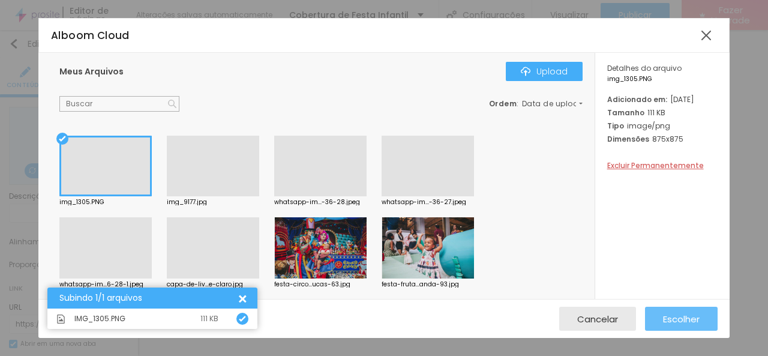
click at [676, 316] on span "Escolher" at bounding box center [681, 319] width 37 height 10
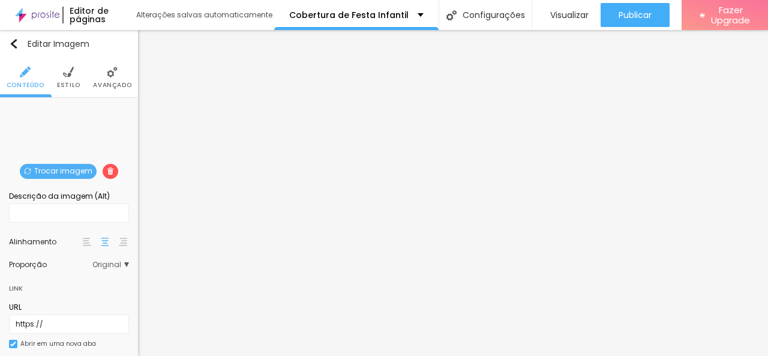
click at [106, 261] on span "Original" at bounding box center [110, 264] width 37 height 7
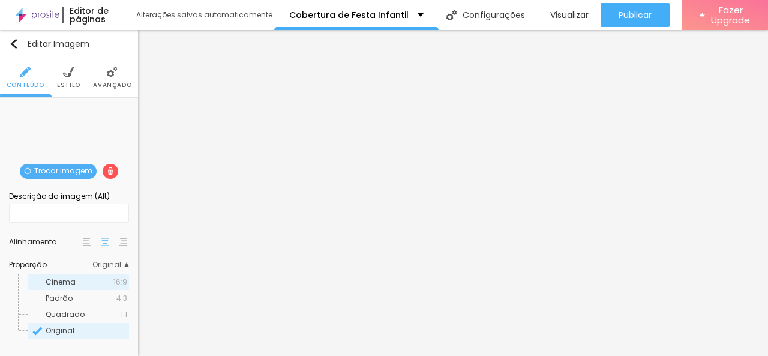
click at [90, 276] on div "Cinema 16:9" at bounding box center [78, 282] width 101 height 16
click at [82, 292] on div "Padrão 4:3" at bounding box center [78, 299] width 101 height 16
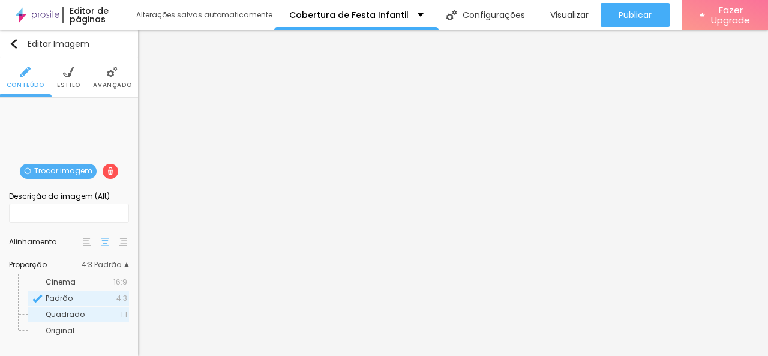
click at [73, 314] on span "Quadrado" at bounding box center [65, 314] width 39 height 10
click at [77, 297] on span "Padrão" at bounding box center [81, 298] width 71 height 7
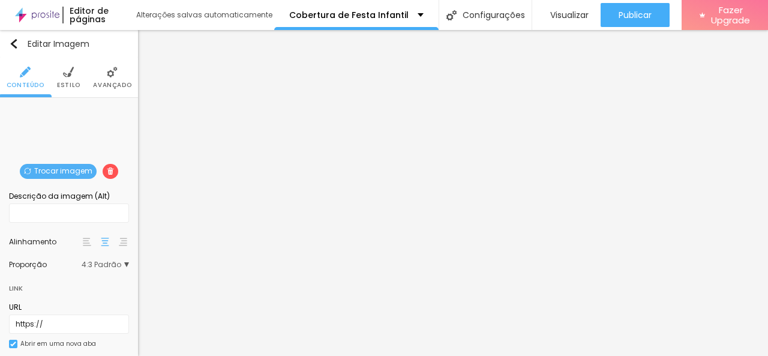
click at [107, 74] on img at bounding box center [112, 72] width 11 height 11
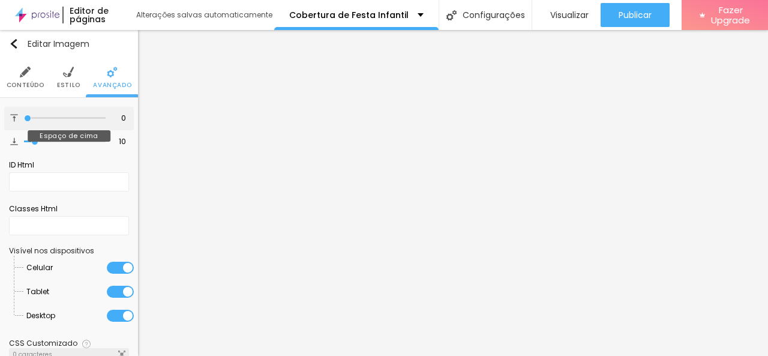
drag, startPoint x: 32, startPoint y: 117, endPoint x: 19, endPoint y: 121, distance: 14.3
click at [24, 121] on input "range" at bounding box center [65, 118] width 82 height 6
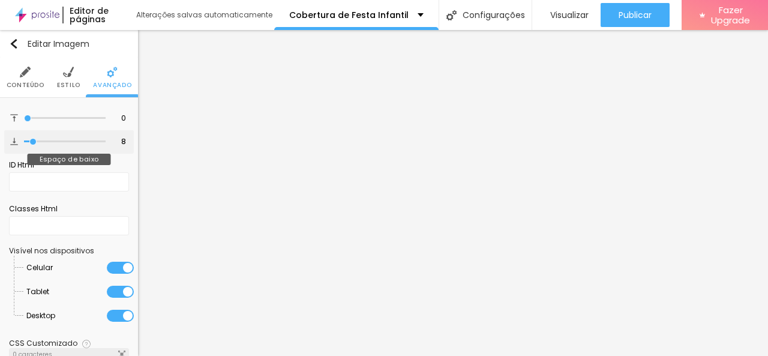
click at [33, 141] on input "range" at bounding box center [65, 142] width 82 height 6
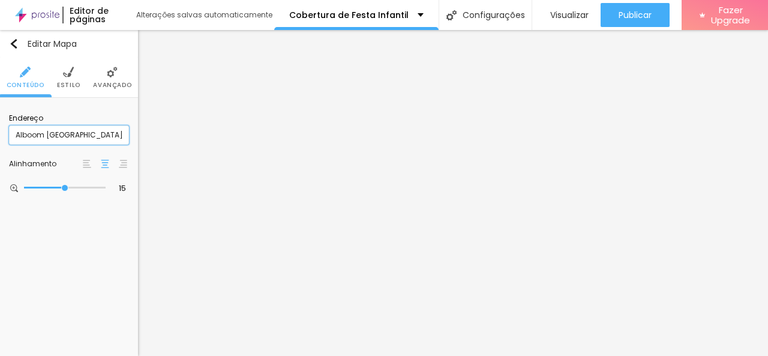
click at [69, 135] on input "Alboom [GEOGRAPHIC_DATA]" at bounding box center [69, 134] width 120 height 19
drag, startPoint x: 100, startPoint y: 132, endPoint x: 0, endPoint y: 123, distance: 100.1
click at [0, 123] on div "Endereço Alboom [GEOGRAPHIC_DATA] Alinhamento 15 Zoom" at bounding box center [69, 154] width 138 height 112
click at [72, 76] on img at bounding box center [68, 72] width 11 height 11
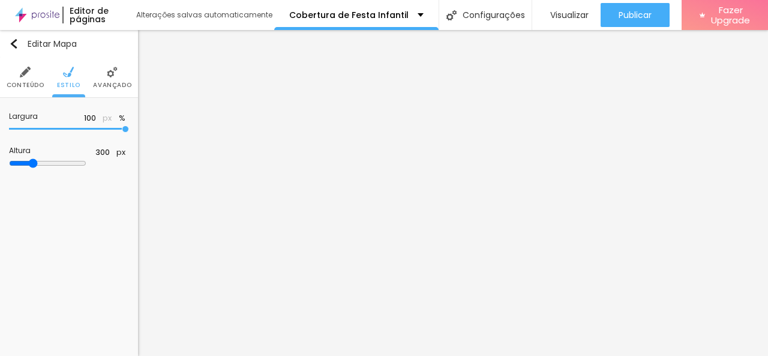
click at [121, 75] on li "Avançado" at bounding box center [112, 78] width 38 height 40
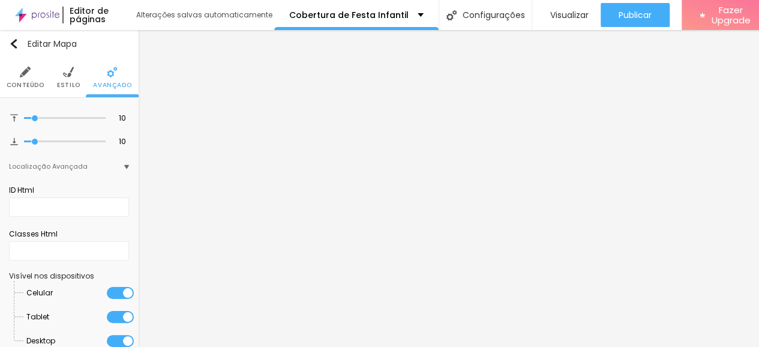
click at [20, 74] on img at bounding box center [25, 72] width 11 height 11
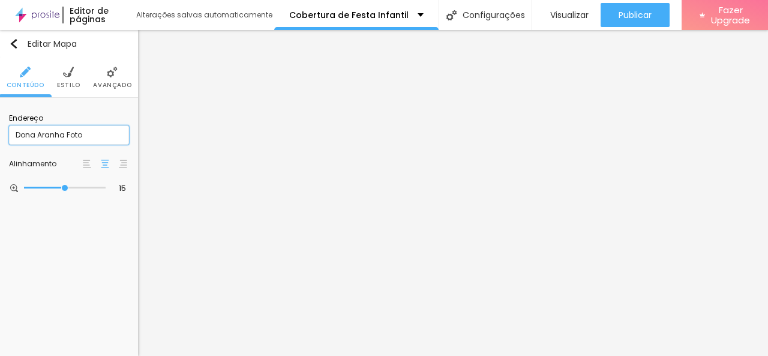
drag, startPoint x: 88, startPoint y: 135, endPoint x: 0, endPoint y: 134, distance: 87.7
click at [0, 134] on div "Endereço [PERSON_NAME] Foto Alinhamento 15 Zoom" at bounding box center [69, 154] width 138 height 112
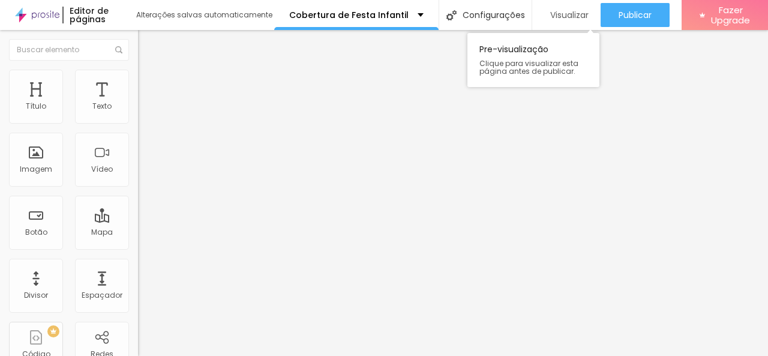
click at [569, 11] on span "Visualizar" at bounding box center [570, 15] width 38 height 10
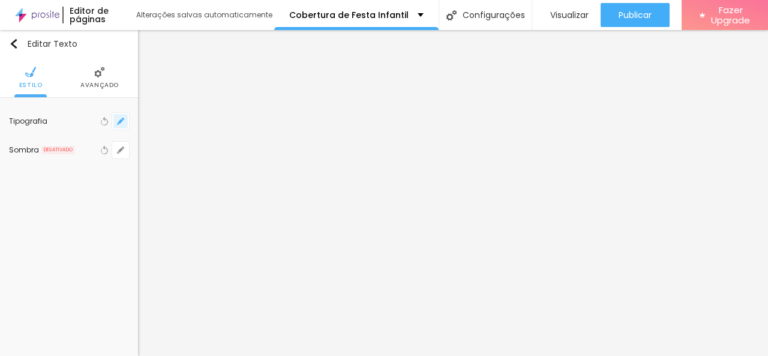
click at [115, 117] on button "button" at bounding box center [120, 121] width 17 height 17
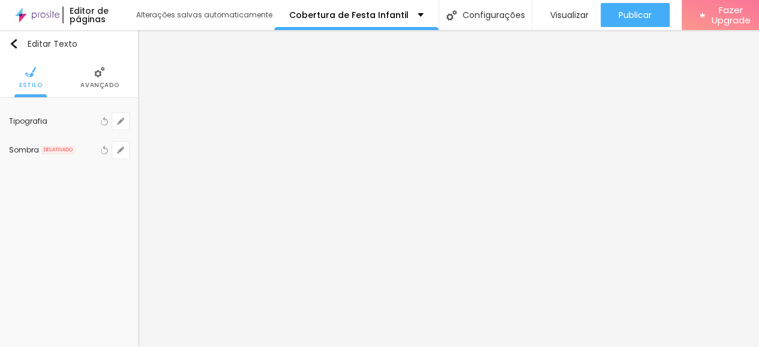
click at [557, 347] on div at bounding box center [379, 347] width 759 height 0
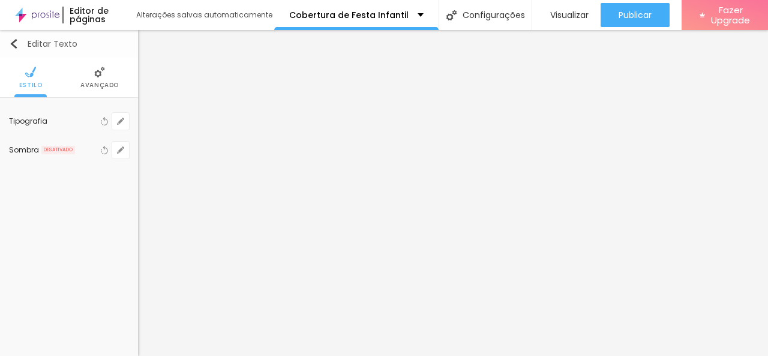
click at [18, 36] on button "Editar Texto" at bounding box center [69, 44] width 138 height 28
click at [78, 86] on span "Estilo" at bounding box center [68, 85] width 23 height 6
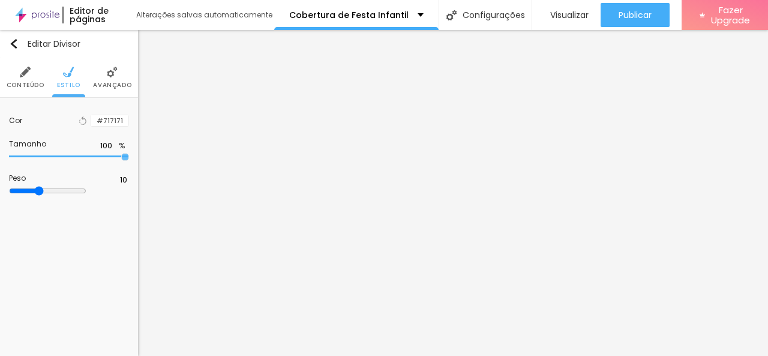
drag, startPoint x: 64, startPoint y: 157, endPoint x: 148, endPoint y: 178, distance: 86.6
click at [129, 160] on input "range" at bounding box center [69, 157] width 120 height 6
drag, startPoint x: 53, startPoint y: 187, endPoint x: 66, endPoint y: 198, distance: 17.5
click at [66, 196] on input "range" at bounding box center [47, 191] width 77 height 10
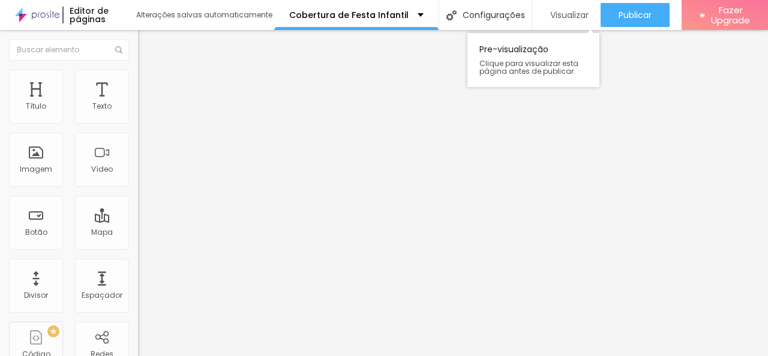
click at [566, 16] on span "Visualizar" at bounding box center [570, 15] width 38 height 10
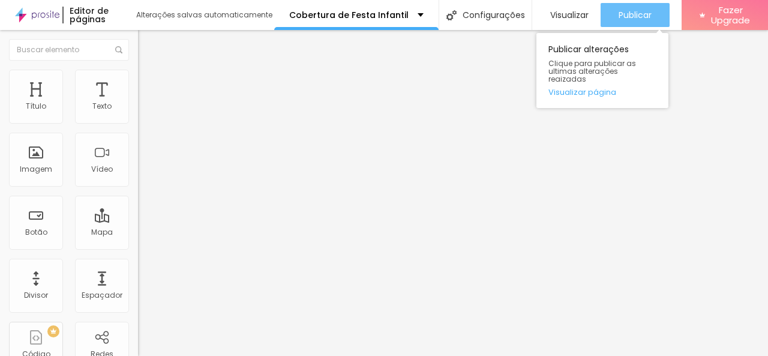
click at [623, 8] on div "Publicar" at bounding box center [635, 15] width 33 height 24
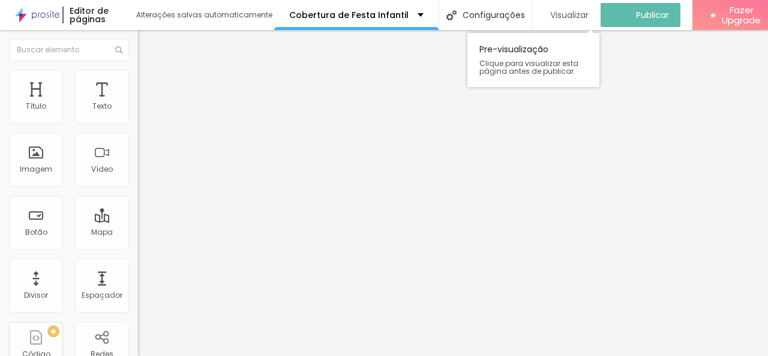
click at [564, 14] on span "Visualizar" at bounding box center [570, 15] width 38 height 10
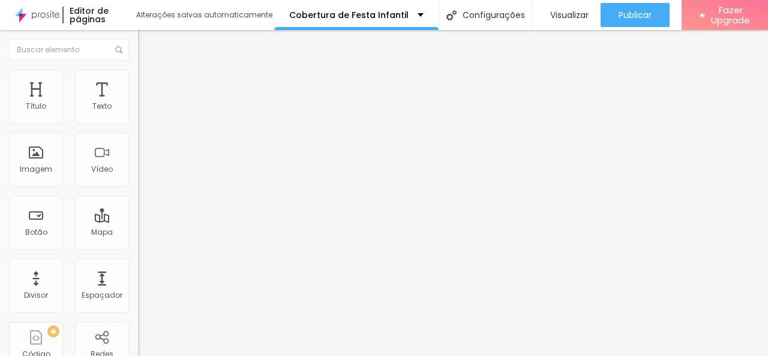
click at [41, 11] on img at bounding box center [37, 15] width 44 height 30
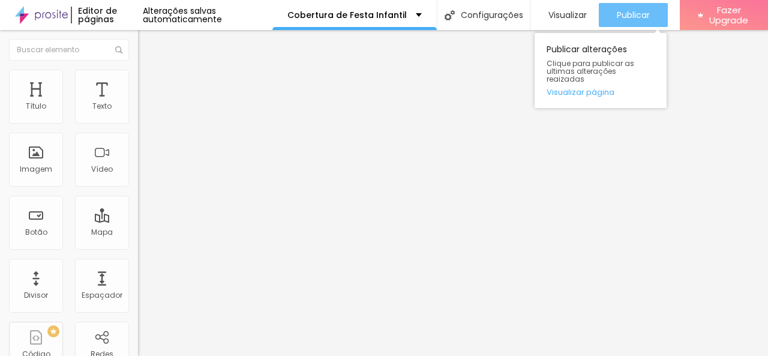
click at [657, 16] on button "Publicar" at bounding box center [633, 15] width 69 height 24
click at [638, 18] on span "Publicar" at bounding box center [633, 15] width 33 height 10
click at [612, 22] on button "Publicar" at bounding box center [633, 15] width 69 height 24
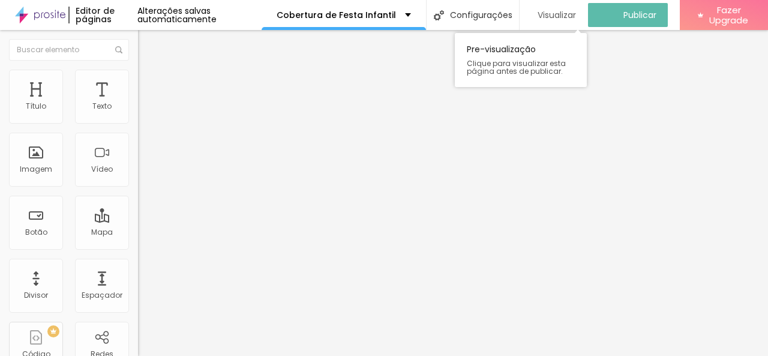
click at [555, 10] on span "Visualizar" at bounding box center [557, 15] width 38 height 10
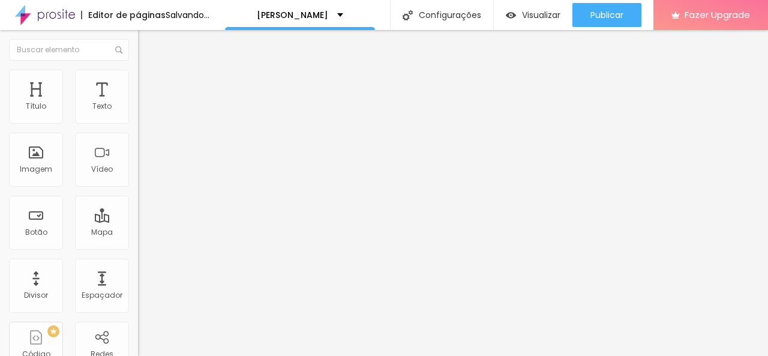
click at [149, 83] on span "Estilo" at bounding box center [158, 78] width 19 height 10
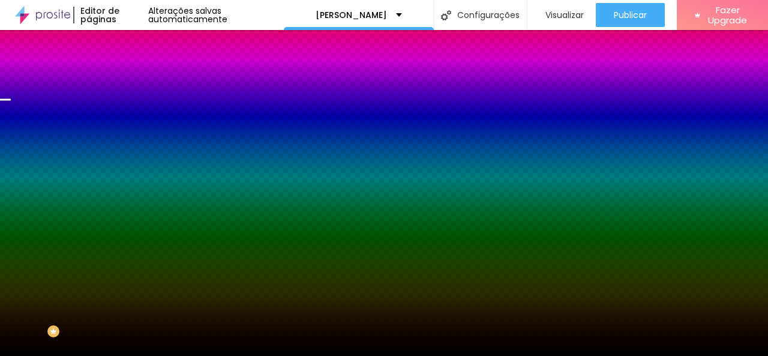
click at [138, 110] on span "Trocar imagem" at bounding box center [170, 105] width 65 height 10
